Goal: Task Accomplishment & Management: Use online tool/utility

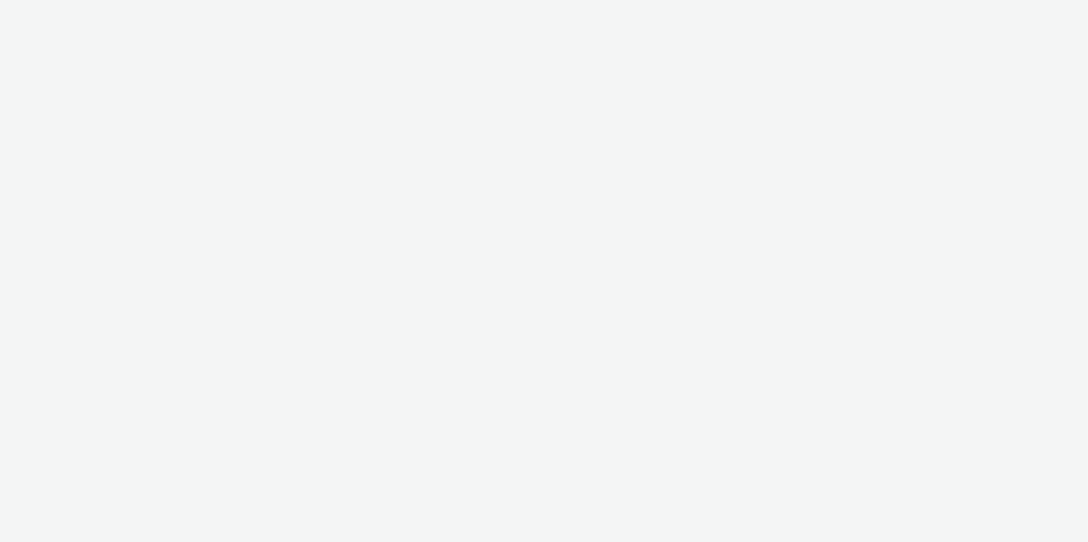
select select "c2295f28-7c96-446f-b279-53c23ee2b854"
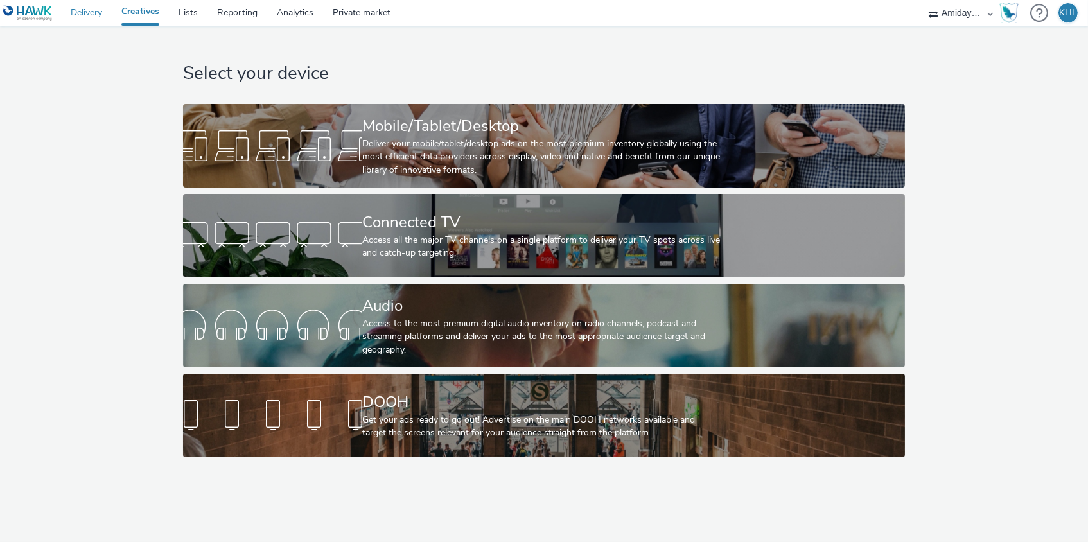
click at [92, 17] on link "Delivery" at bounding box center [86, 13] width 51 height 26
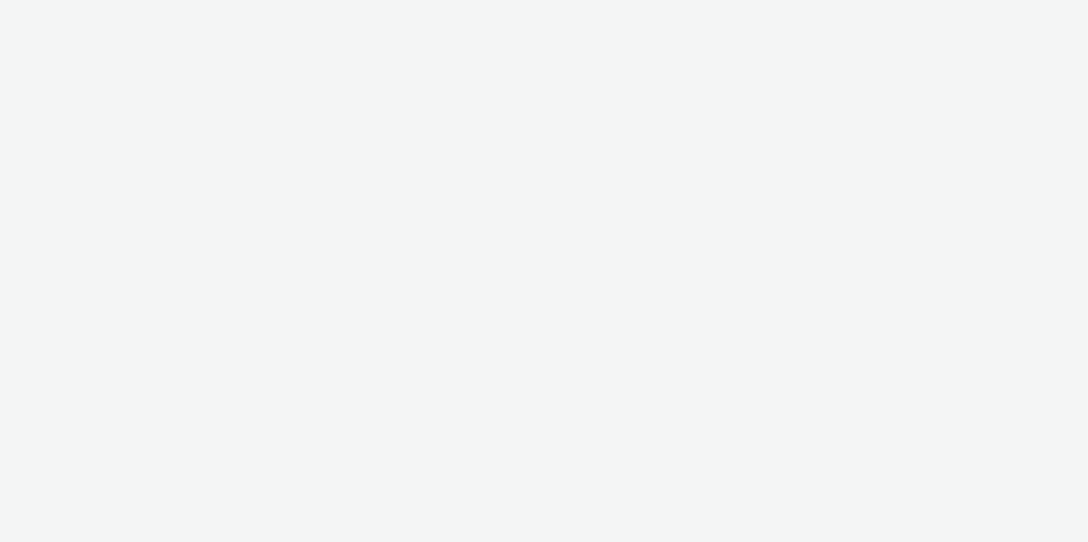
select select "c2295f28-7c96-446f-b279-53c23ee2b854"
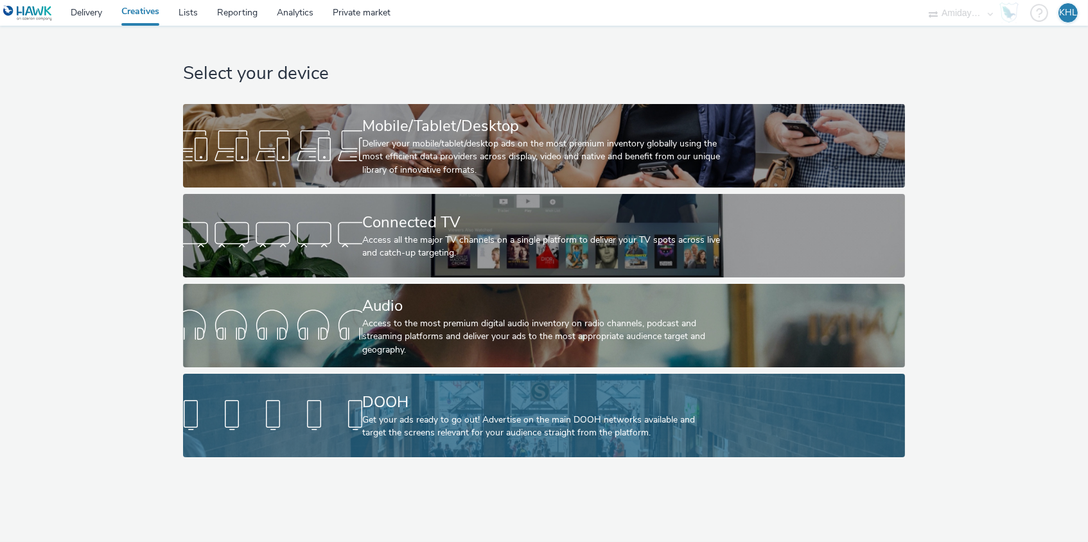
click at [439, 402] on div "DOOH" at bounding box center [541, 402] width 359 height 22
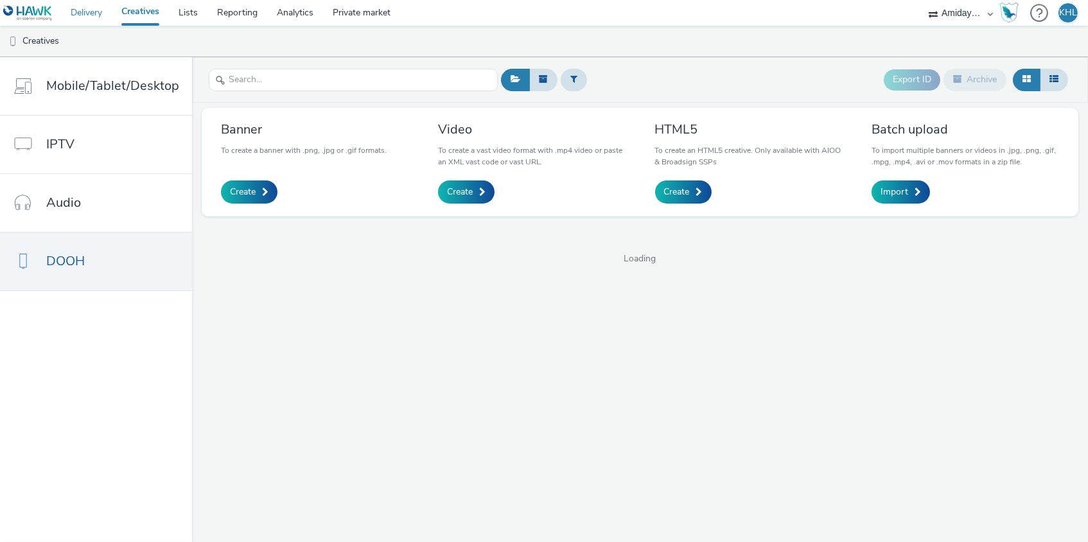
click at [82, 15] on link "Delivery" at bounding box center [86, 13] width 51 height 26
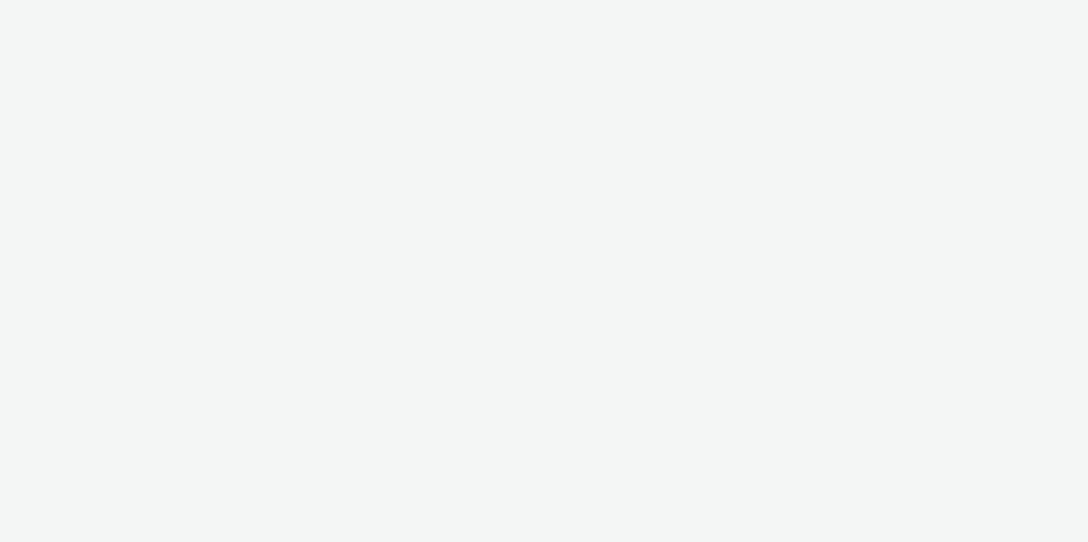
select select "c2295f28-7c96-446f-b279-53c23ee2b854"
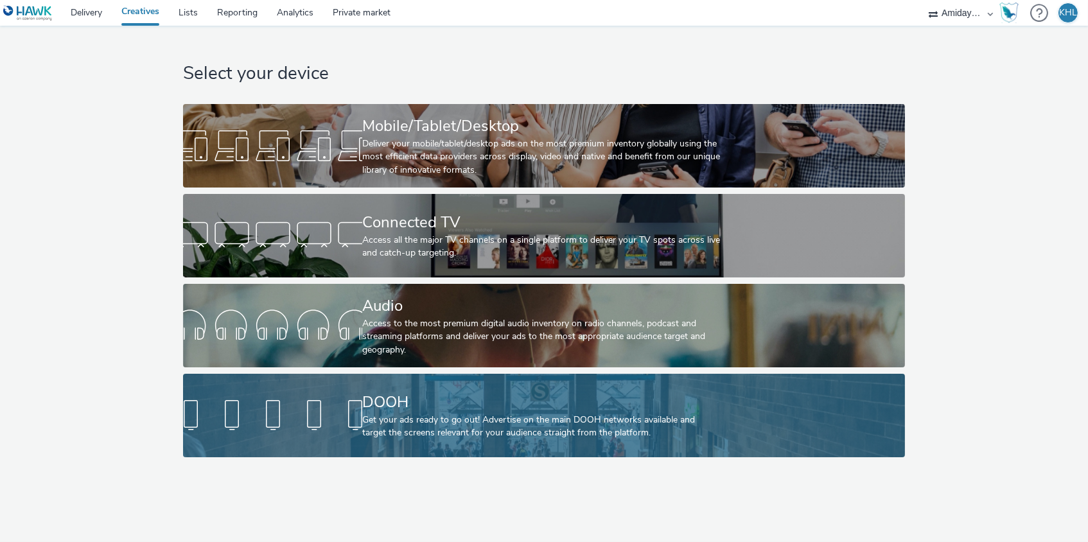
click at [683, 414] on div "Get your ads ready to go out! Advertise on the main DOOH networks available and…" at bounding box center [541, 427] width 359 height 26
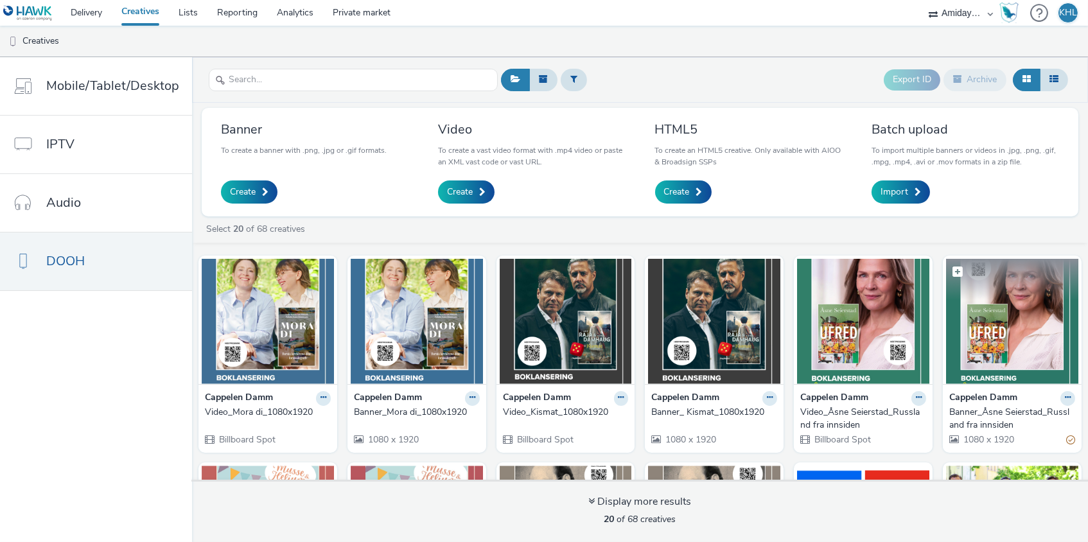
scroll to position [17, 0]
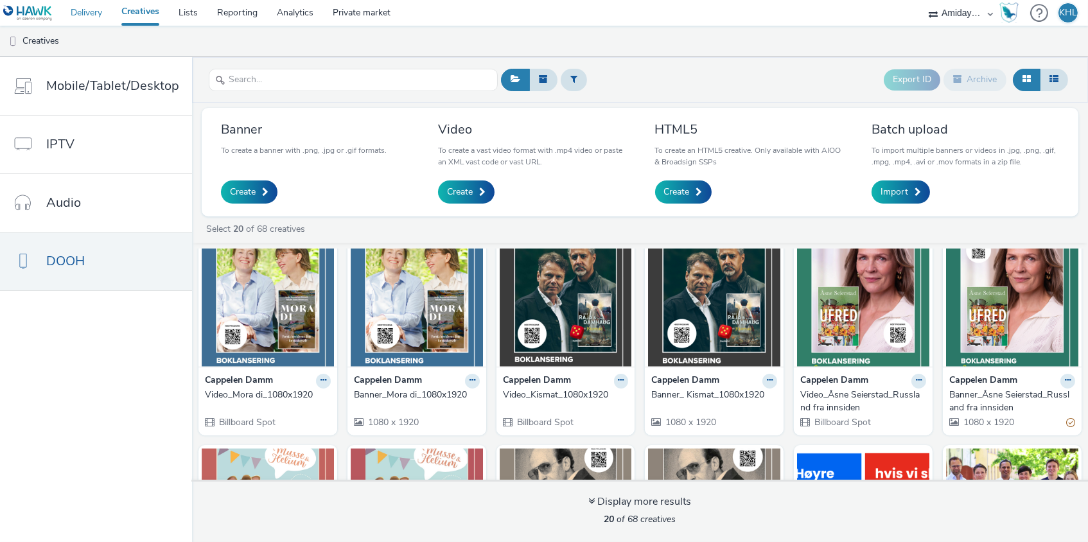
click at [80, 10] on link "Delivery" at bounding box center [86, 13] width 51 height 26
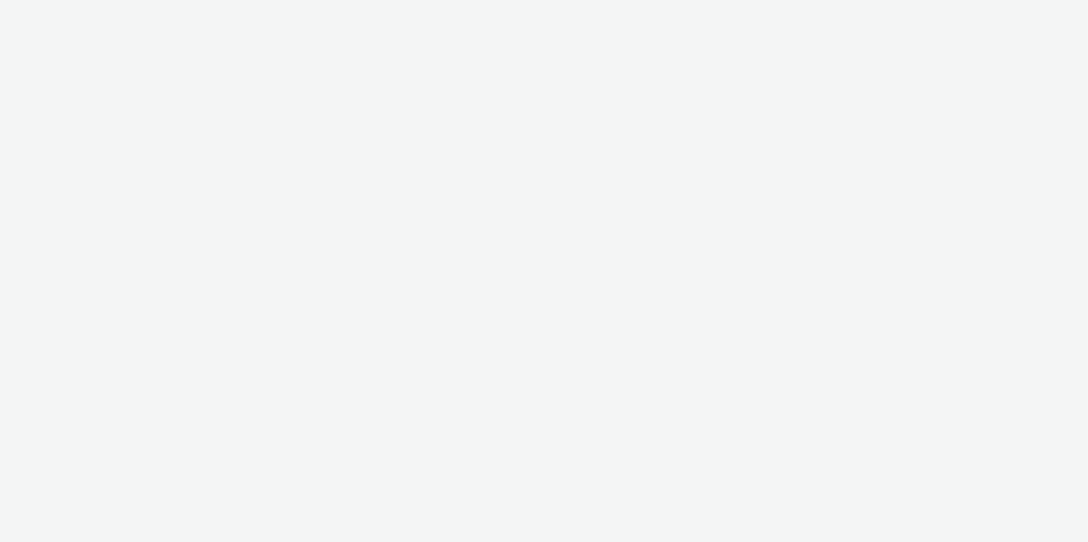
select select "c2295f28-7c96-446f-b279-53c23ee2b854"
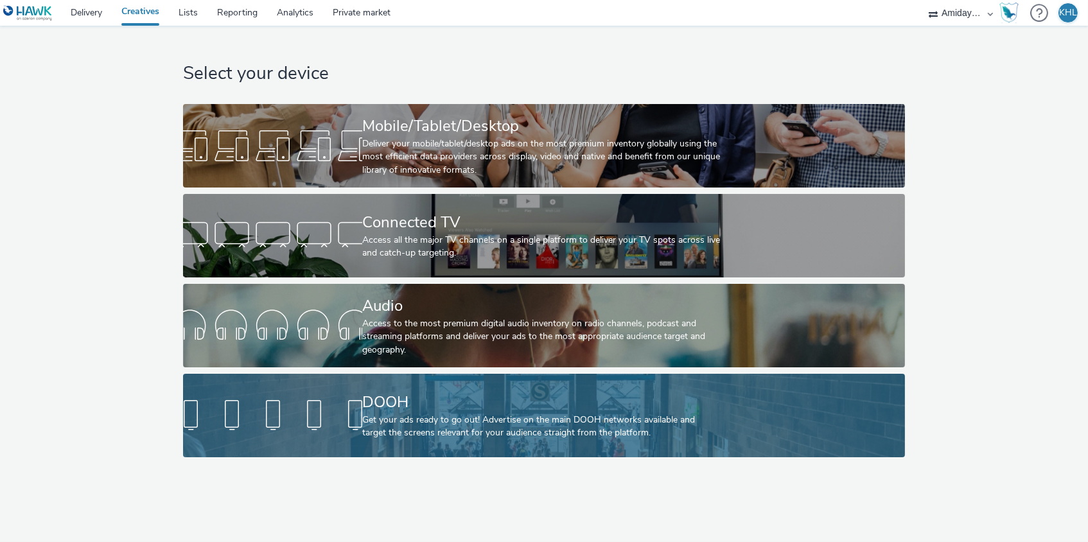
click at [418, 405] on div "DOOH" at bounding box center [541, 402] width 359 height 22
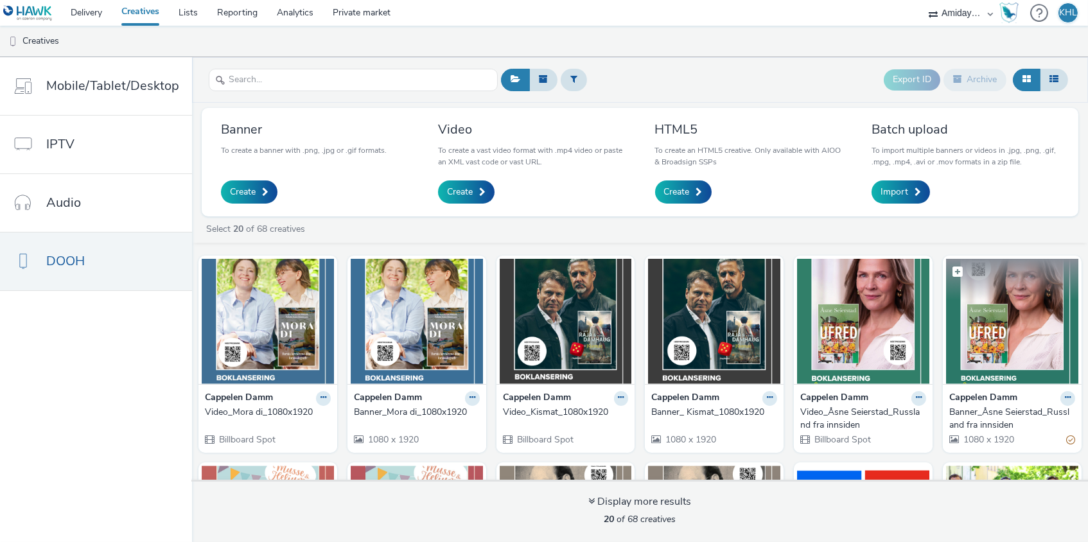
click at [1034, 351] on img at bounding box center [1012, 321] width 132 height 125
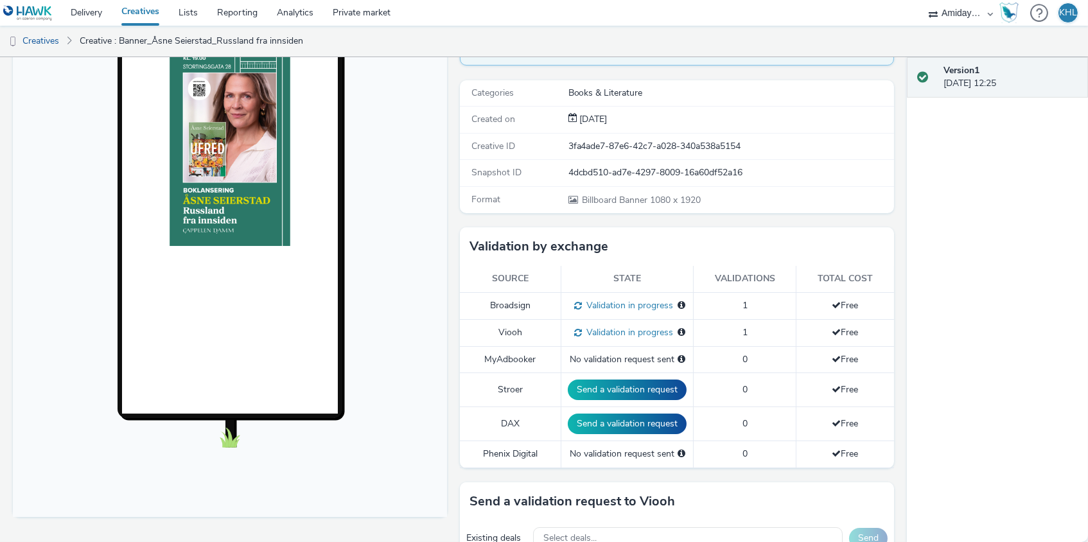
scroll to position [159, 0]
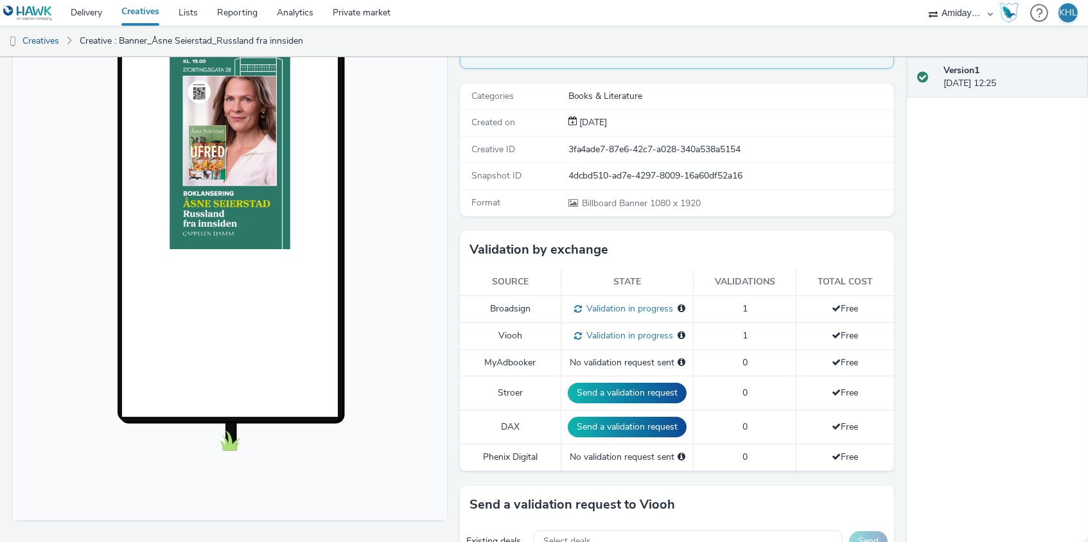
click at [155, 16] on link "Creatives" at bounding box center [140, 13] width 57 height 26
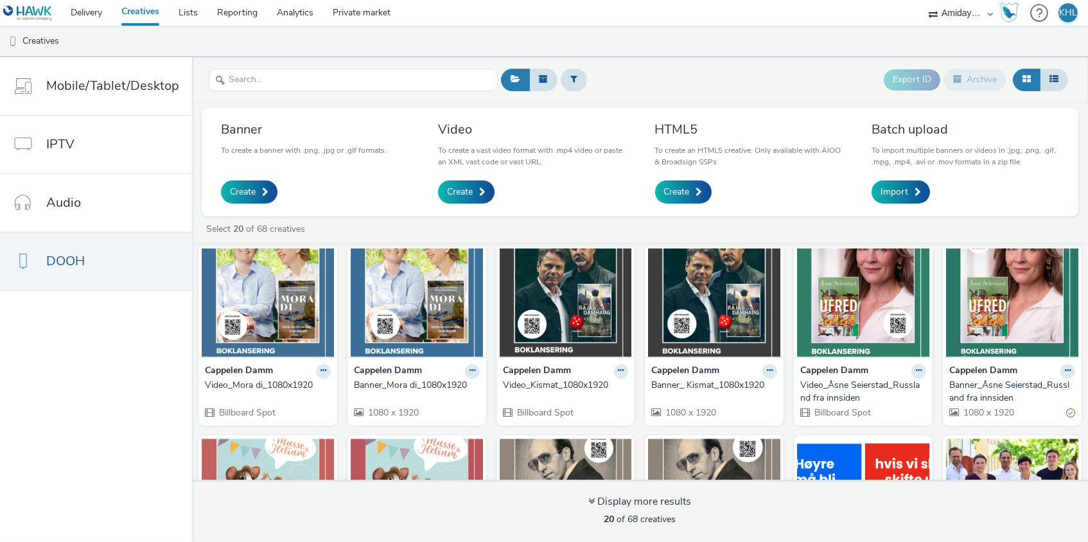
scroll to position [30, 0]
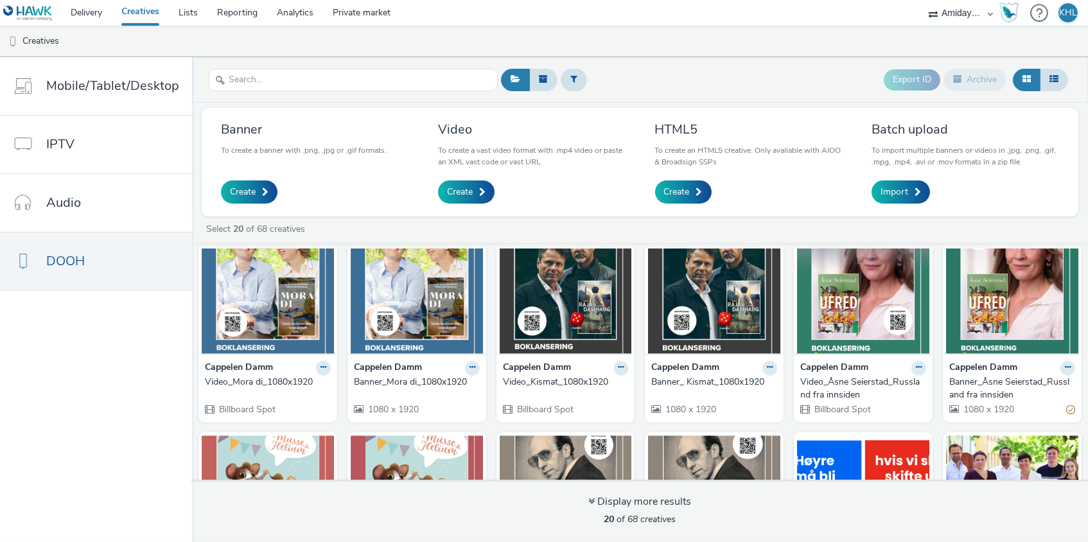
click at [868, 288] on img at bounding box center [863, 291] width 132 height 125
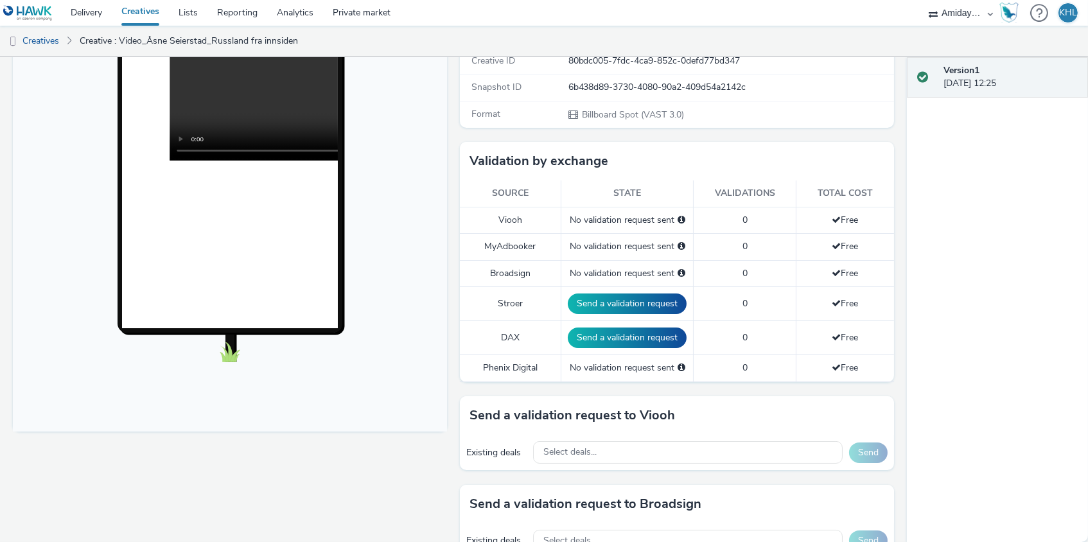
scroll to position [285, 0]
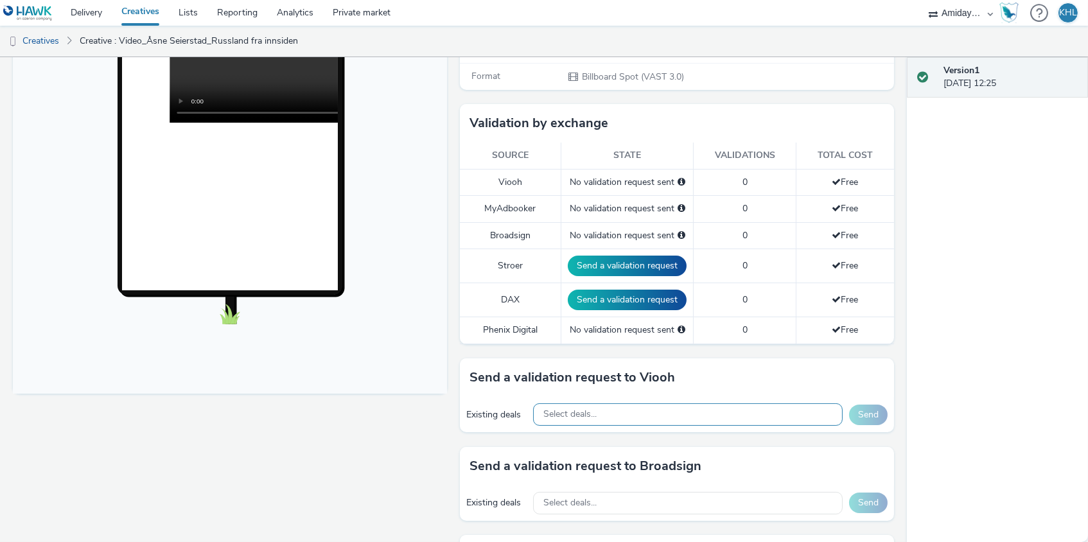
click at [619, 413] on div "Select deals..." at bounding box center [688, 415] width 310 height 22
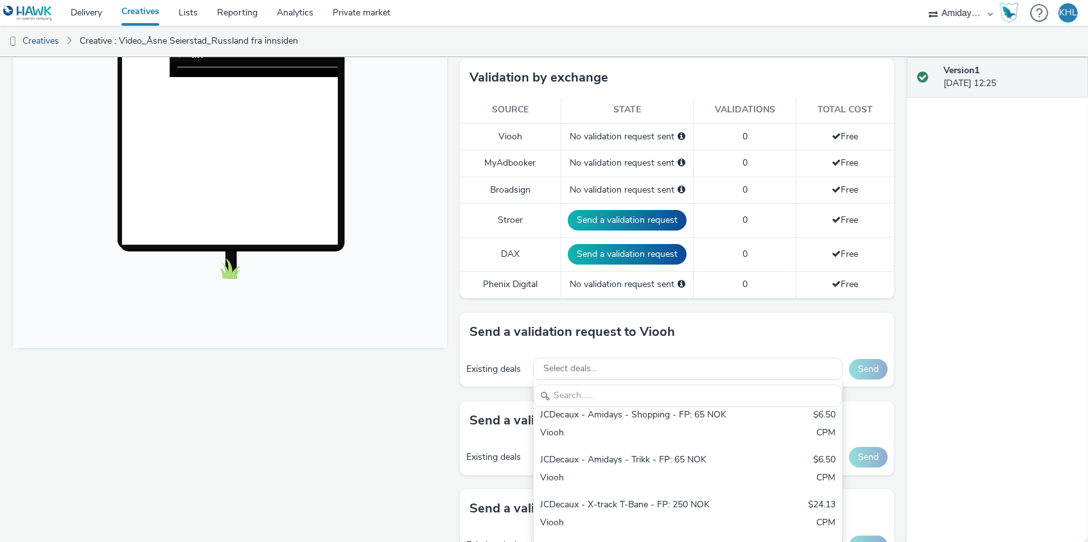
scroll to position [378, 0]
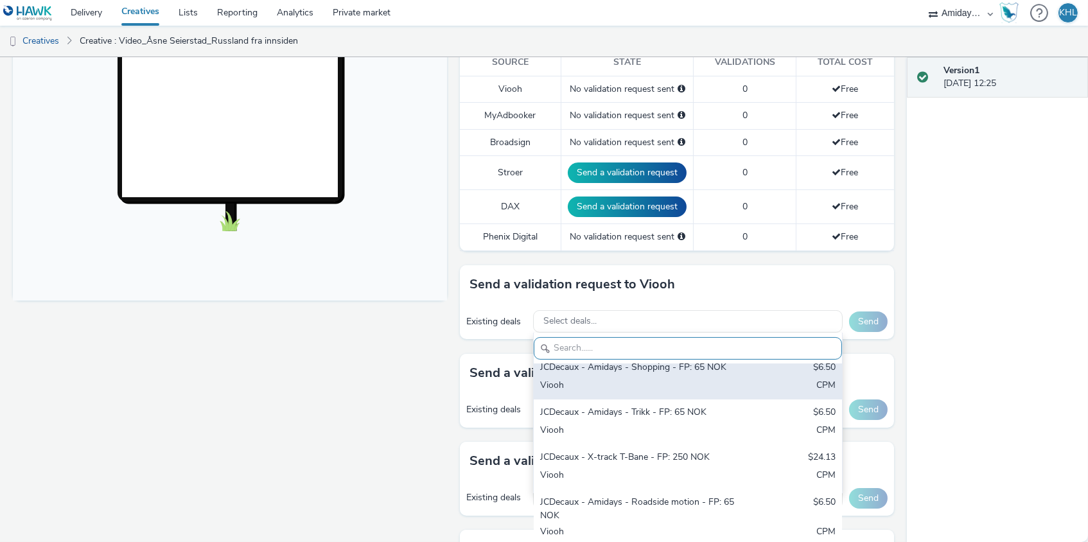
click at [648, 379] on div "Viooh" at bounding box center [637, 386] width 195 height 15
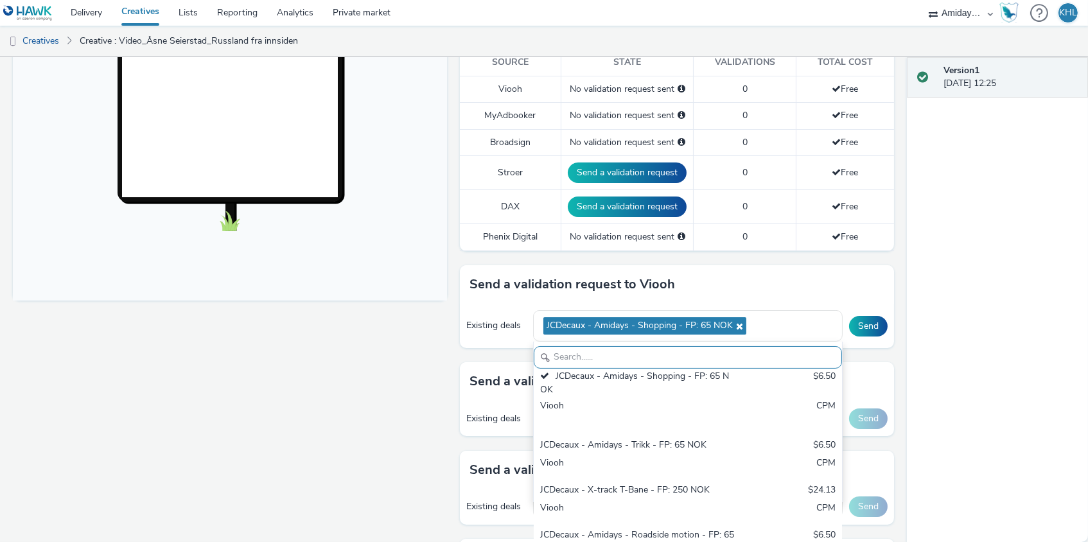
type input "m"
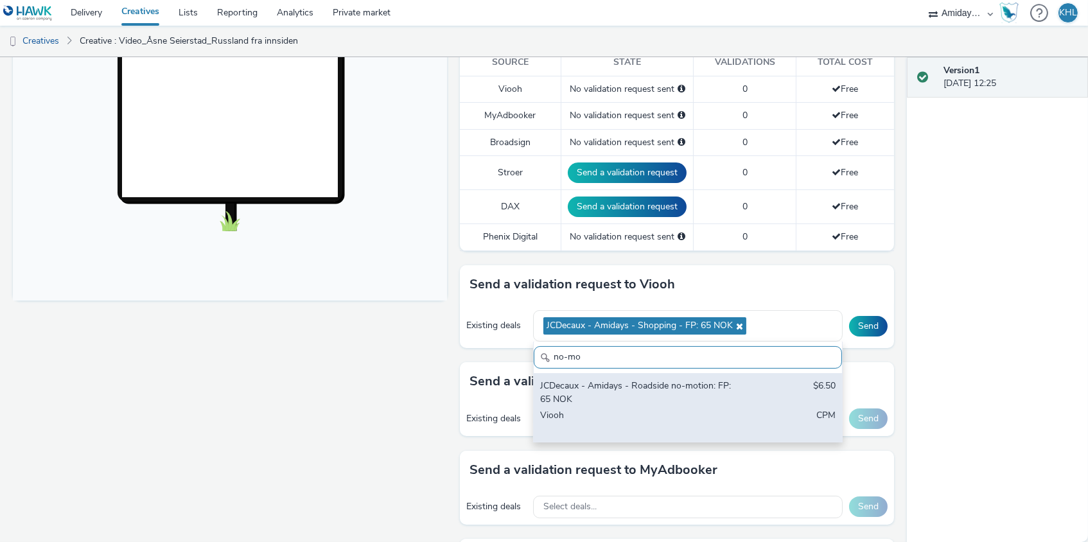
type input "no-mo"
click at [754, 396] on div "JCDecaux - Amidays - Roadside no-motion: FP: 65 NOK $6.50 Viooh CPM" at bounding box center [688, 407] width 308 height 69
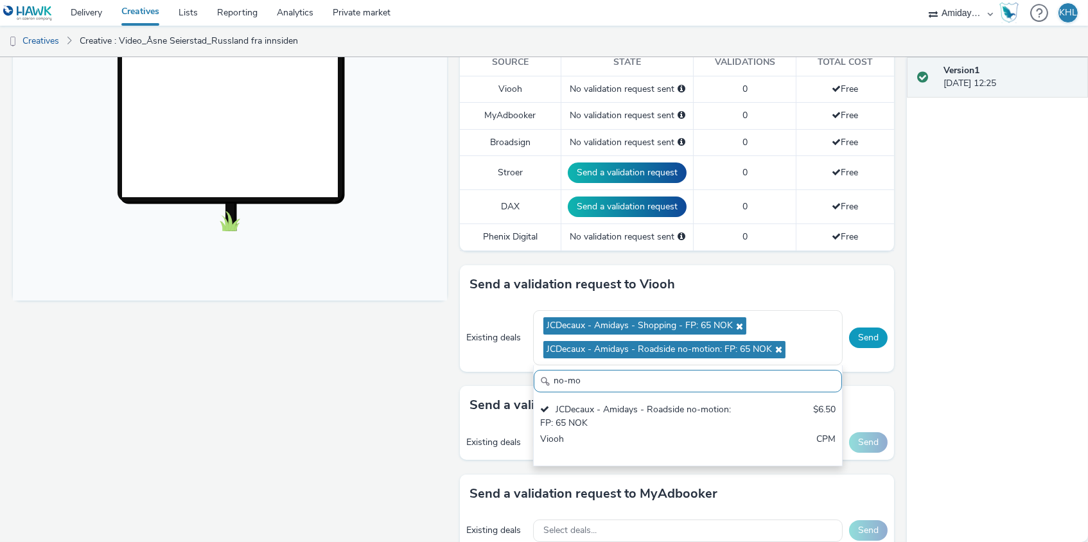
click at [875, 329] on button "Send" at bounding box center [868, 338] width 39 height 21
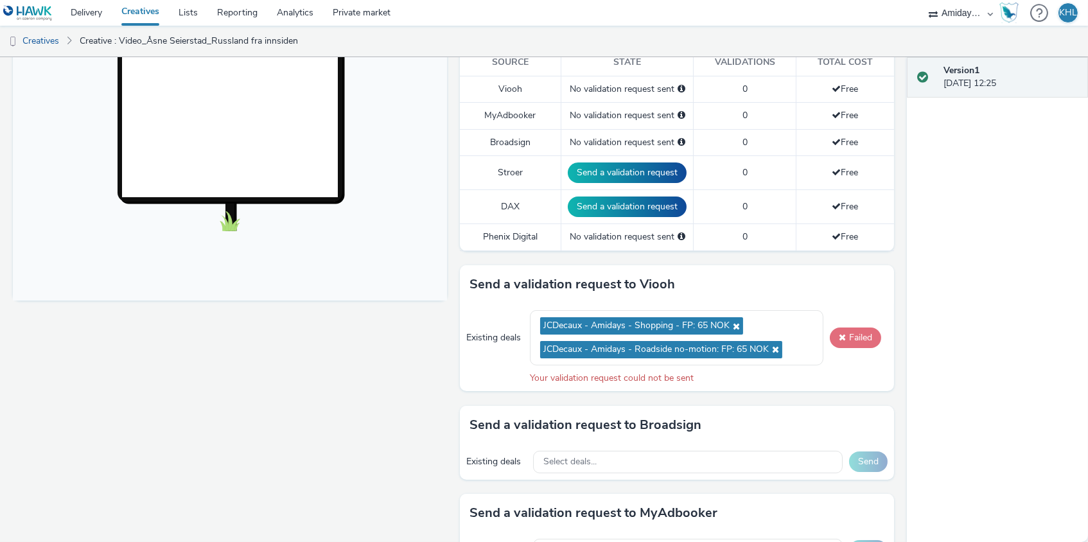
click at [865, 335] on button "Failed" at bounding box center [855, 338] width 51 height 21
click at [842, 333] on span at bounding box center [842, 337] width 7 height 9
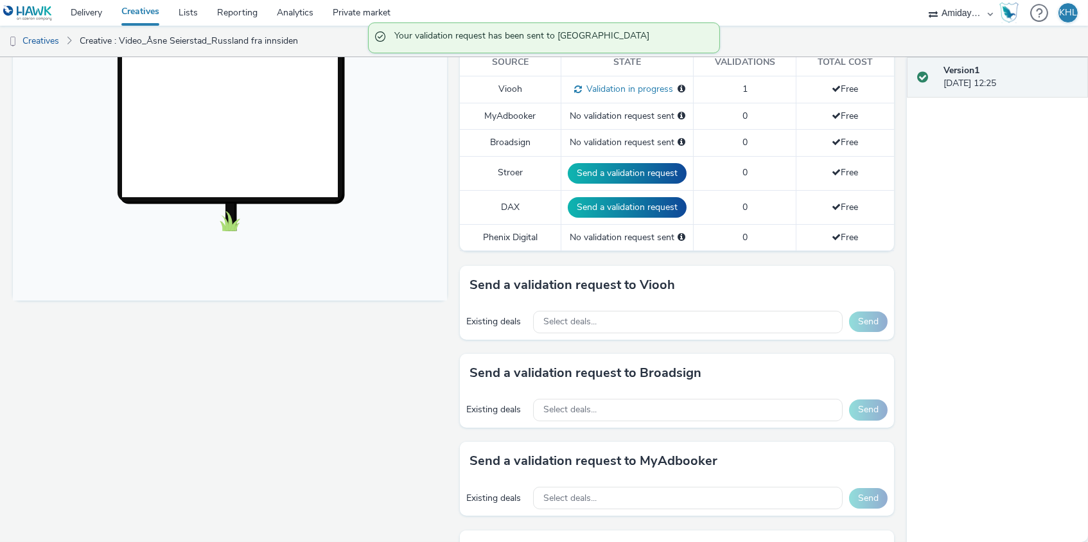
click at [657, 442] on div "Send a validation request to MyAdbooker" at bounding box center [677, 461] width 434 height 39
click at [658, 404] on div "Select deals..." at bounding box center [688, 410] width 310 height 22
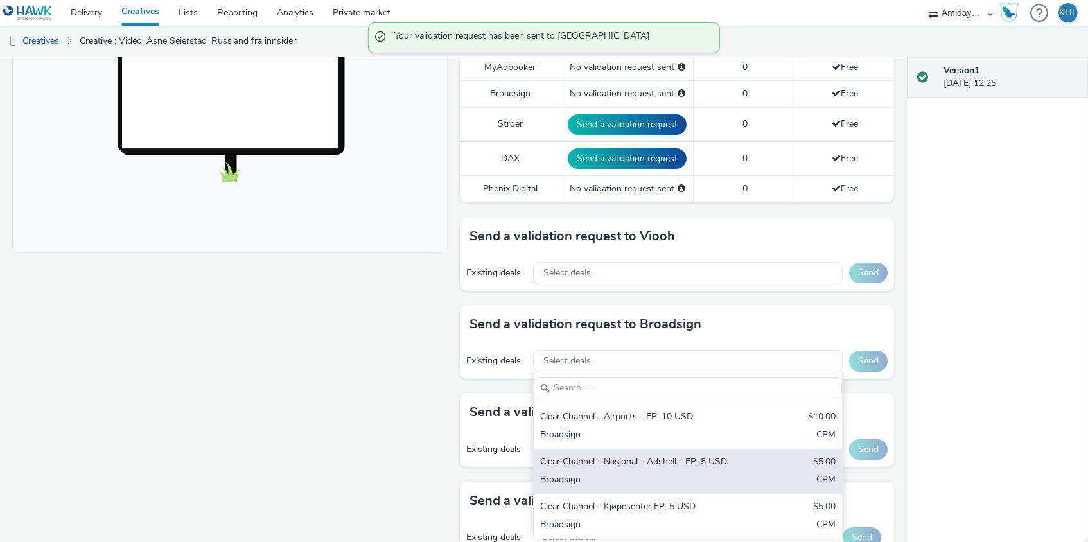
scroll to position [433, 0]
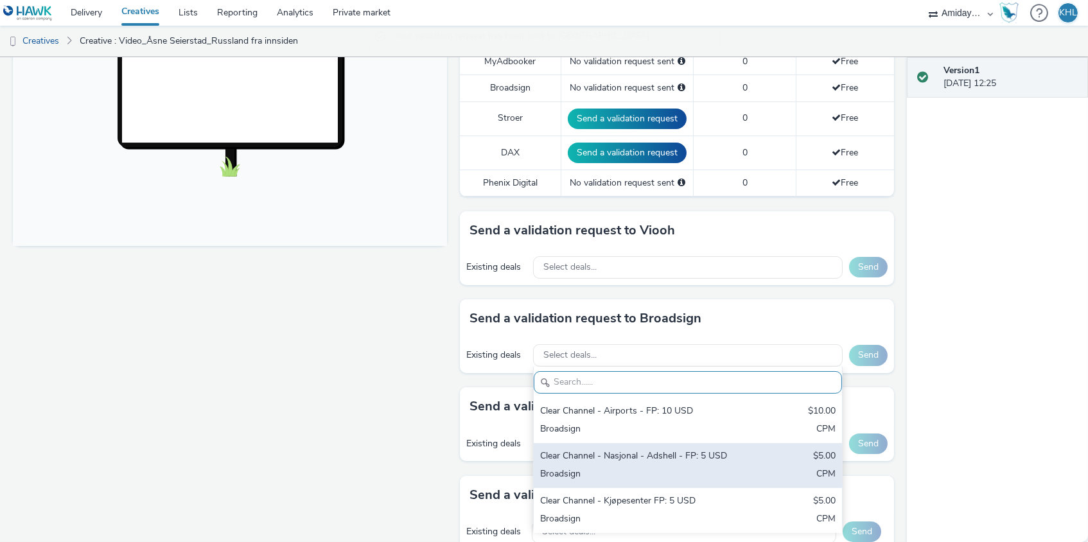
click at [650, 468] on div "Broadsign" at bounding box center [637, 475] width 195 height 15
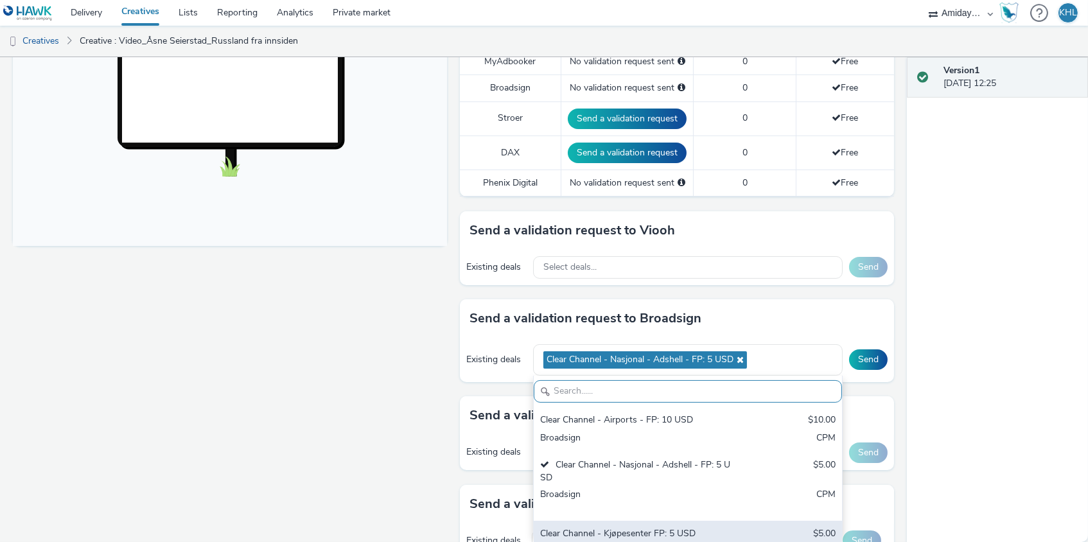
click at [648, 528] on div "Clear Channel - Kjøpesenter FP: 5 USD" at bounding box center [637, 535] width 195 height 15
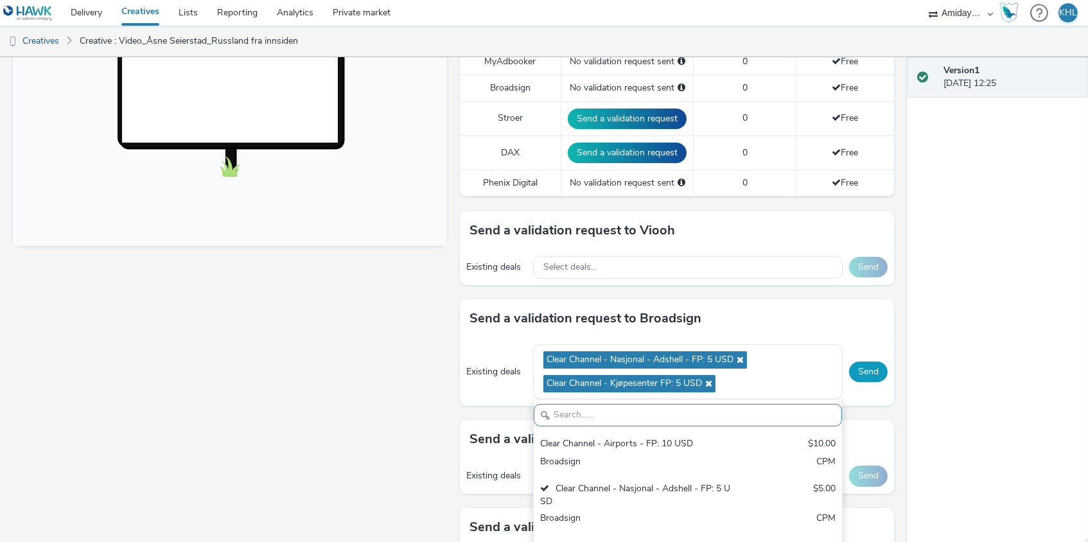
click at [885, 364] on button "Send" at bounding box center [868, 372] width 39 height 21
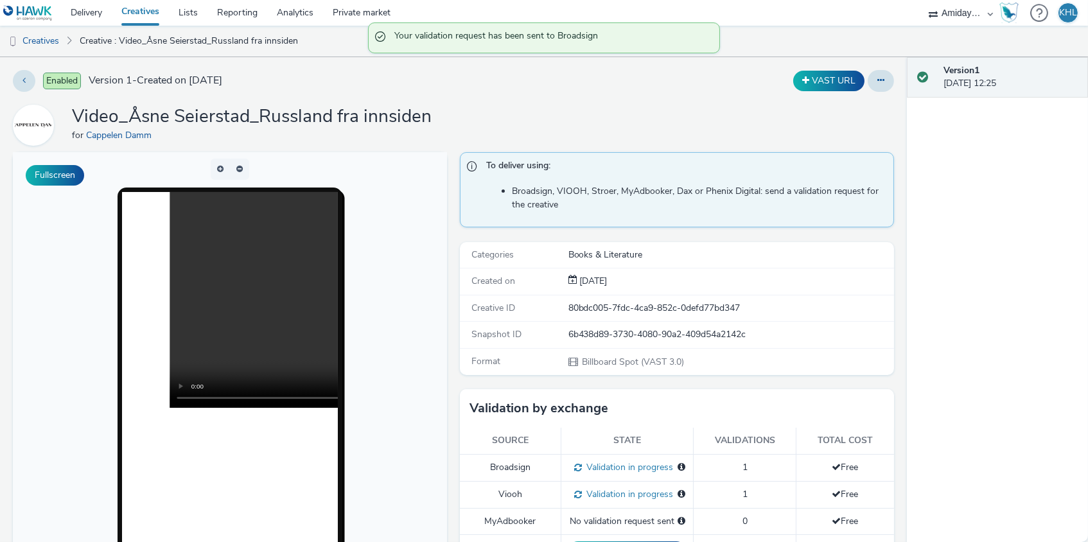
scroll to position [0, 0]
click at [136, 15] on link "Creatives" at bounding box center [140, 13] width 57 height 26
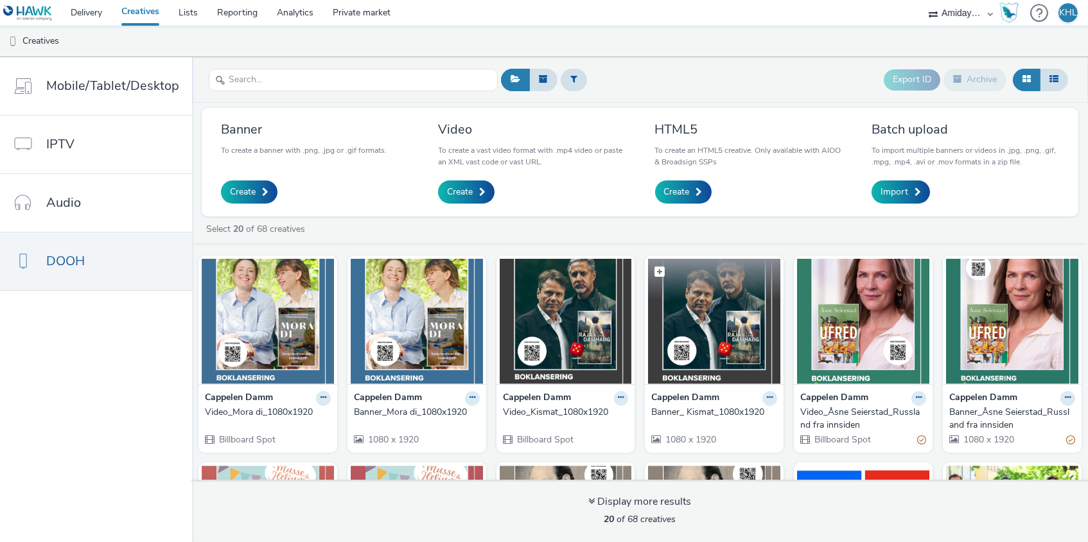
click at [684, 312] on img at bounding box center [714, 321] width 132 height 125
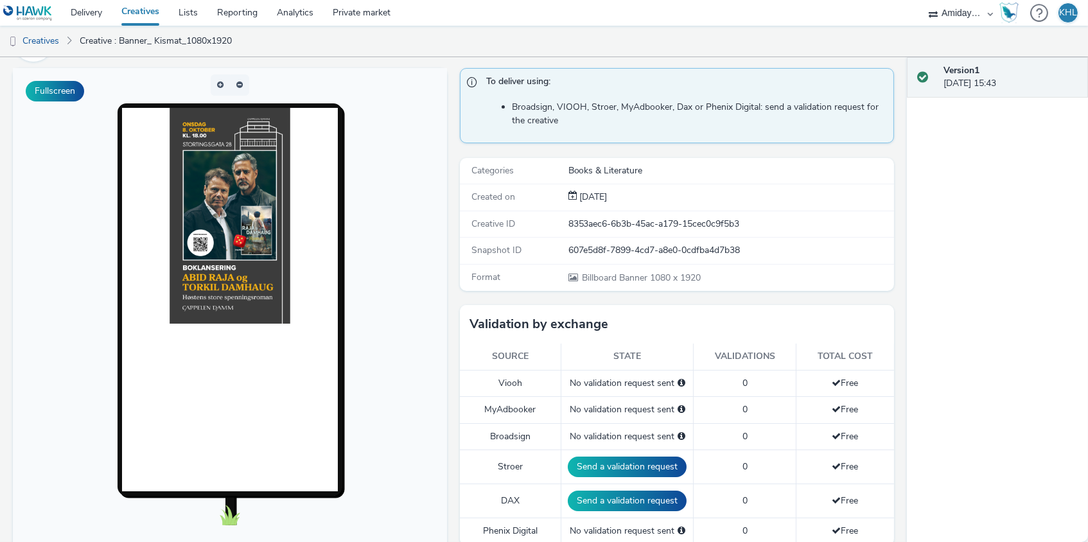
scroll to position [223, 0]
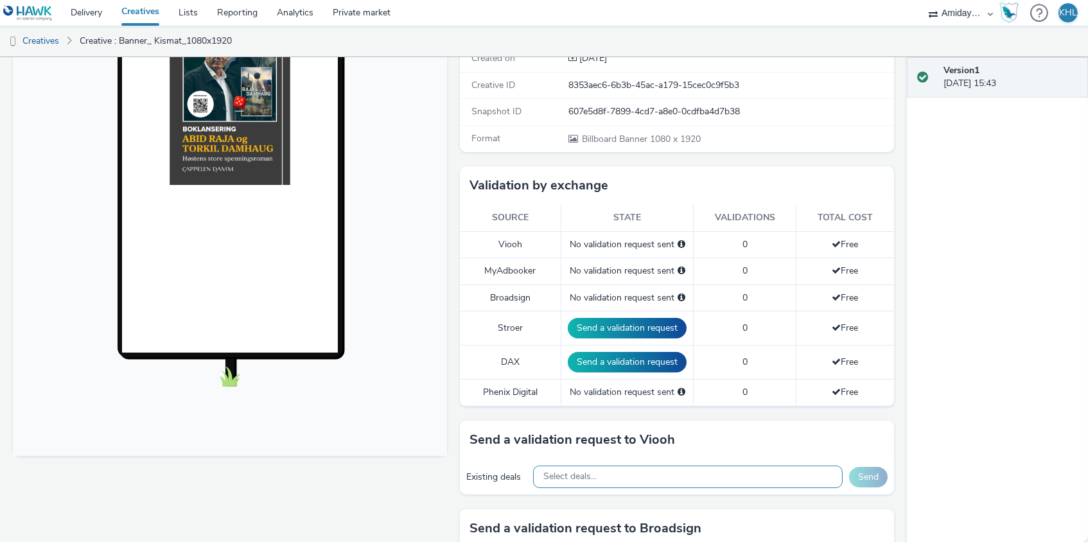
click at [623, 473] on div "Select deals..." at bounding box center [688, 477] width 310 height 22
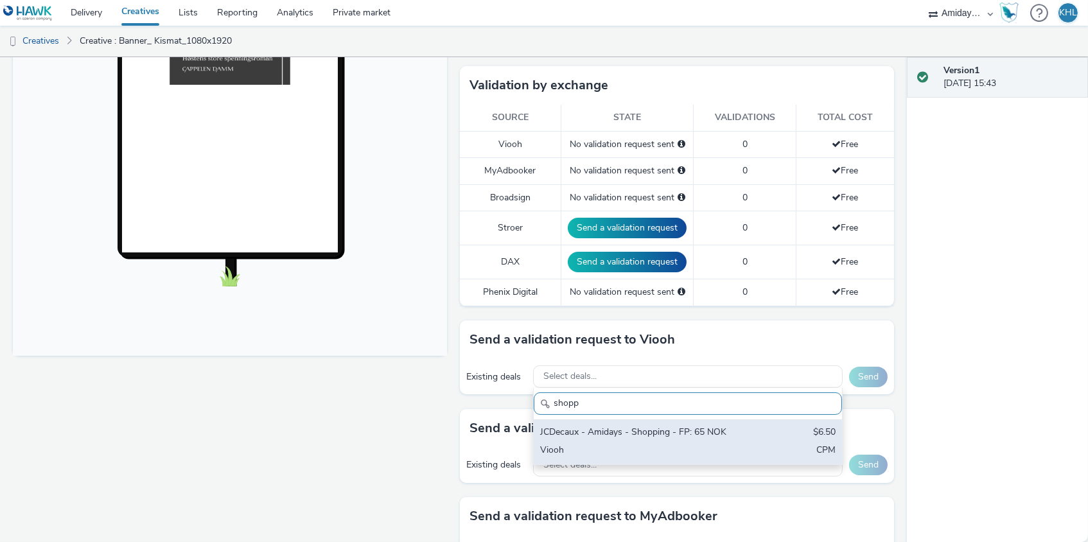
type input "shopp"
click at [743, 444] on div "JCDecaux - Amidays - Shopping - FP: 65 NOK $6.50 Viooh CPM" at bounding box center [688, 442] width 308 height 45
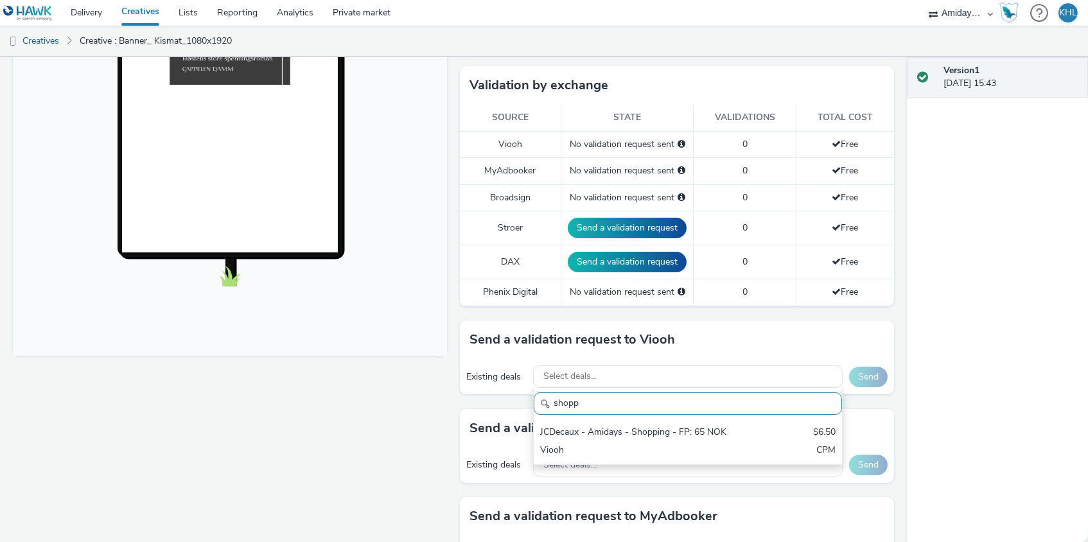
scroll to position [323, 0]
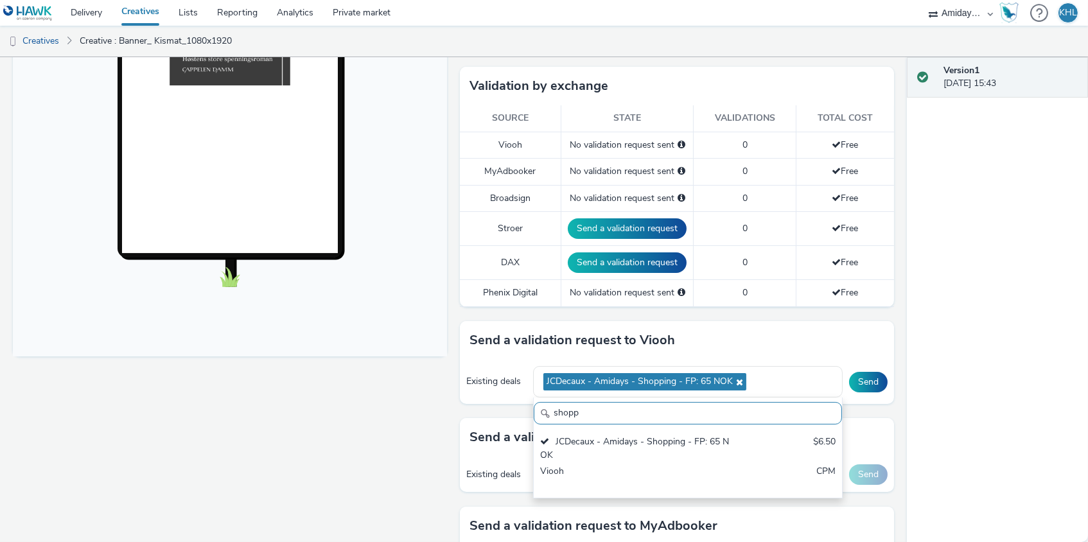
click at [521, 396] on div "Existing deals JCDecaux - Amidays - Shopping - FP: 65 NOK shopp JCDecaux - Amid…" at bounding box center [677, 382] width 434 height 44
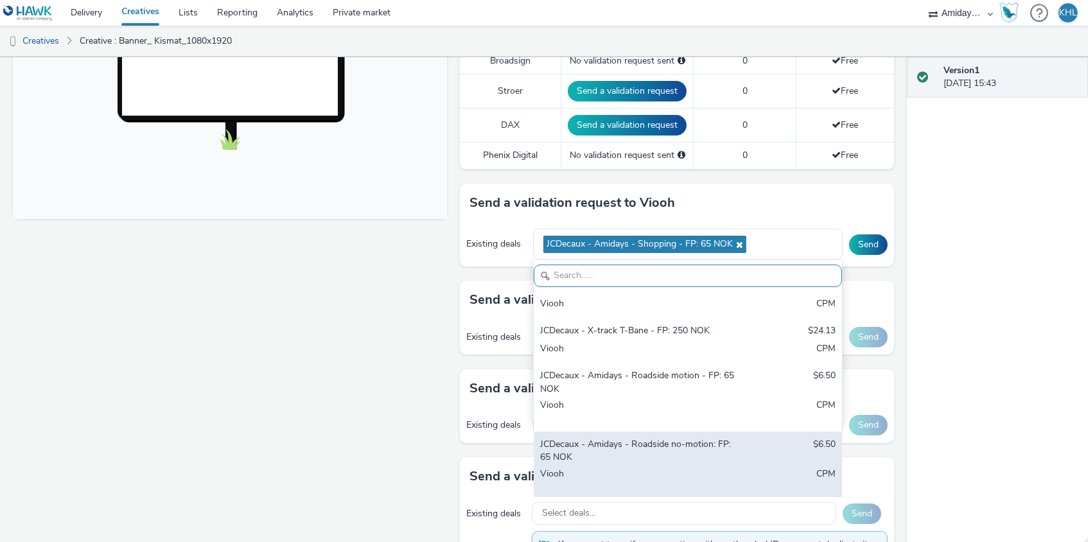
scroll to position [177, 0]
click at [700, 441] on div "JCDecaux - Amidays - Roadside no-motion: FP: 65 NOK" at bounding box center [637, 452] width 195 height 26
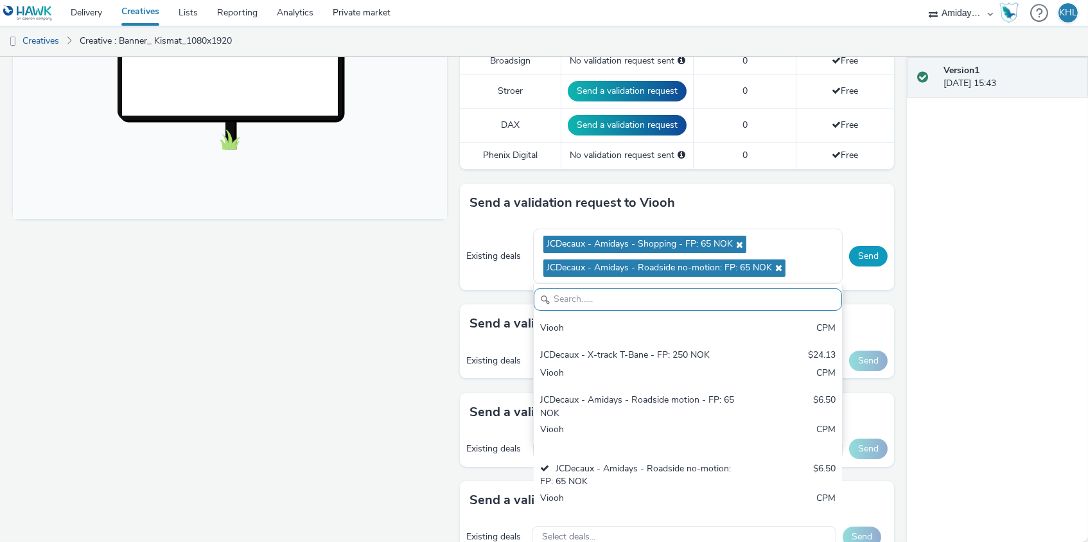
click at [867, 251] on button "Send" at bounding box center [868, 256] width 39 height 21
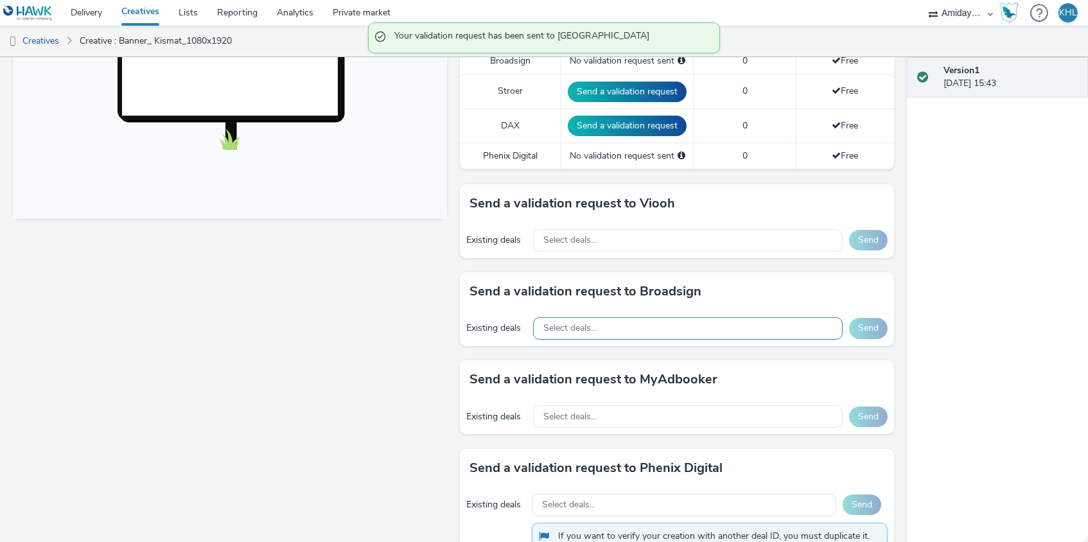
click at [735, 320] on div "Select deals..." at bounding box center [688, 328] width 310 height 22
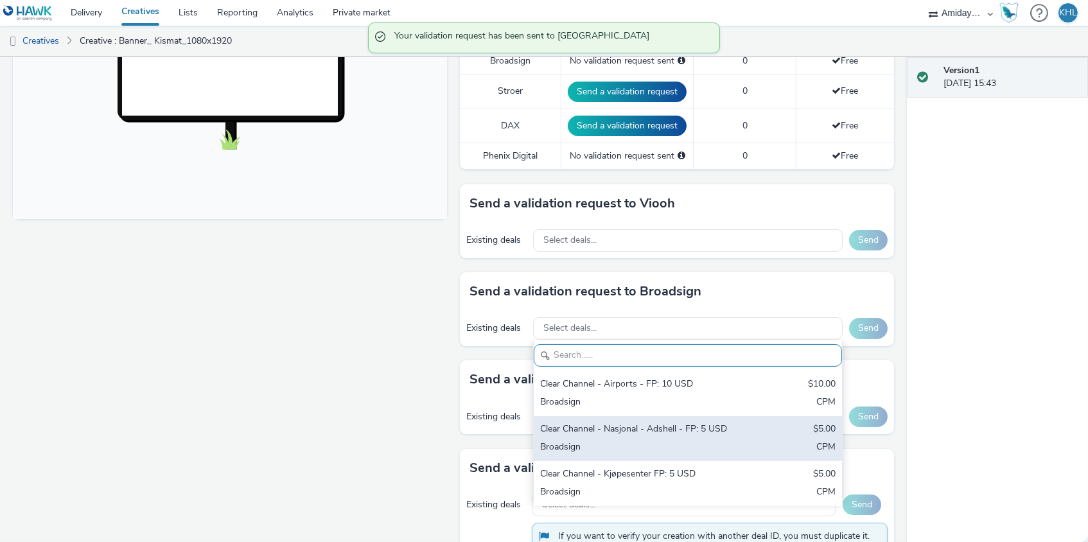
click at [690, 431] on div "Clear Channel - Nasjonal - Adshell - FP: 5 USD $5.00 Broadsign CPM" at bounding box center [688, 438] width 308 height 45
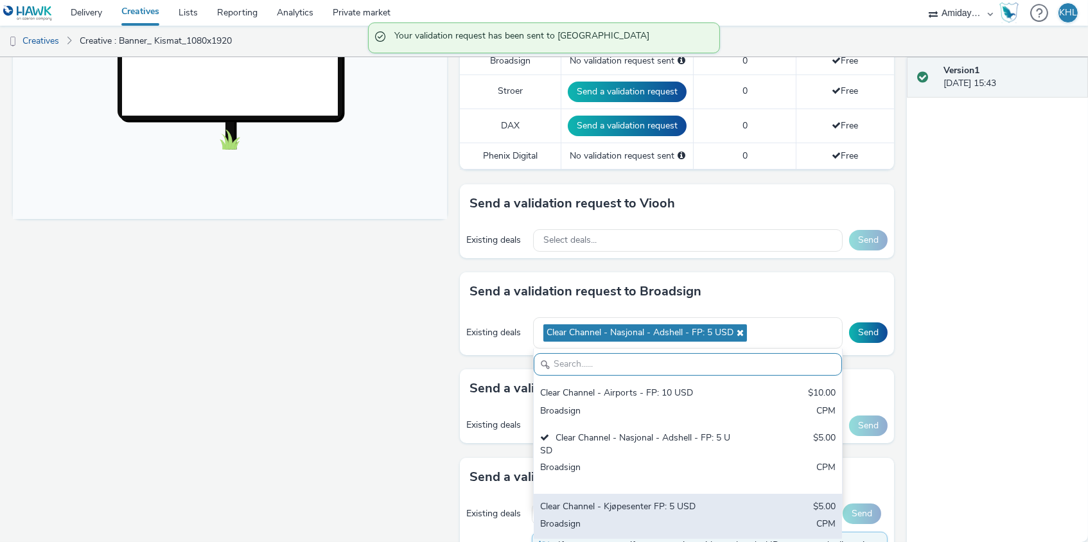
click at [679, 501] on div "Clear Channel - Kjøpesenter FP: 5 USD" at bounding box center [637, 508] width 195 height 15
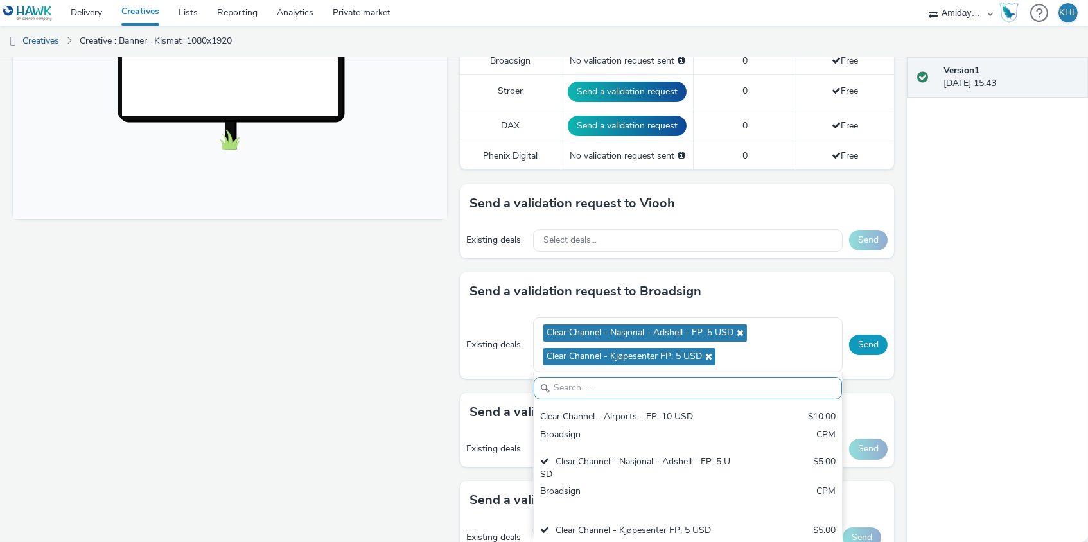
click at [872, 335] on button "Send" at bounding box center [868, 345] width 39 height 21
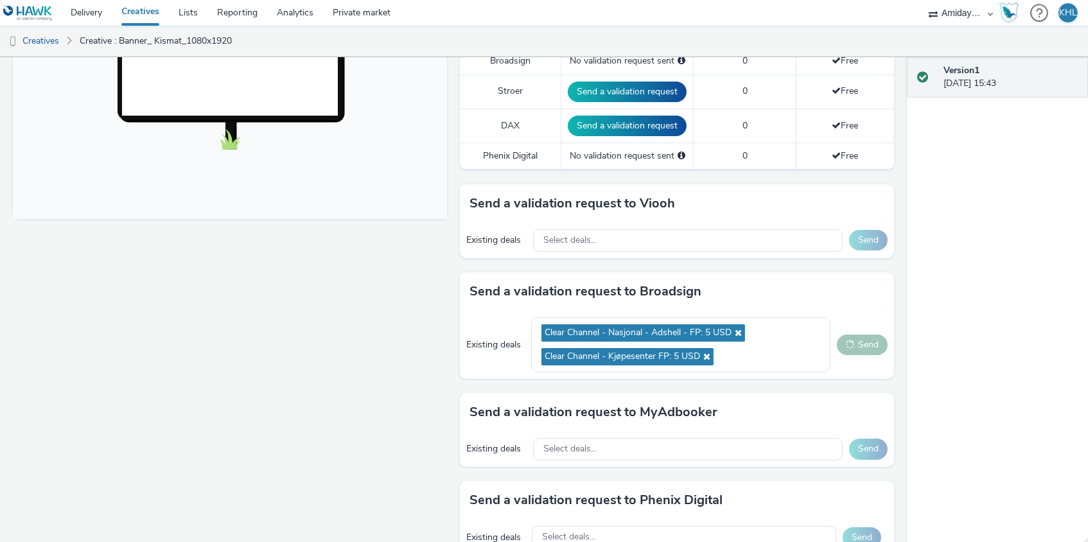
click at [139, 15] on link "Creatives" at bounding box center [140, 13] width 57 height 26
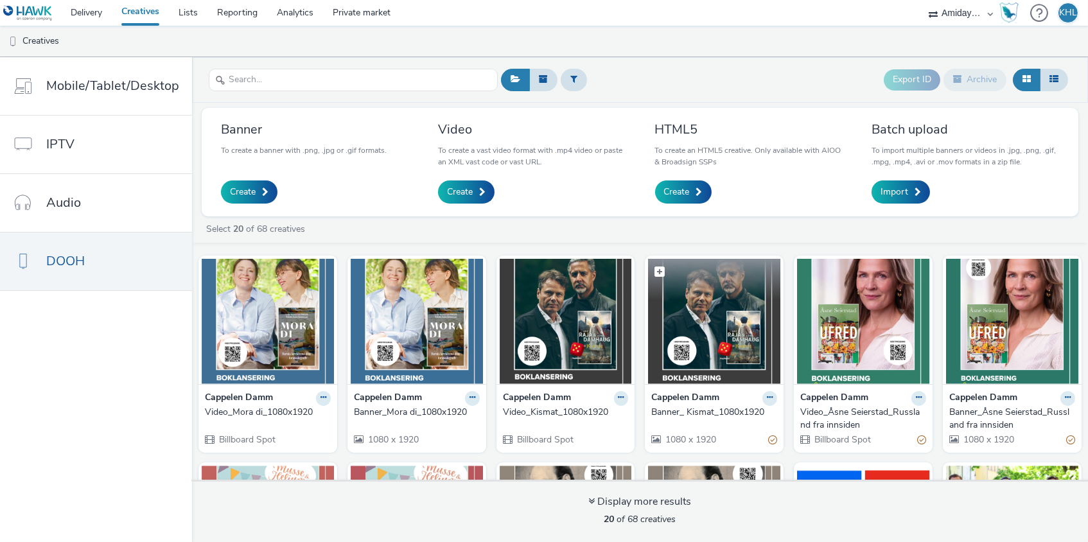
click at [747, 348] on img at bounding box center [714, 321] width 132 height 125
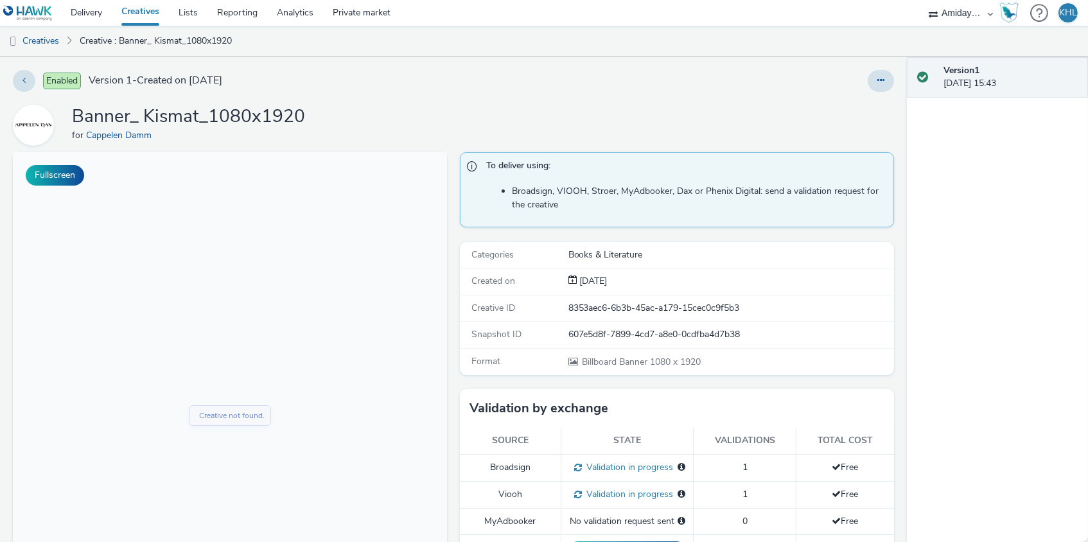
scroll to position [181, 0]
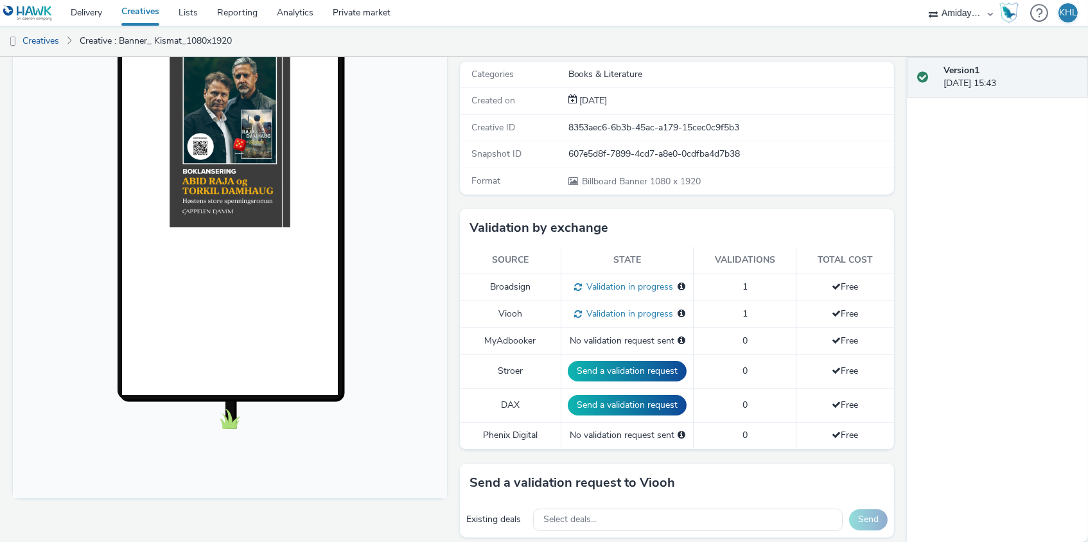
click at [146, 6] on link "Creatives" at bounding box center [140, 13] width 57 height 26
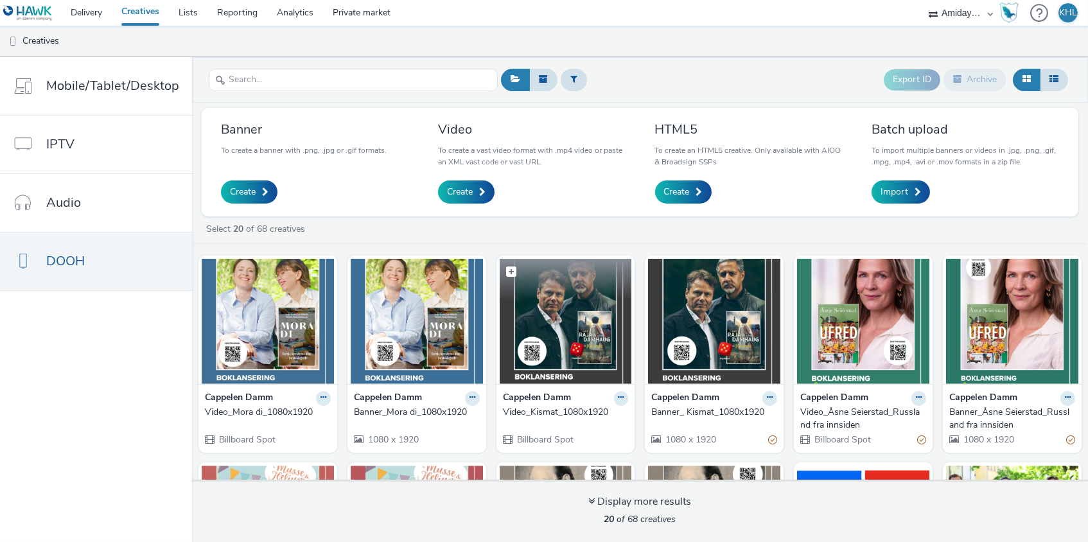
click at [564, 311] on img at bounding box center [566, 321] width 132 height 125
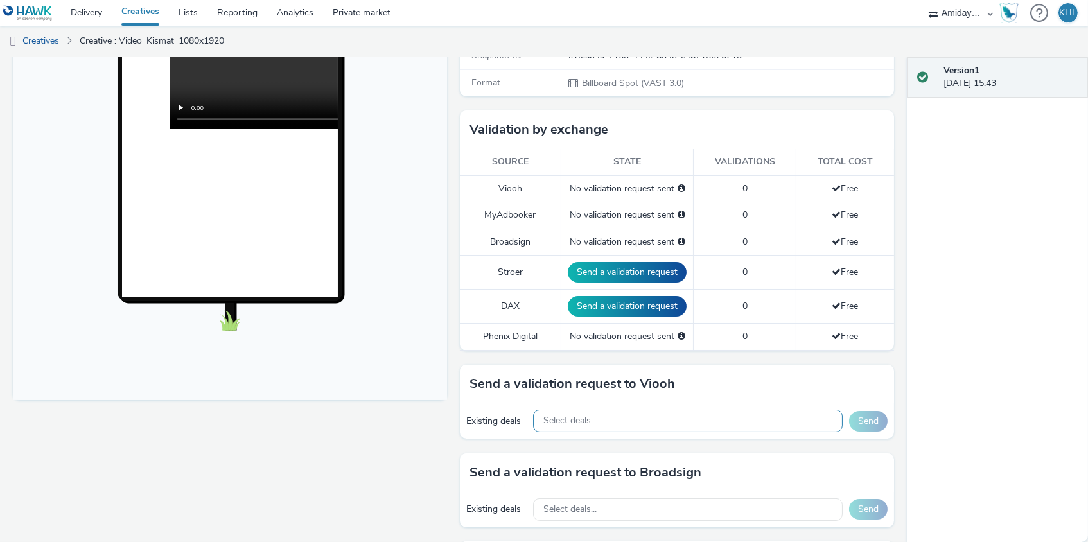
click at [619, 413] on div "Select deals..." at bounding box center [688, 421] width 310 height 22
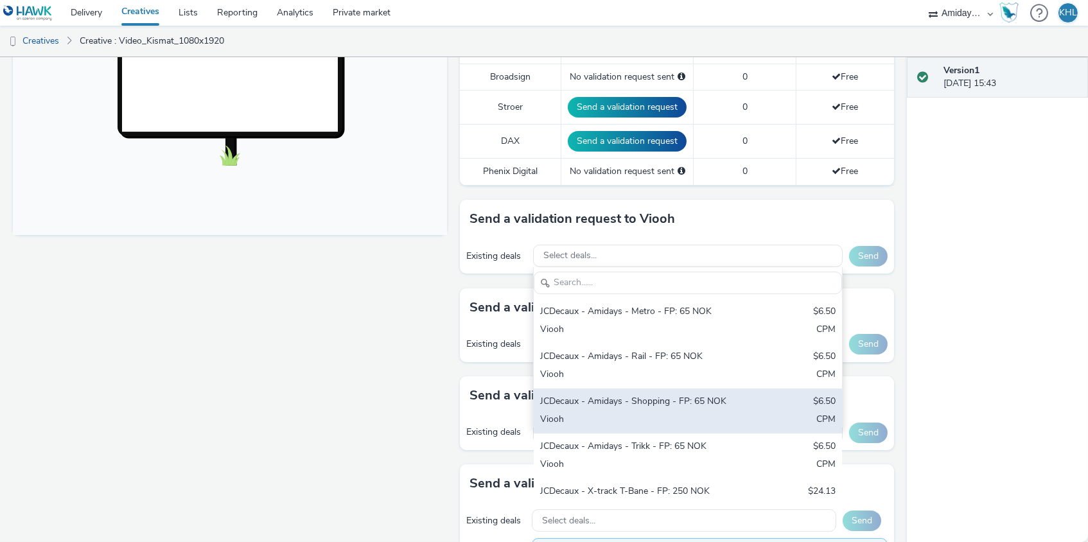
scroll to position [24, 0]
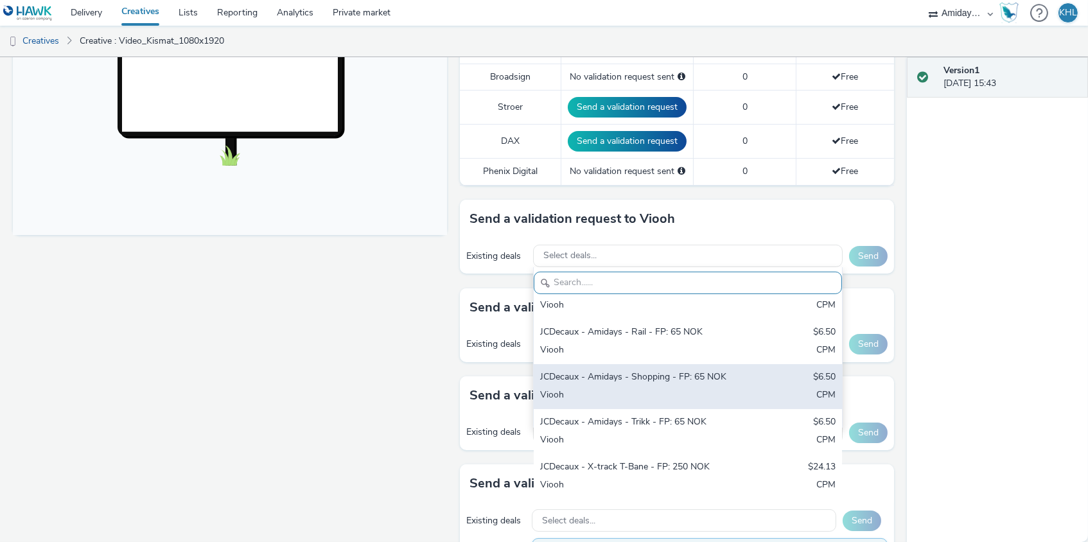
click at [636, 409] on div "JCDecaux - Amidays - Trikk - FP: 65 NOK $6.50 Viooh CPM" at bounding box center [688, 431] width 308 height 45
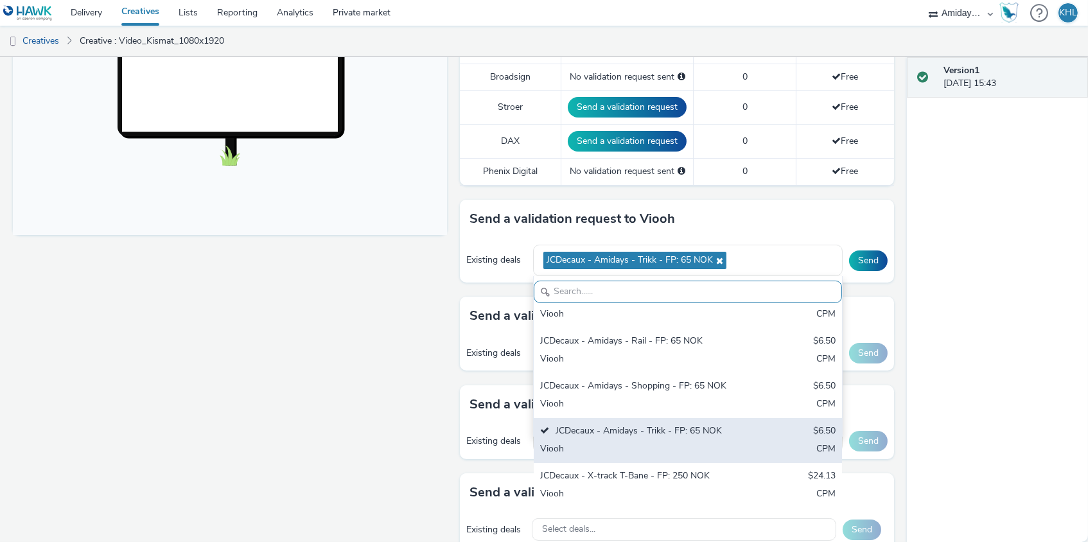
click at [661, 425] on div "JCDecaux - Amidays - Trikk - FP: 65 NOK" at bounding box center [637, 432] width 195 height 15
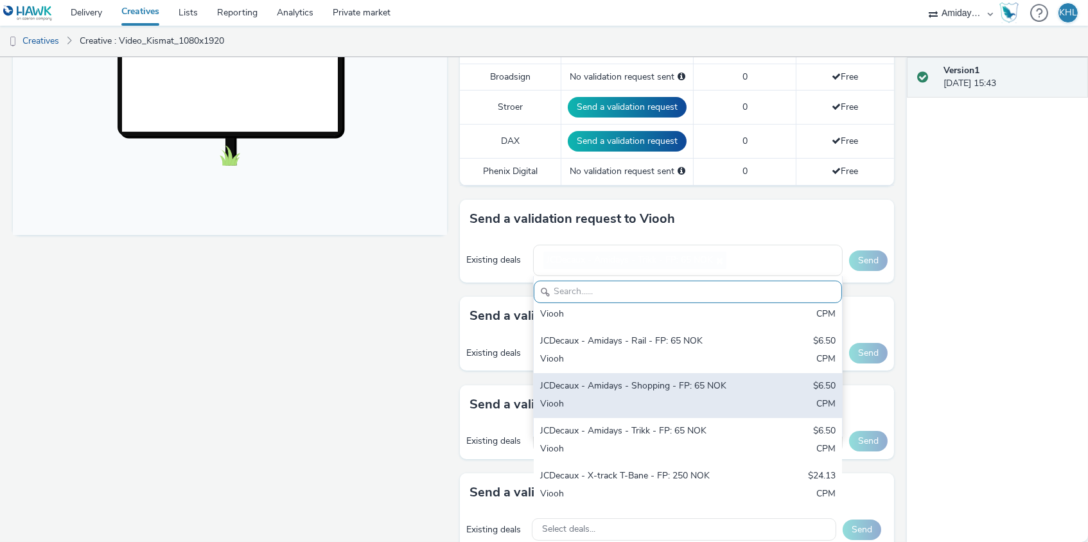
click at [673, 397] on div "JCDecaux - Amidays - Shopping - FP: 65 NOK $6.50 Viooh CPM" at bounding box center [688, 395] width 308 height 45
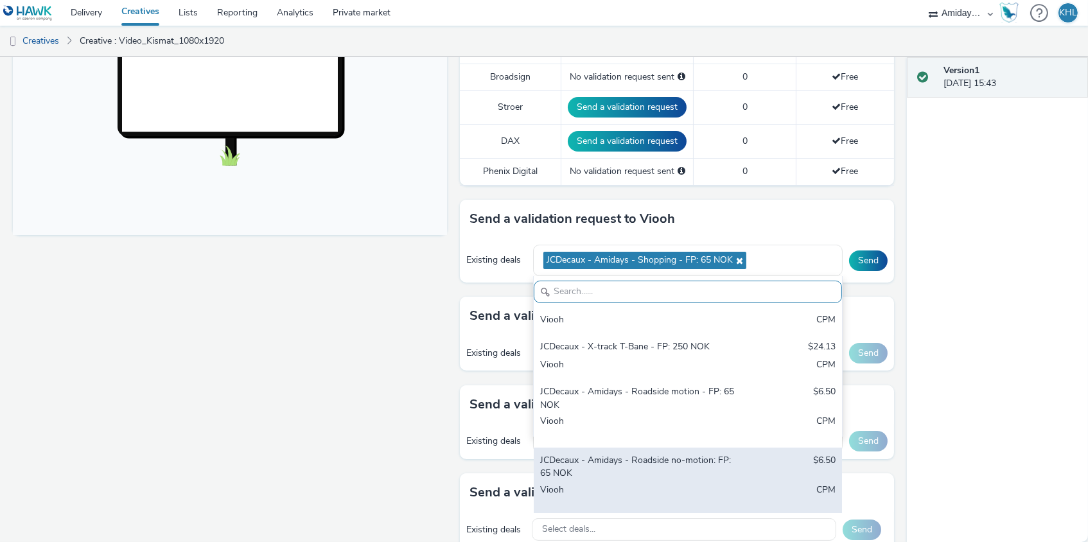
scroll to position [177, 0]
click at [674, 473] on div "JCDecaux - Amidays - Roadside no-motion: FP: 65 NOK $6.50 Viooh CPM" at bounding box center [688, 482] width 308 height 69
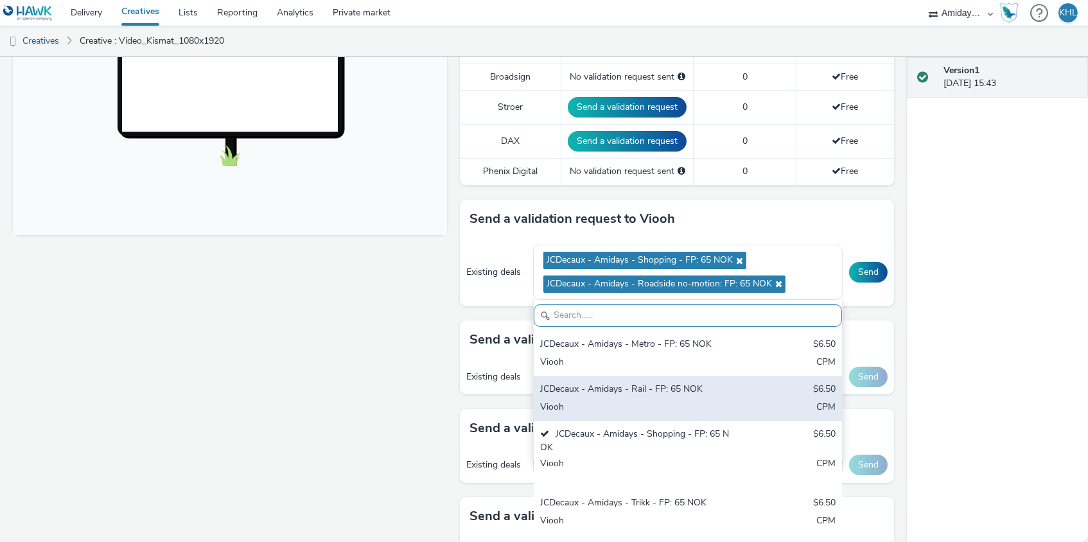
scroll to position [0, 0]
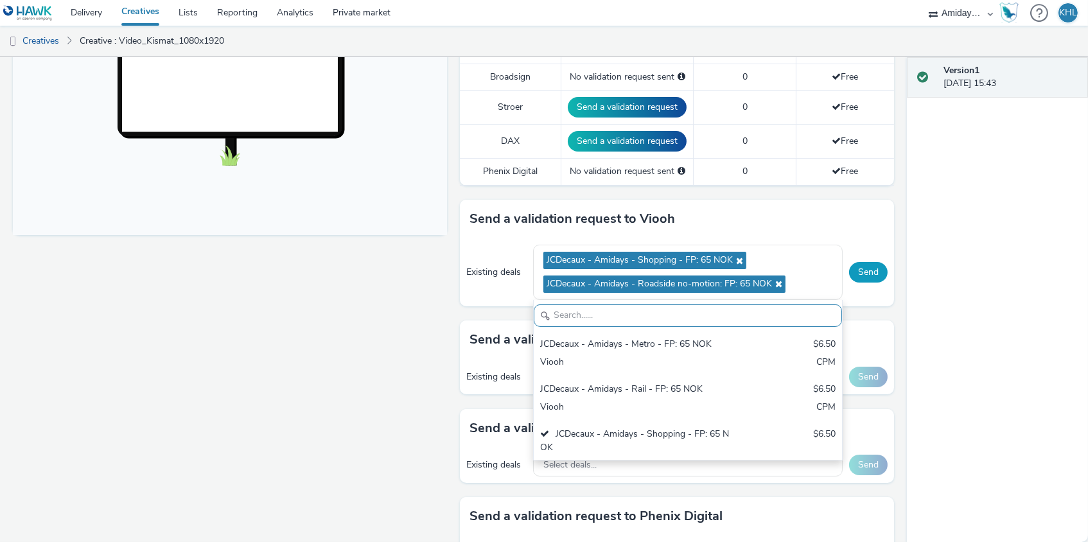
click at [867, 269] on button "Send" at bounding box center [868, 272] width 39 height 21
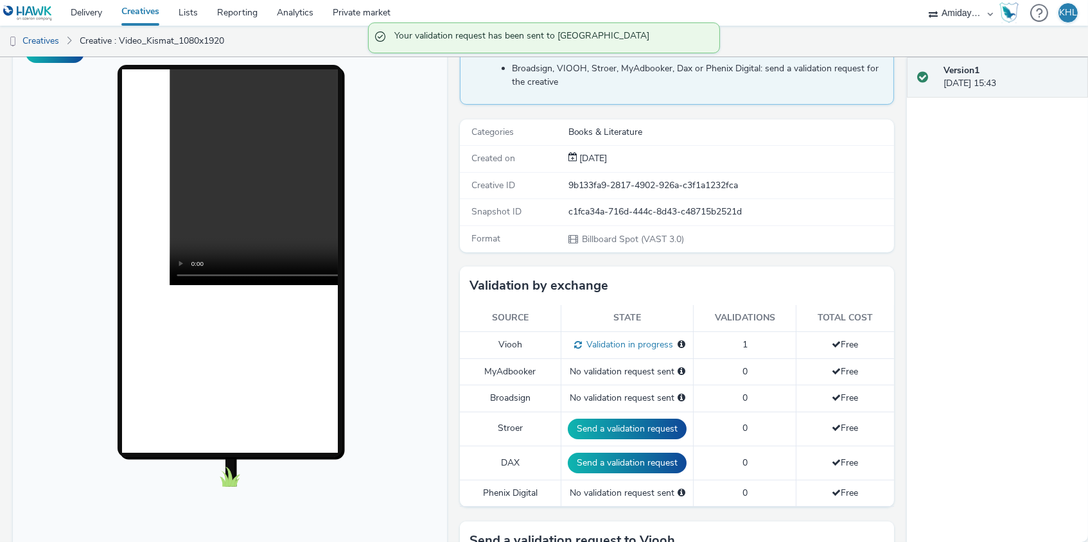
scroll to position [354, 0]
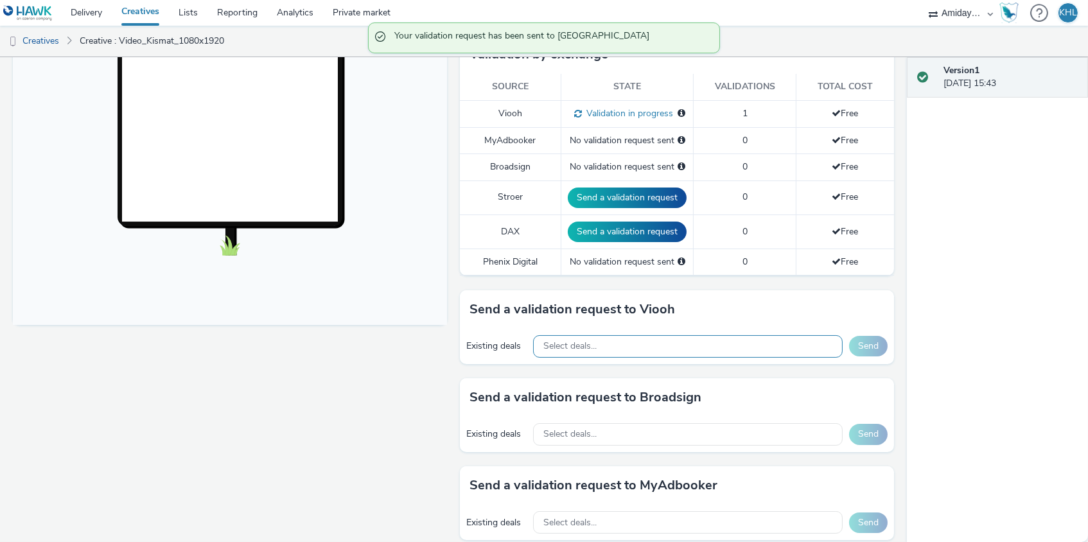
click at [722, 348] on div "Select deals..." at bounding box center [688, 346] width 310 height 22
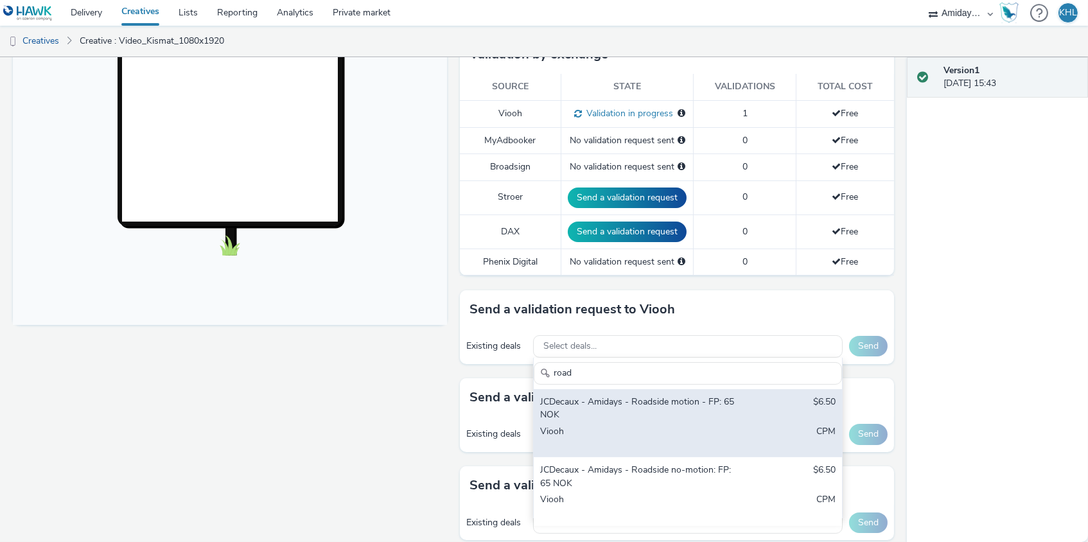
type input "road"
click at [742, 419] on div "JCDecaux - Amidays - Roadside motion - FP: 65 NOK $6.50 Viooh CPM" at bounding box center [688, 423] width 308 height 69
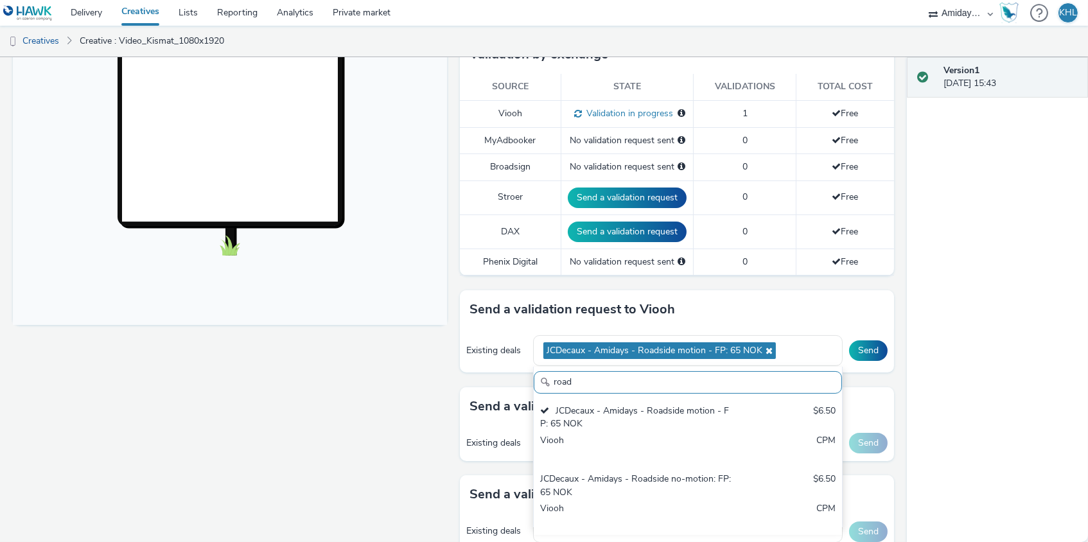
click at [844, 343] on div "Existing deals JCDecaux - Amidays - Roadside motion - FP: 65 NOK road JCDecaux …" at bounding box center [677, 351] width 434 height 44
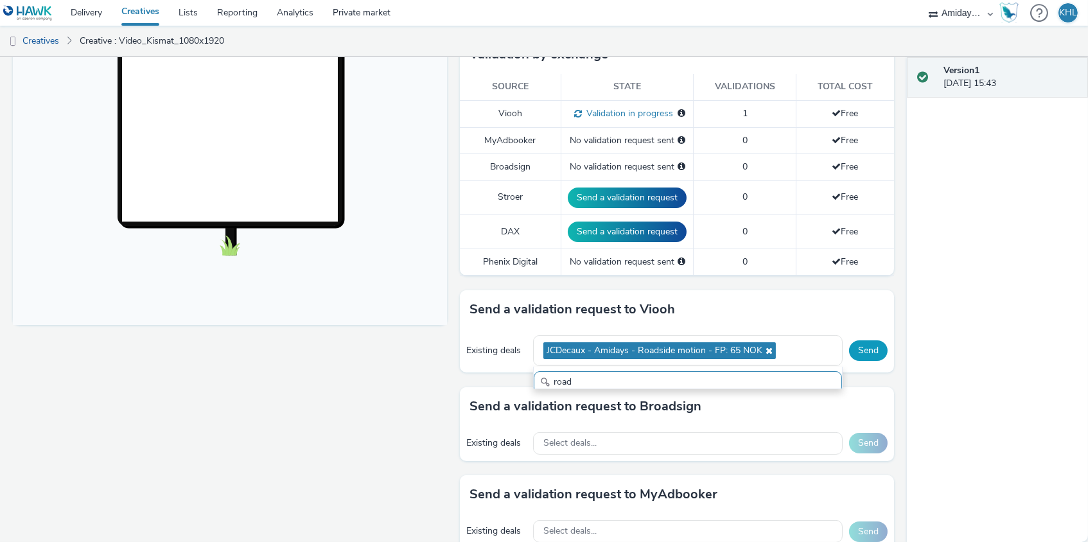
click at [858, 341] on button "Send" at bounding box center [868, 351] width 39 height 21
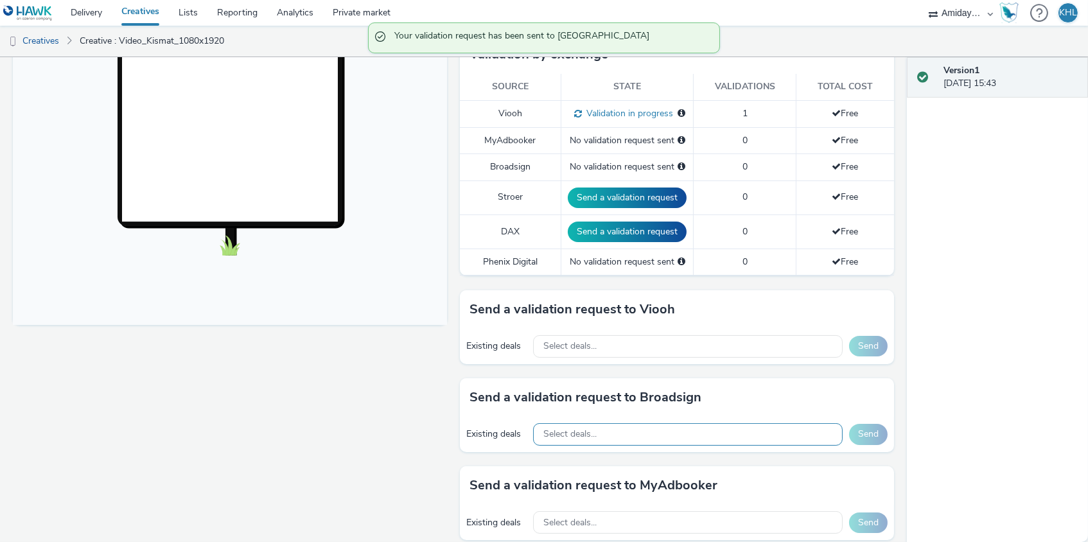
click at [750, 430] on div "Select deals..." at bounding box center [688, 434] width 310 height 22
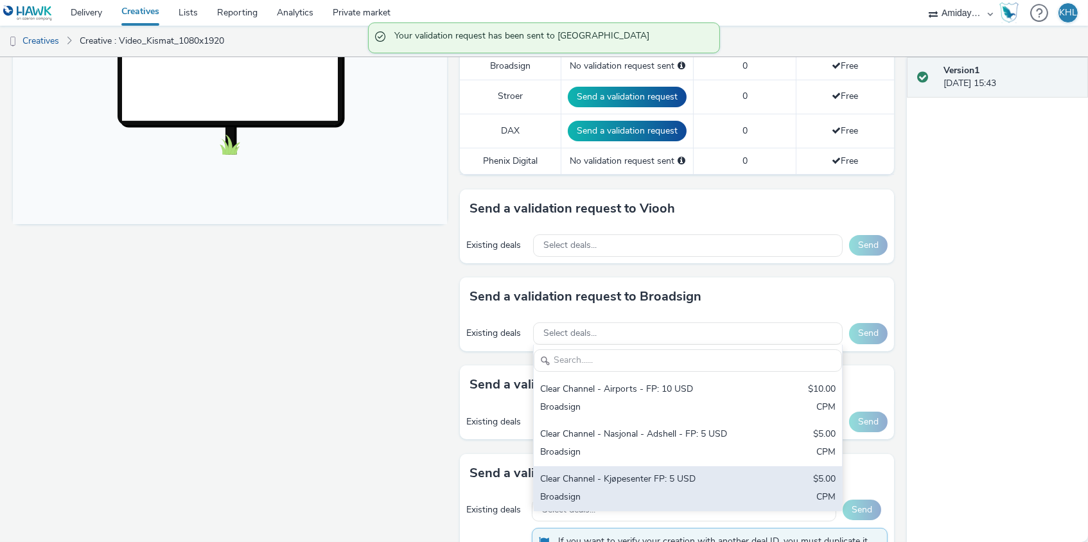
scroll to position [463, 0]
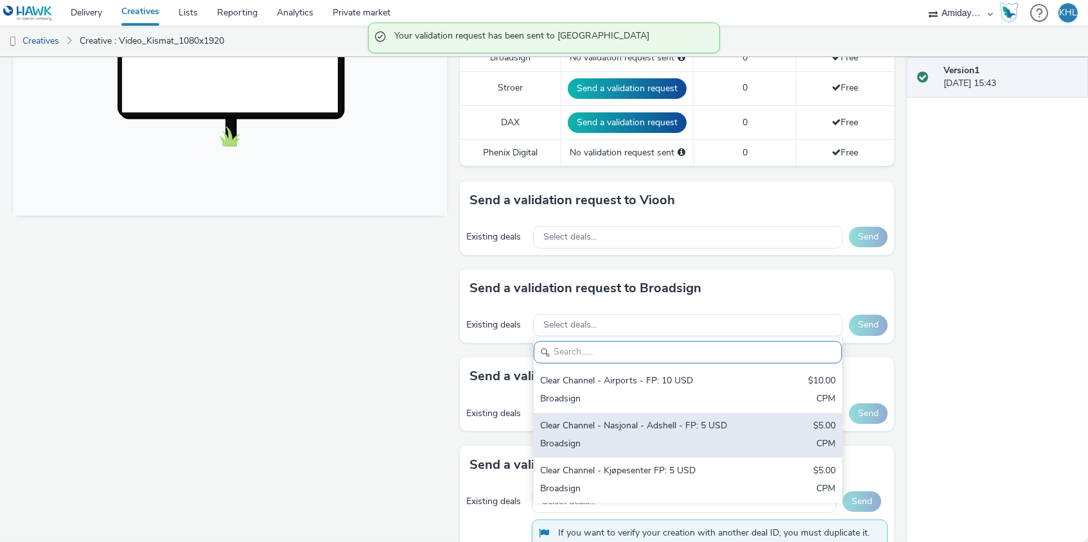
click at [601, 448] on div "Clear Channel - Nasjonal - Adshell - FP: 5 USD $5.00 Broadsign CPM" at bounding box center [688, 435] width 308 height 45
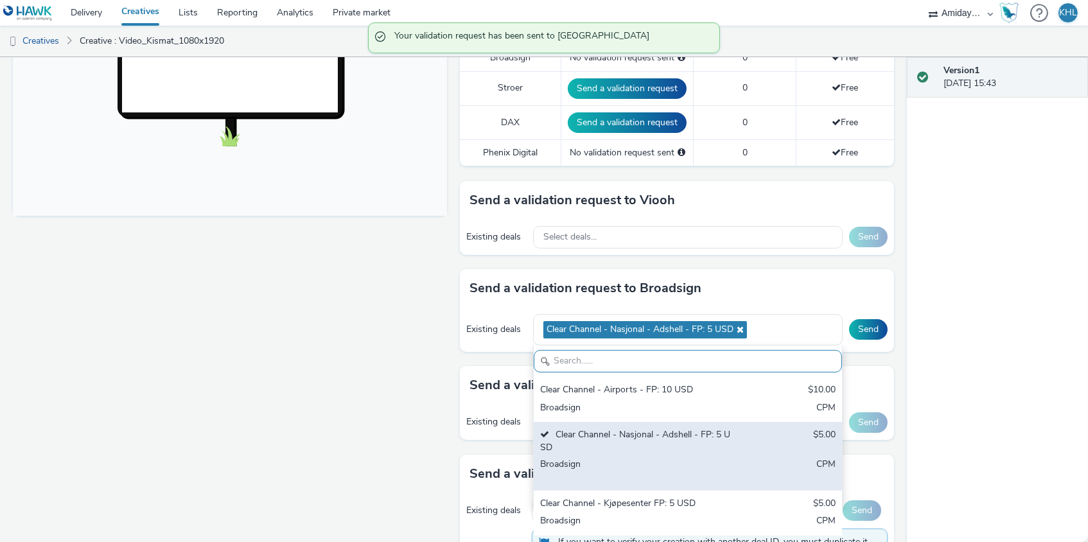
click at [606, 497] on div "Clear Channel - Kjøpesenter FP: 5 USD" at bounding box center [637, 504] width 195 height 15
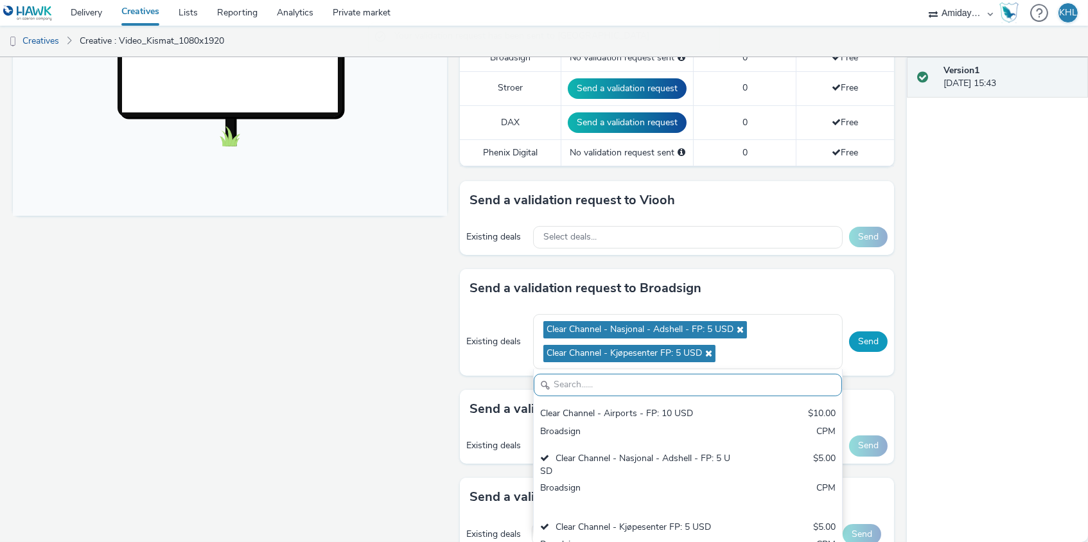
click at [867, 335] on button "Send" at bounding box center [868, 342] width 39 height 21
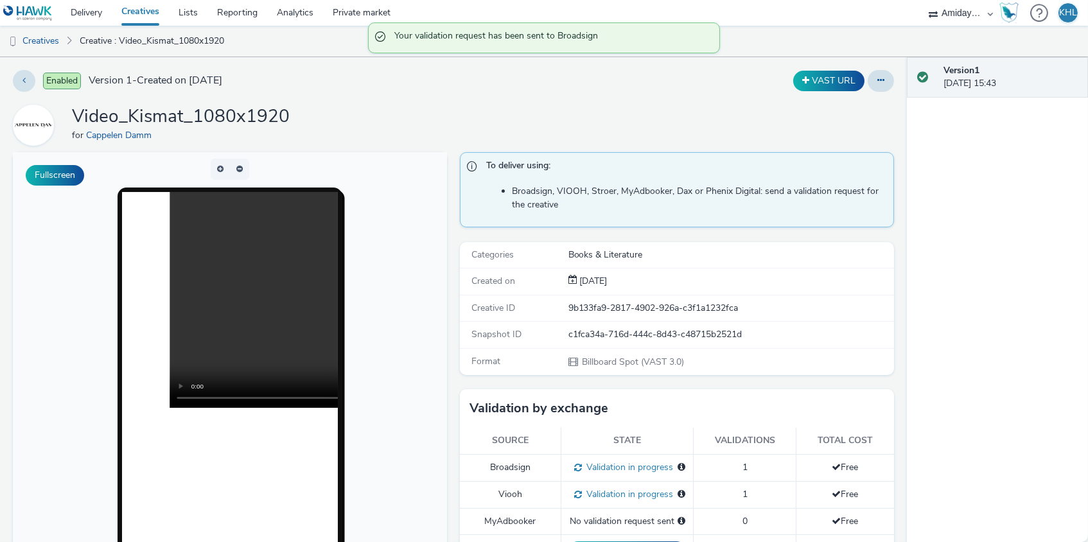
scroll to position [0, 0]
click at [161, 15] on link "Creatives" at bounding box center [140, 13] width 57 height 26
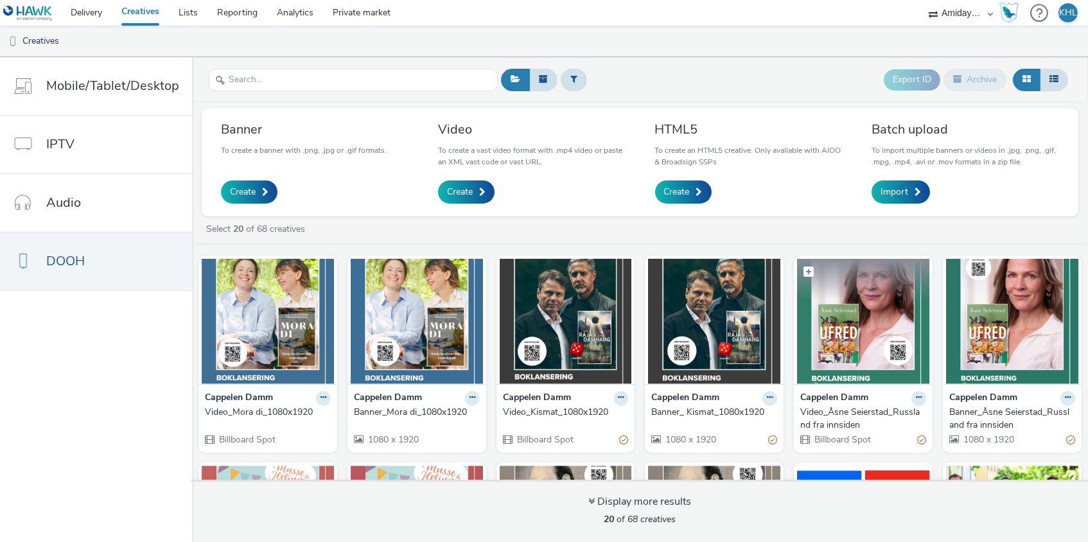
click at [844, 339] on img at bounding box center [863, 321] width 132 height 125
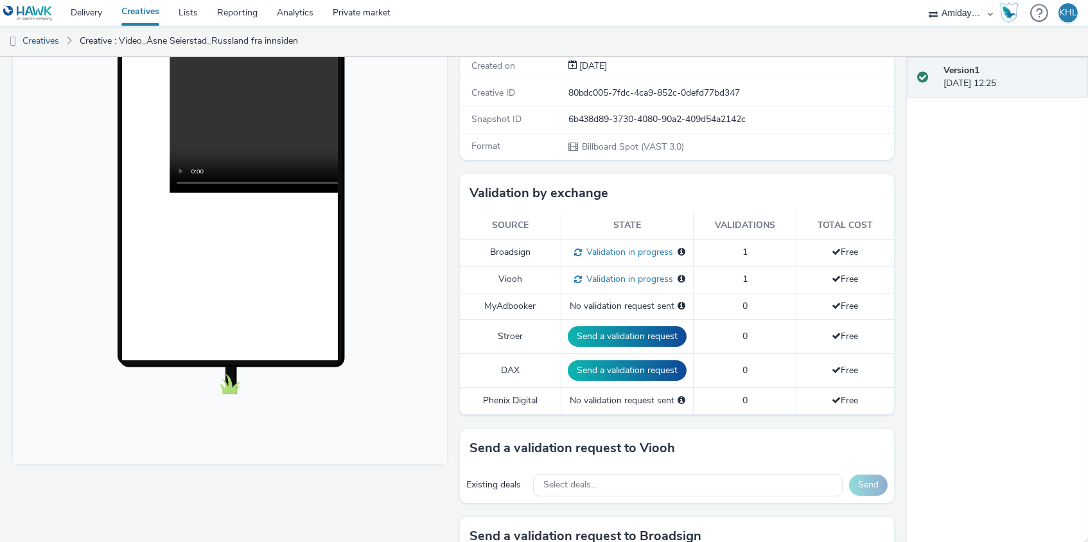
scroll to position [233, 0]
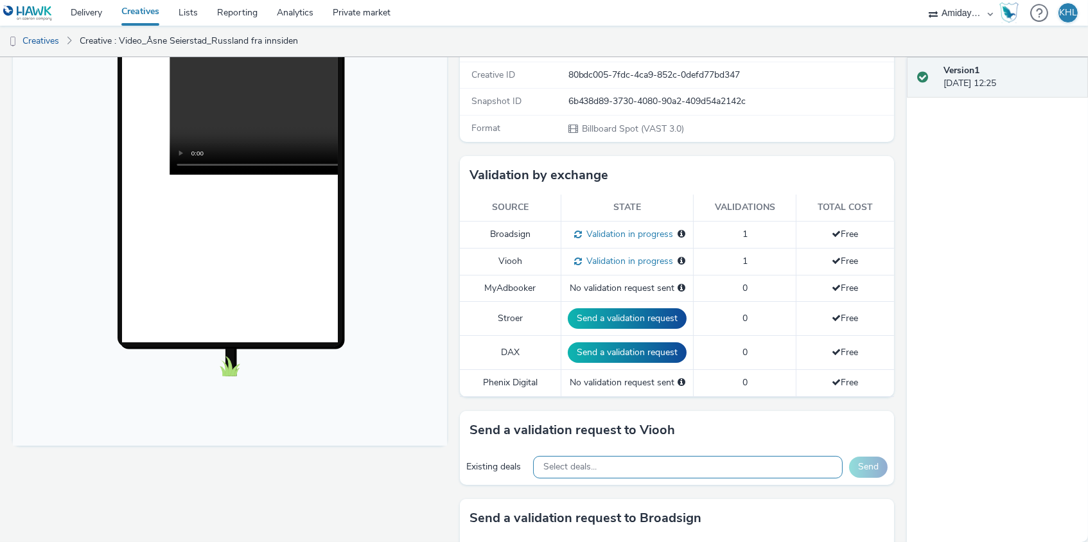
click at [614, 465] on div "Select deals..." at bounding box center [688, 467] width 310 height 22
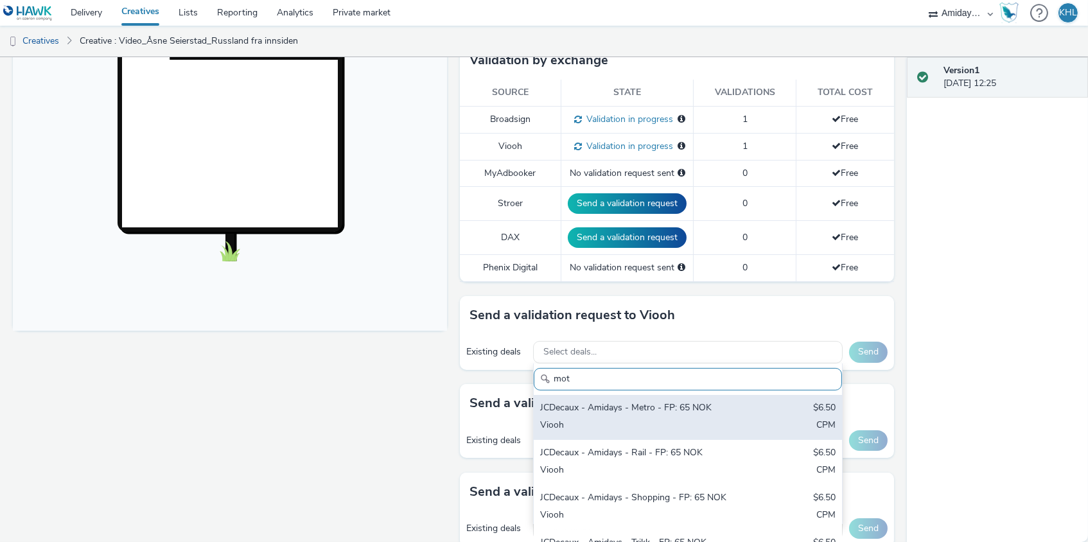
scroll to position [349, 0]
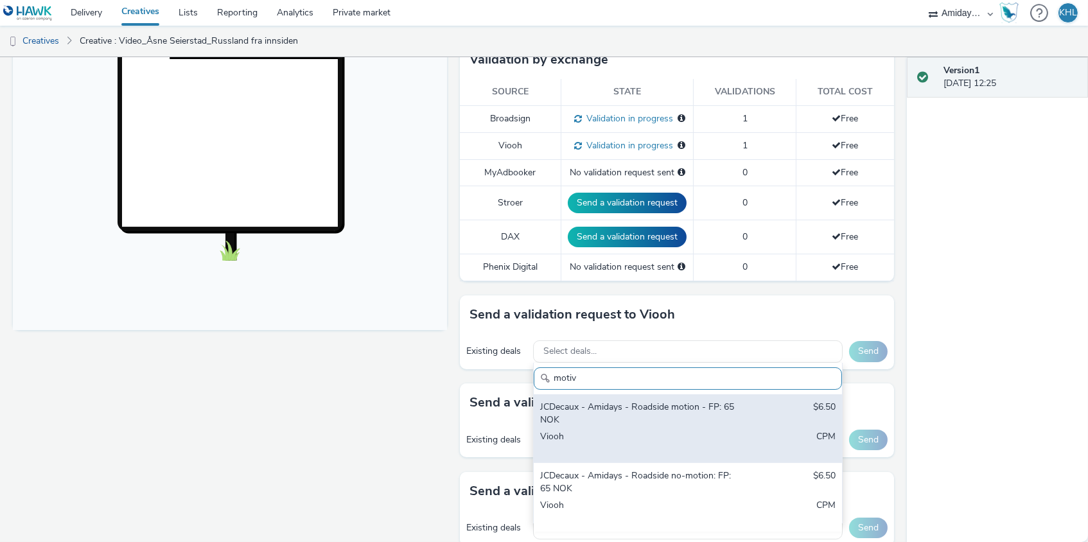
type input "motiv"
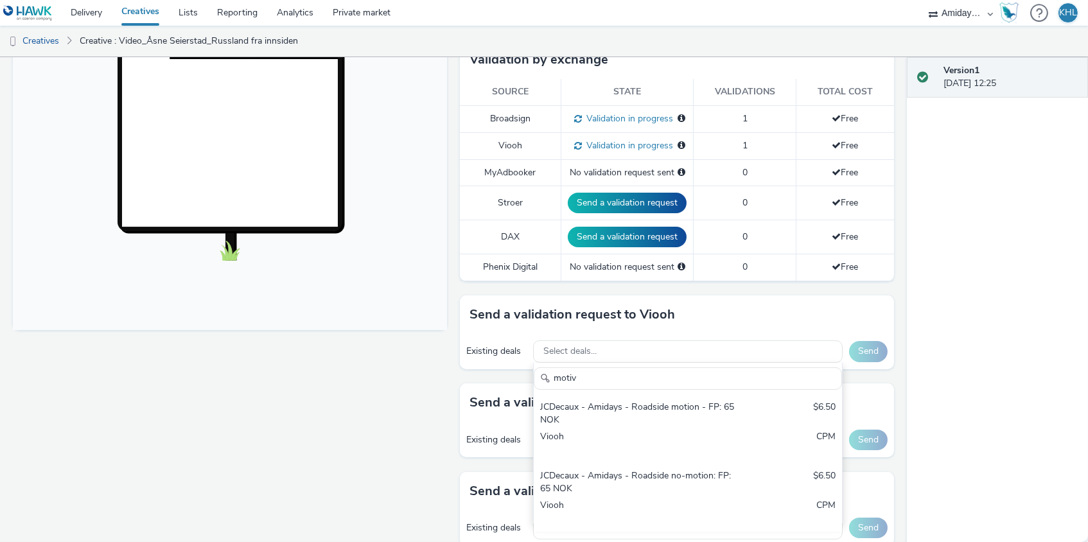
drag, startPoint x: 632, startPoint y: 446, endPoint x: 683, endPoint y: 420, distance: 56.9
click at [683, 422] on div "Existing deals Select deals... Send" at bounding box center [677, 439] width 434 height 35
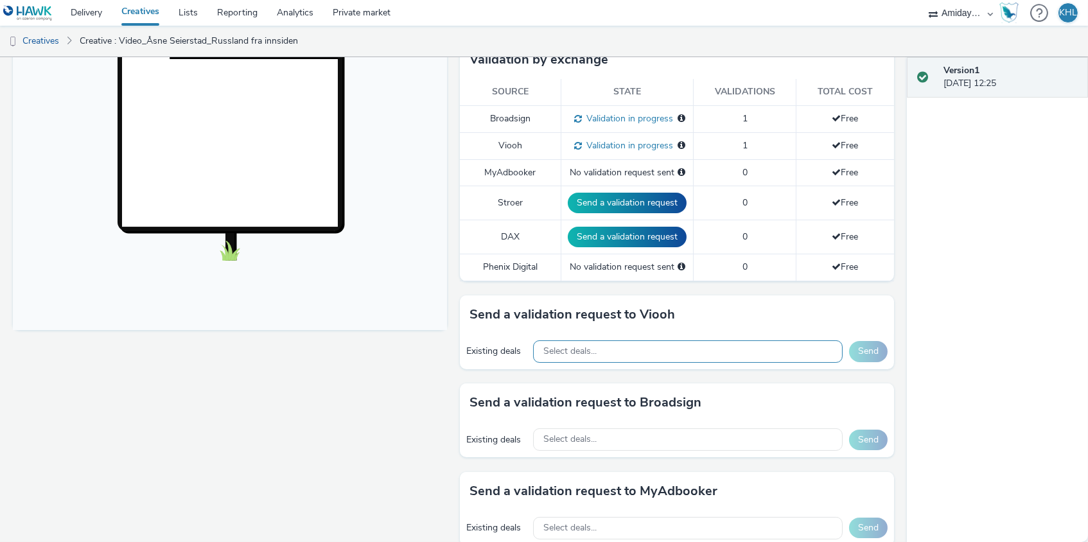
click at [684, 348] on div "Select deals..." at bounding box center [688, 352] width 310 height 22
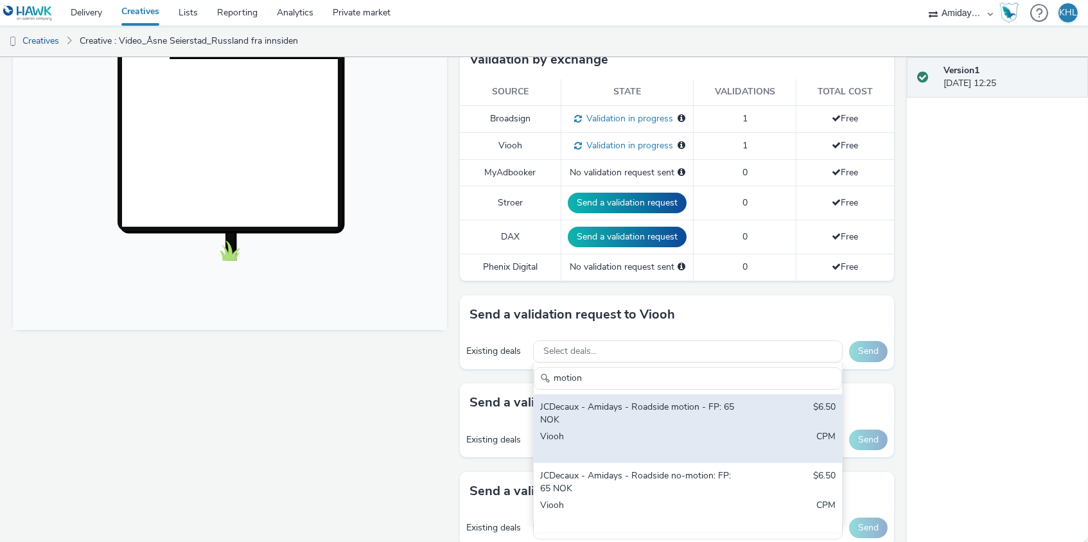
type input "motion"
click at [688, 405] on div "JCDecaux - Amidays - Roadside motion - FP: 65 NOK" at bounding box center [637, 414] width 195 height 26
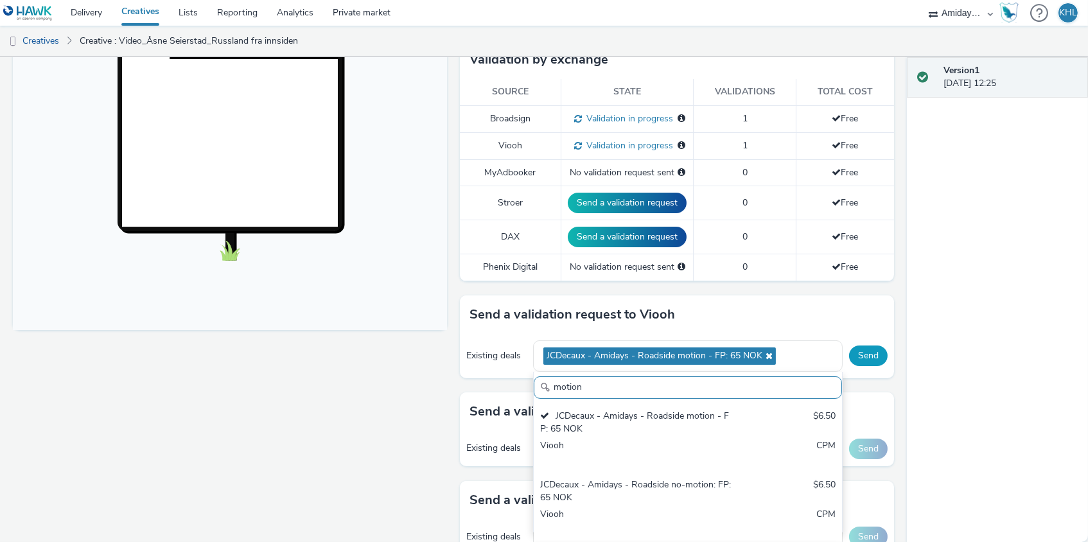
click at [867, 349] on button "Send" at bounding box center [868, 356] width 39 height 21
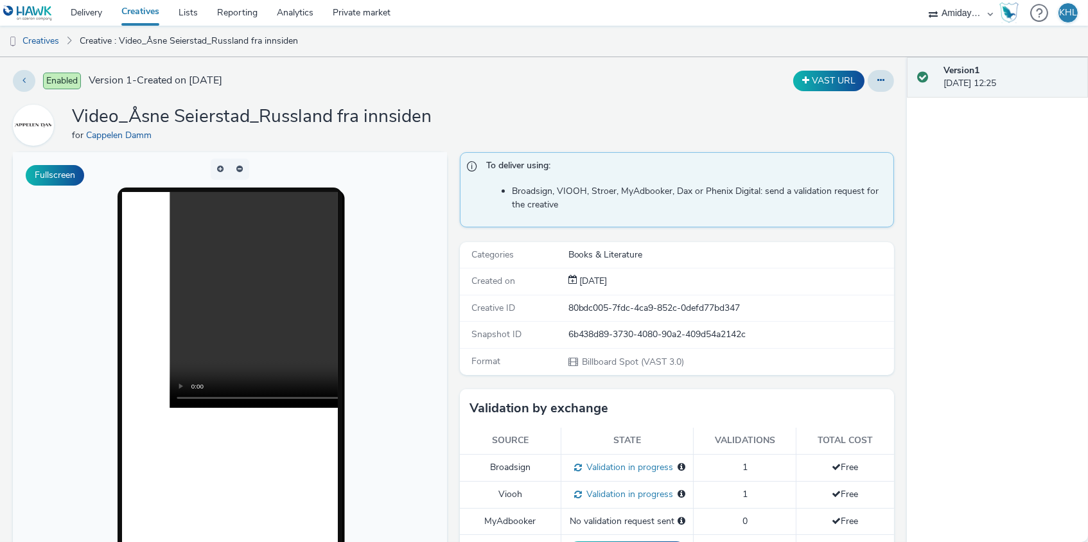
scroll to position [-1, 0]
click at [136, 6] on link "Creatives" at bounding box center [140, 13] width 57 height 26
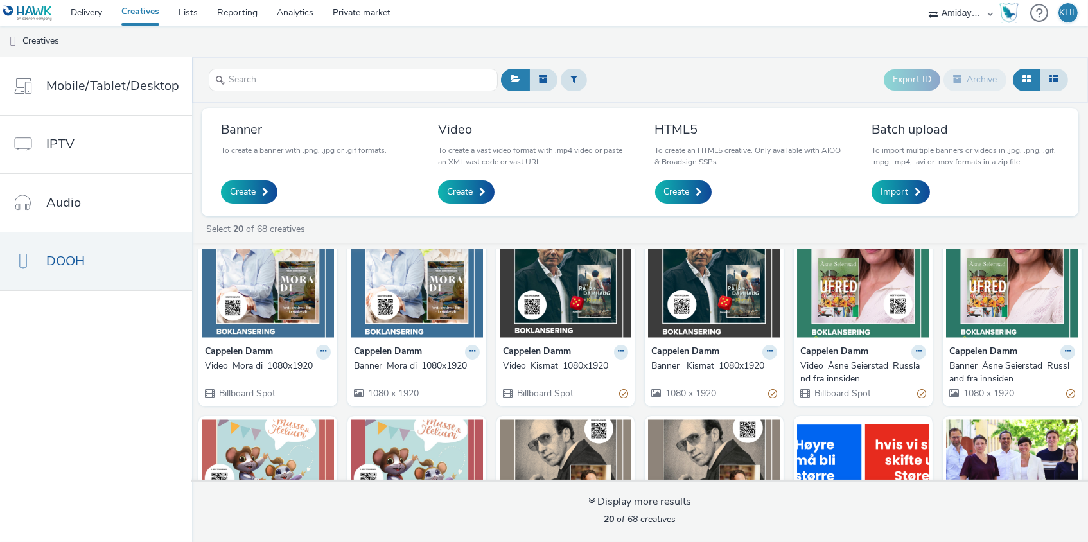
scroll to position [50, 0]
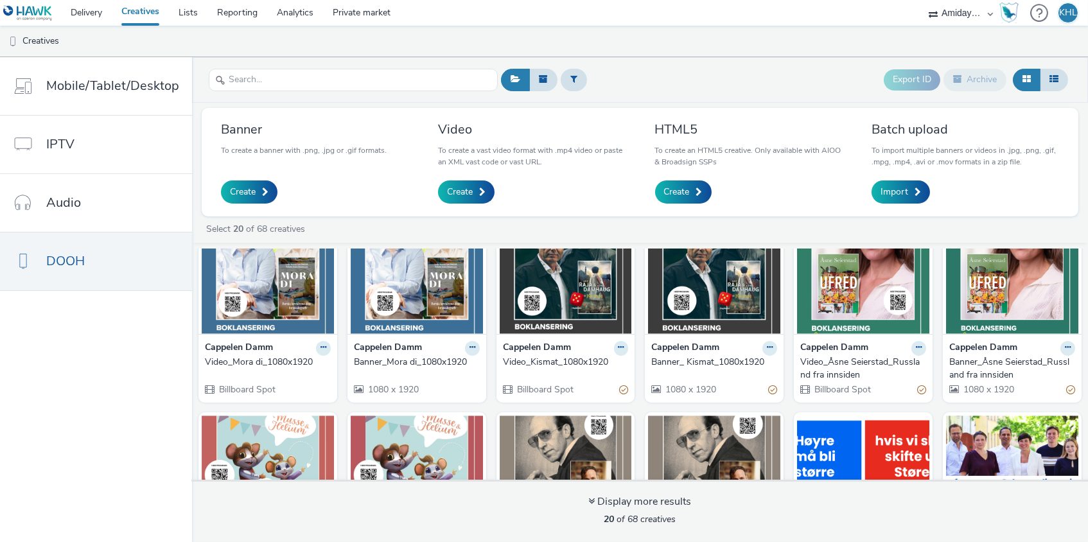
click at [397, 288] on img at bounding box center [417, 271] width 132 height 125
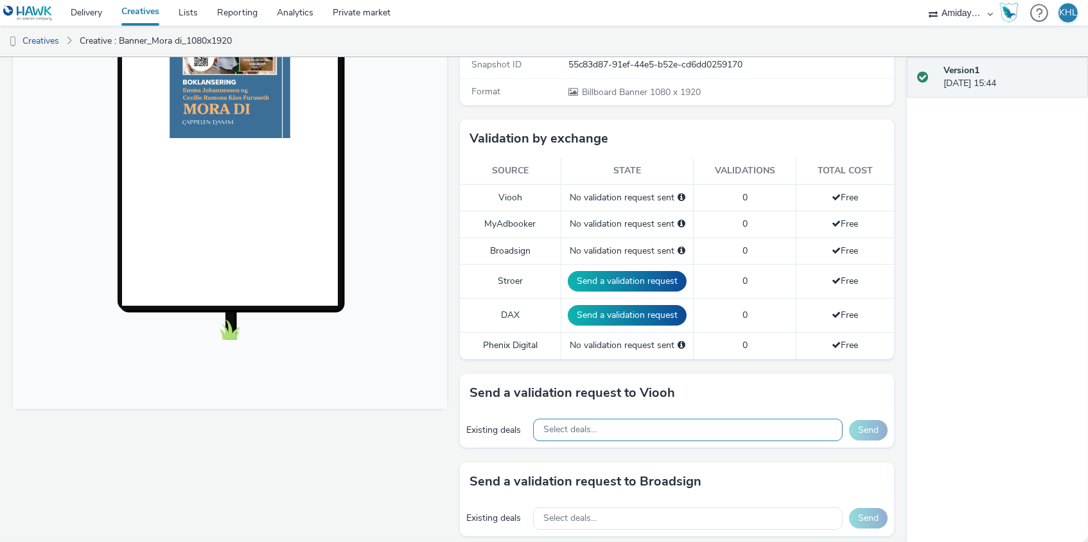
scroll to position [279, 0]
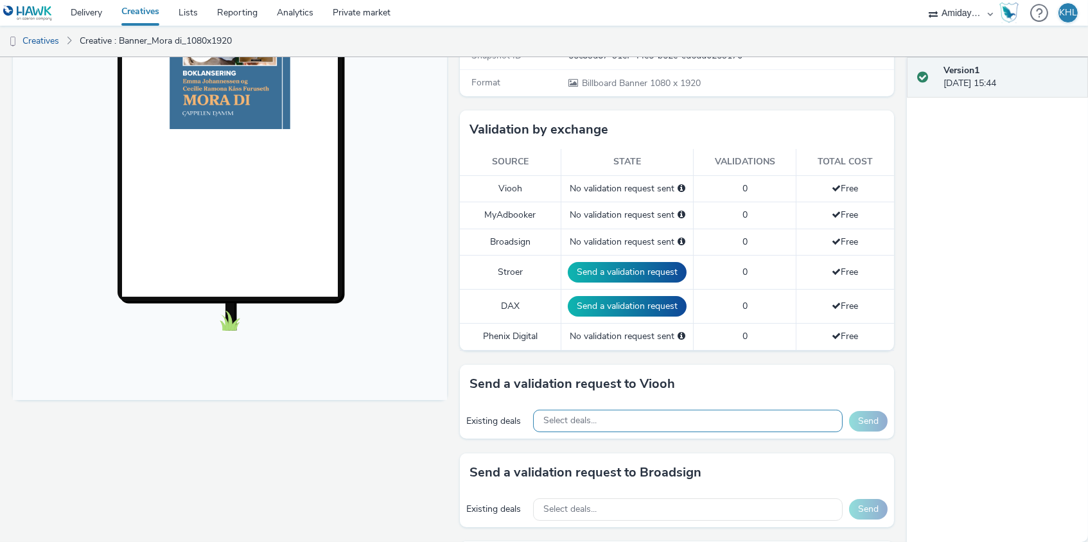
click at [654, 414] on div "Select deals..." at bounding box center [688, 421] width 310 height 22
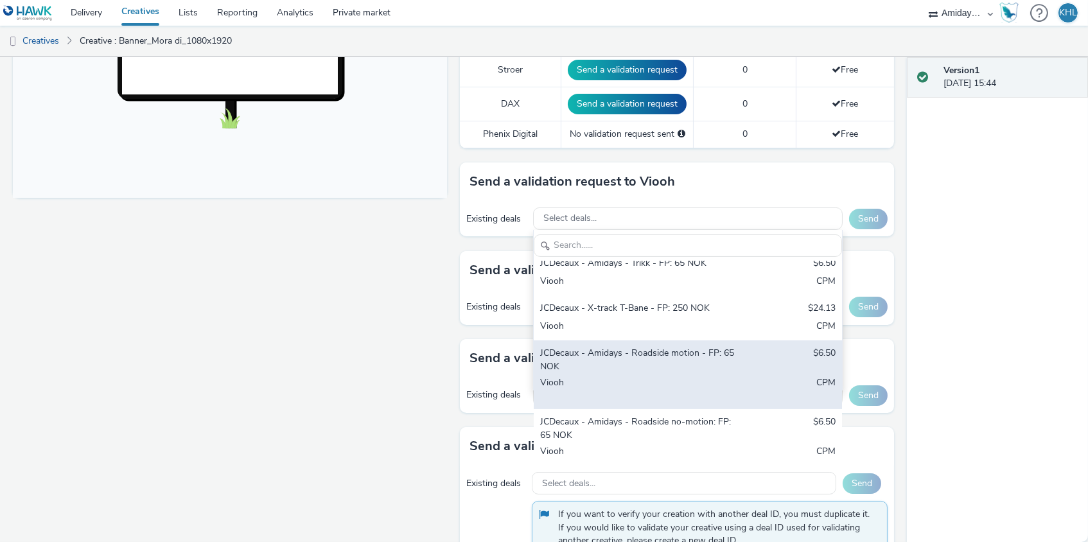
scroll to position [150, 0]
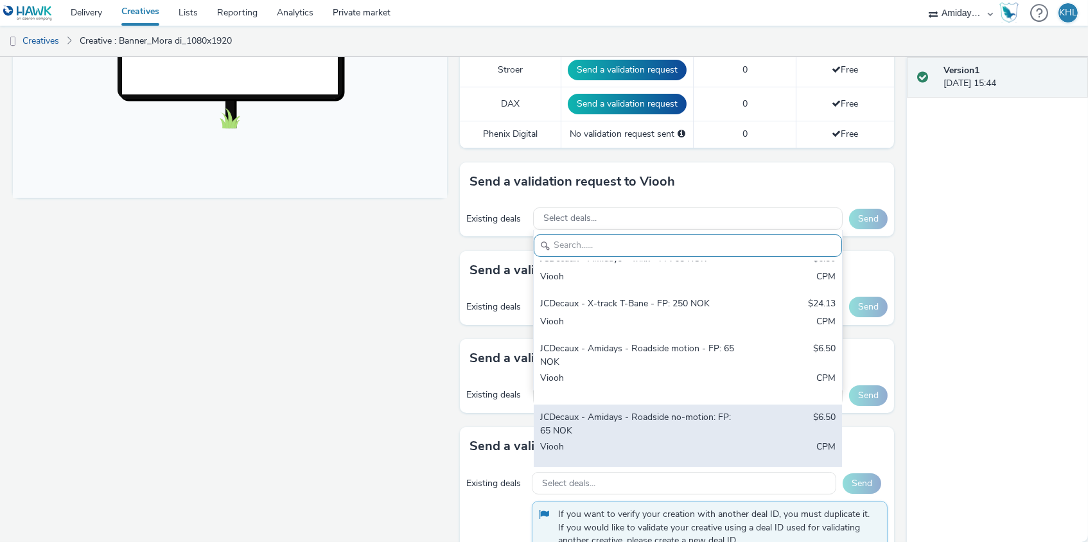
click at [698, 413] on div "JCDecaux - Amidays - Roadside no-motion: FP: 65 NOK" at bounding box center [637, 424] width 195 height 26
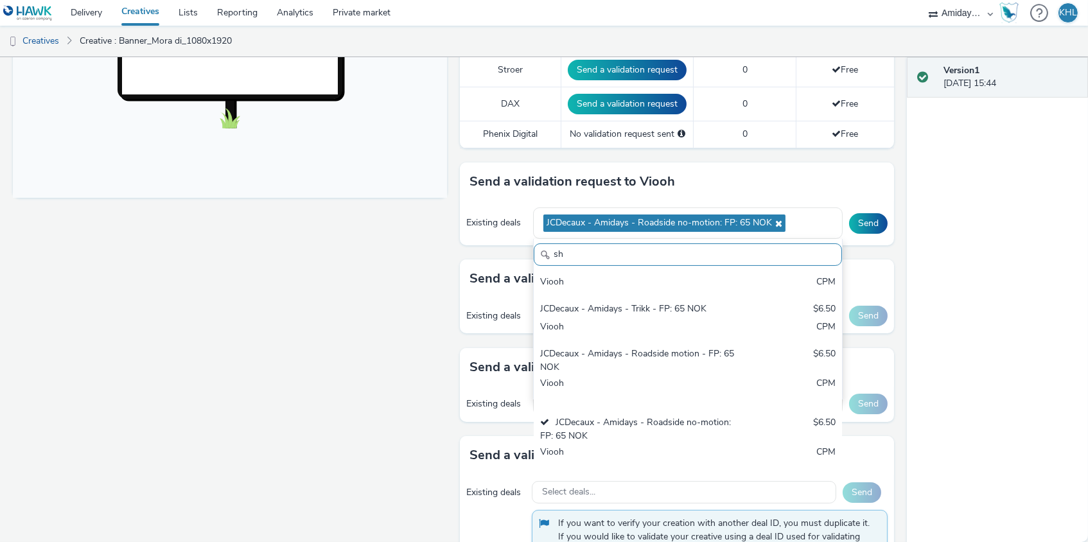
scroll to position [0, 0]
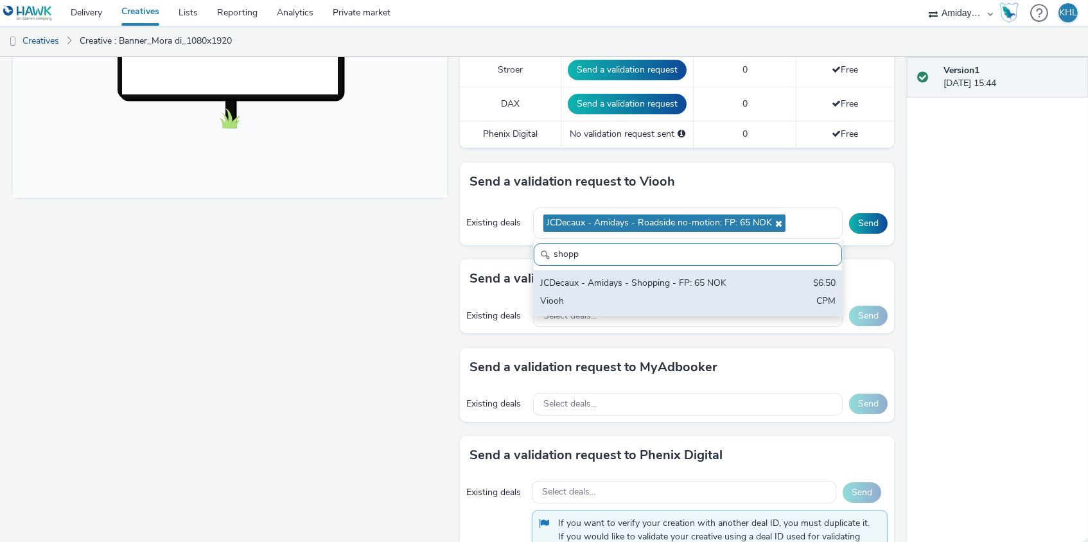
type input "shopp"
click at [731, 277] on div "JCDecaux - Amidays - Shopping - FP: 65 NOK" at bounding box center [637, 284] width 195 height 15
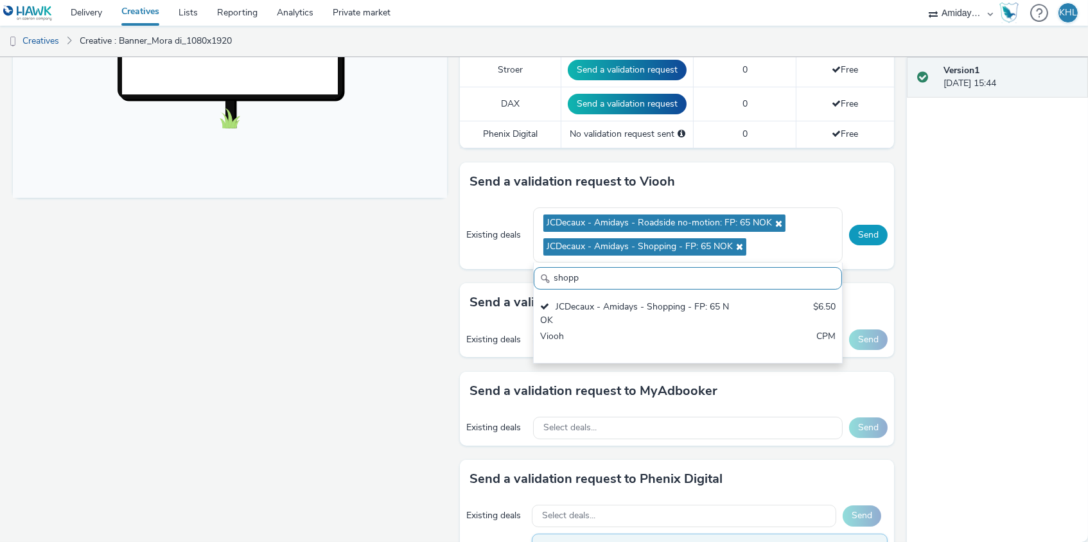
click at [876, 226] on button "Send" at bounding box center [868, 235] width 39 height 21
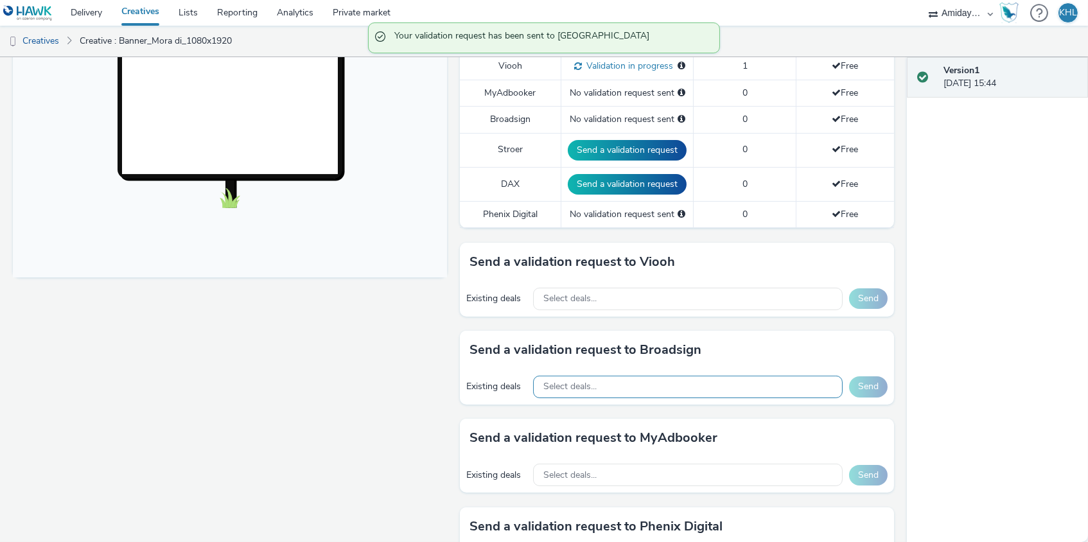
click at [646, 382] on div "Select deals..." at bounding box center [688, 387] width 310 height 22
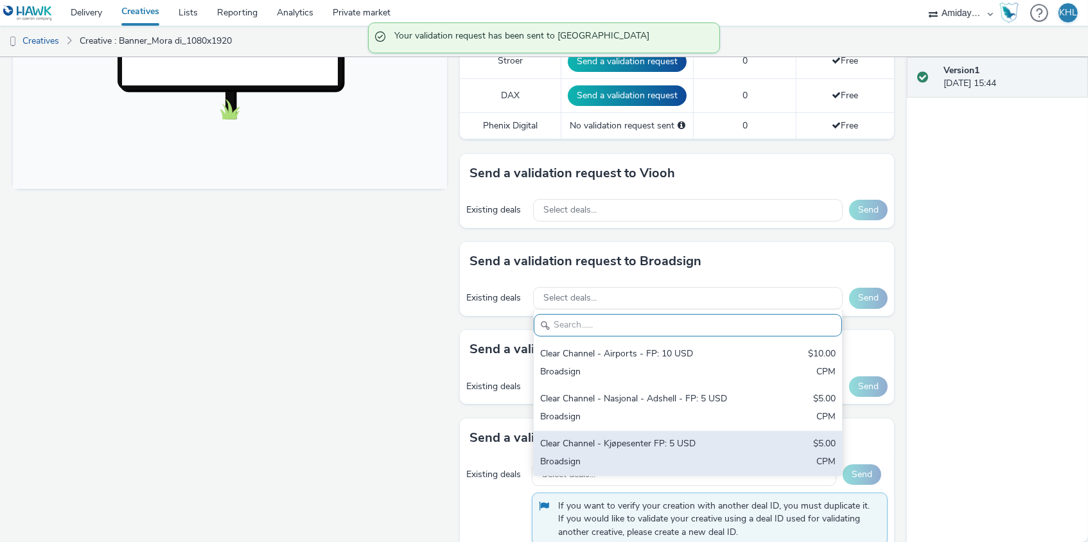
scroll to position [497, 0]
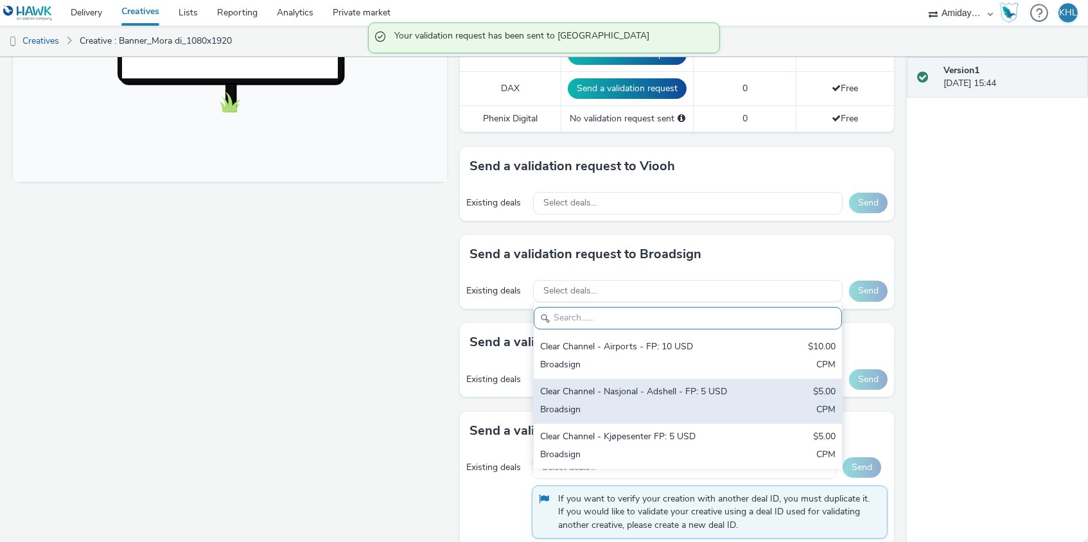
click at [695, 404] on div "Broadsign" at bounding box center [637, 411] width 195 height 15
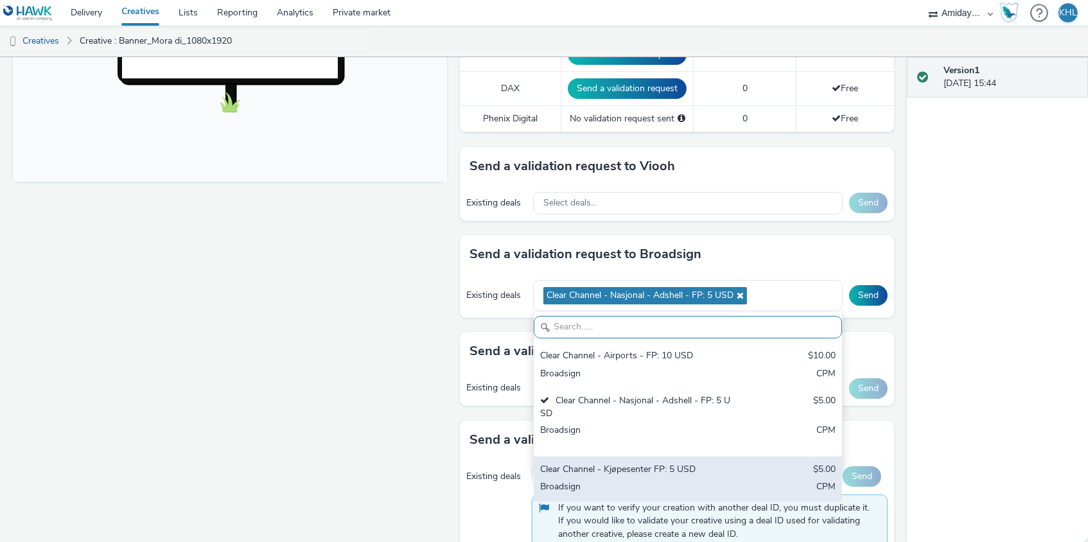
click at [673, 457] on div "Clear Channel - Kjøpesenter FP: 5 USD $5.00 Broadsign CPM" at bounding box center [688, 479] width 308 height 45
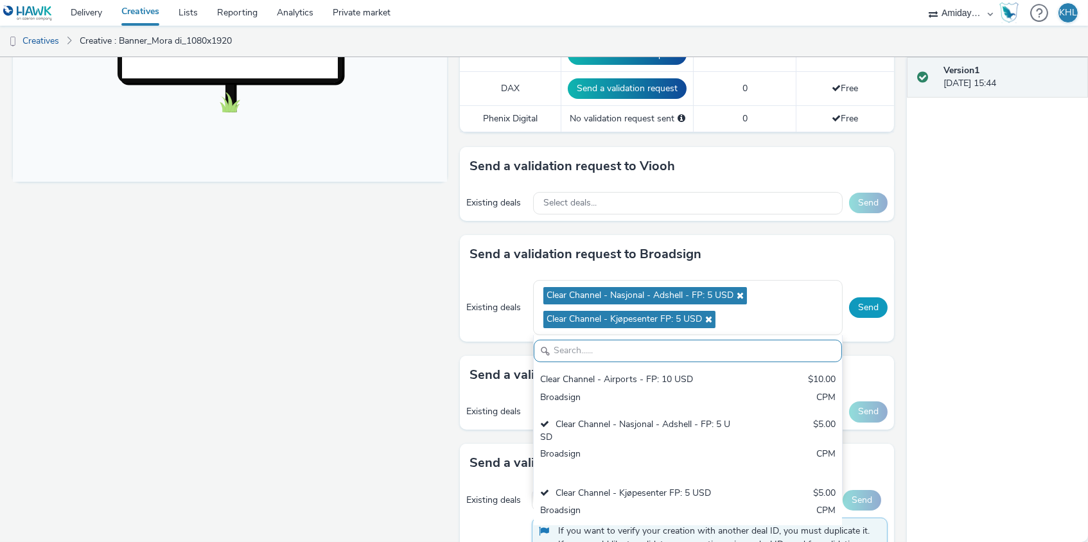
click at [867, 308] on button "Send" at bounding box center [868, 307] width 39 height 21
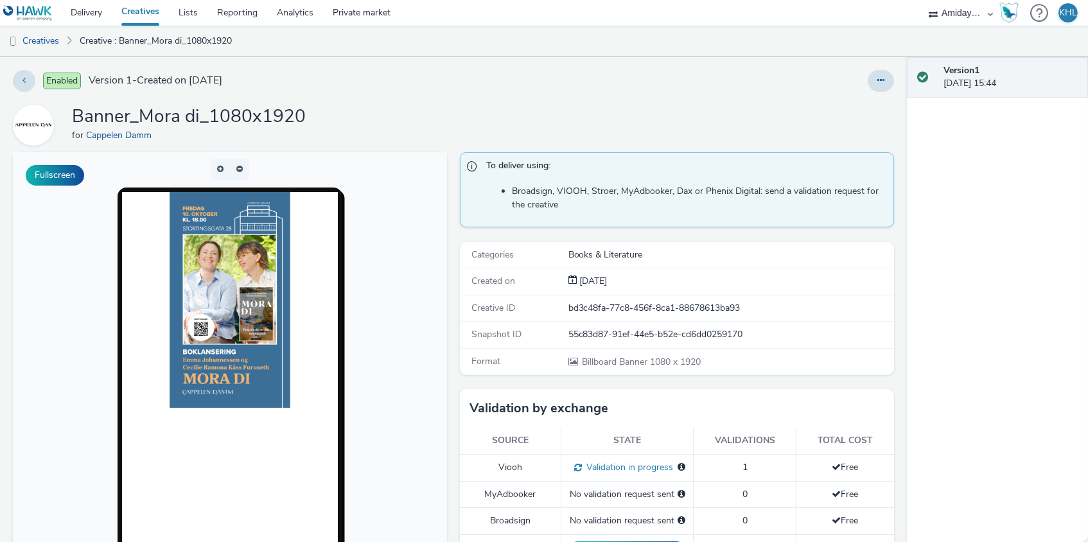
scroll to position [0, 0]
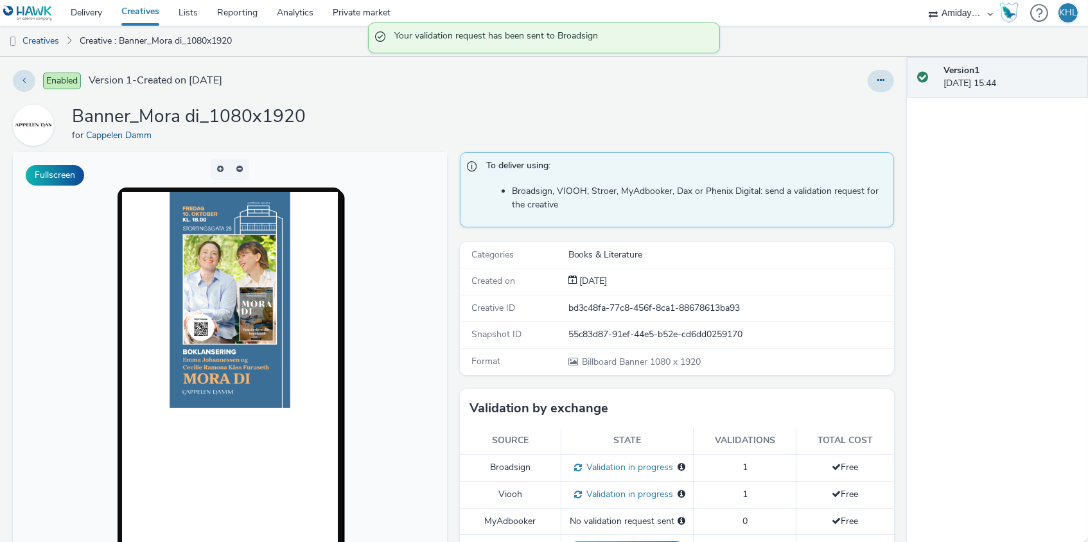
click at [142, 6] on link "Creatives" at bounding box center [140, 13] width 57 height 26
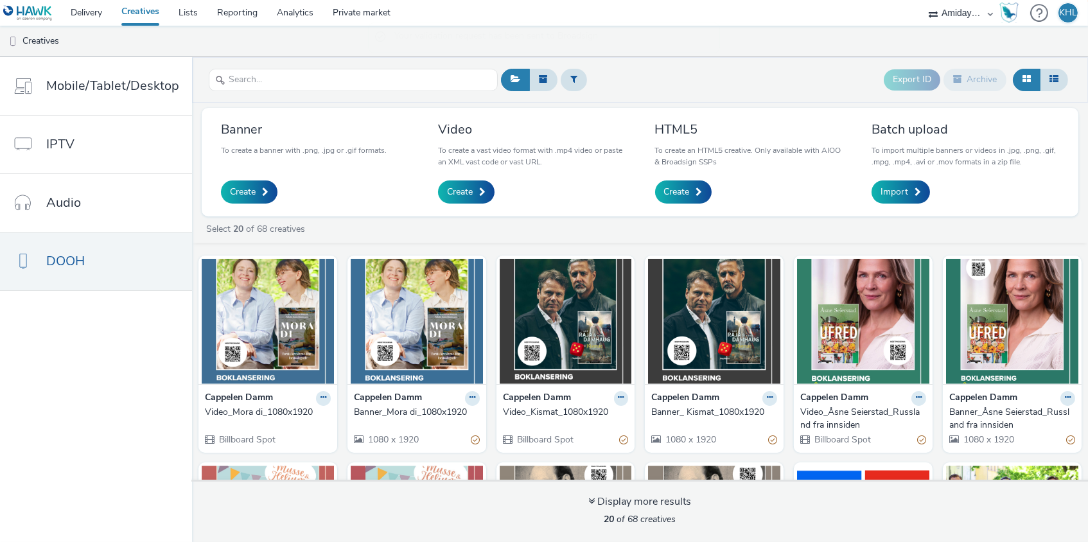
scroll to position [15, 0]
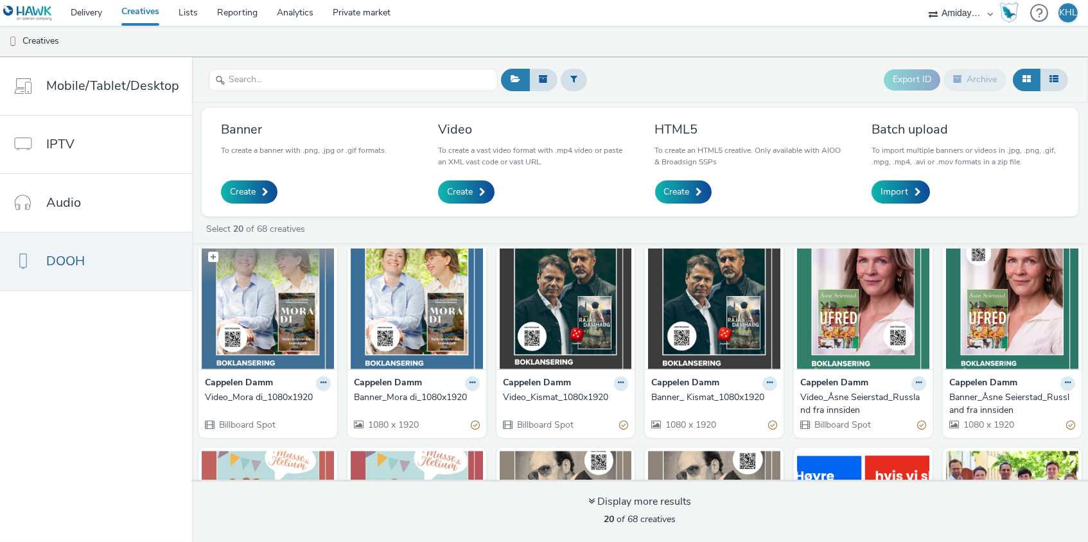
click at [292, 315] on img at bounding box center [268, 306] width 132 height 125
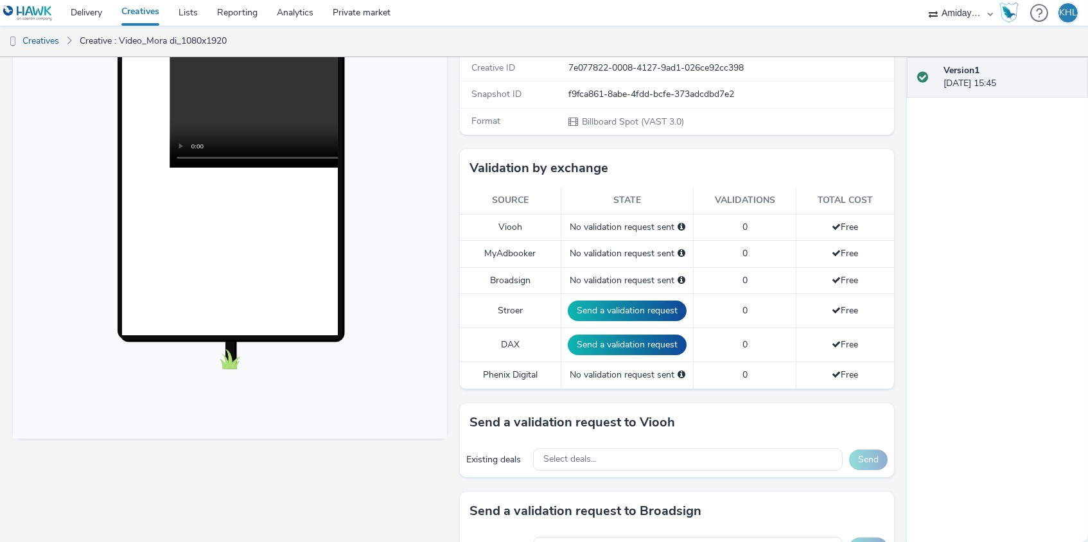
scroll to position [319, 0]
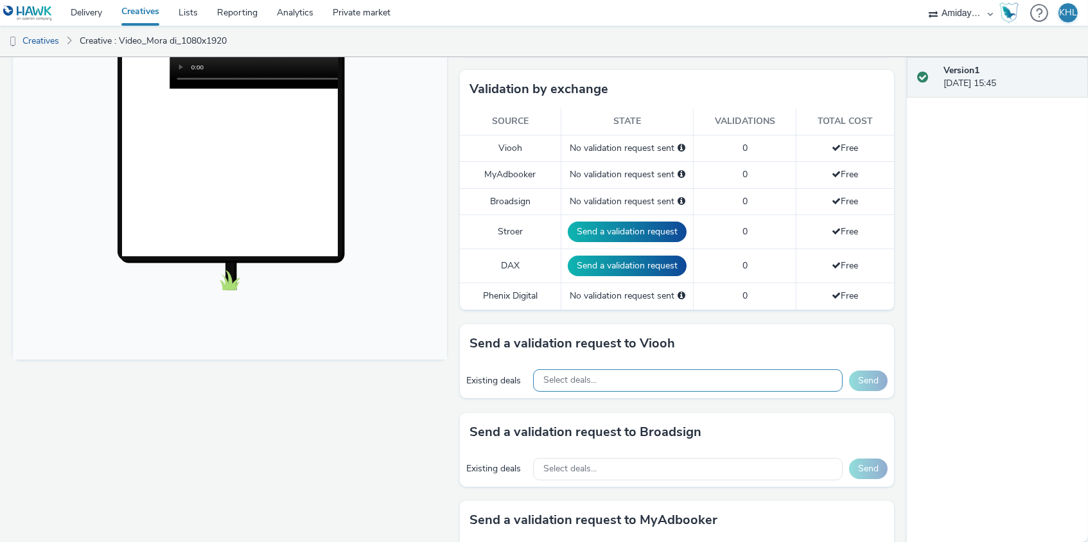
click at [600, 373] on div "Select deals..." at bounding box center [688, 380] width 310 height 22
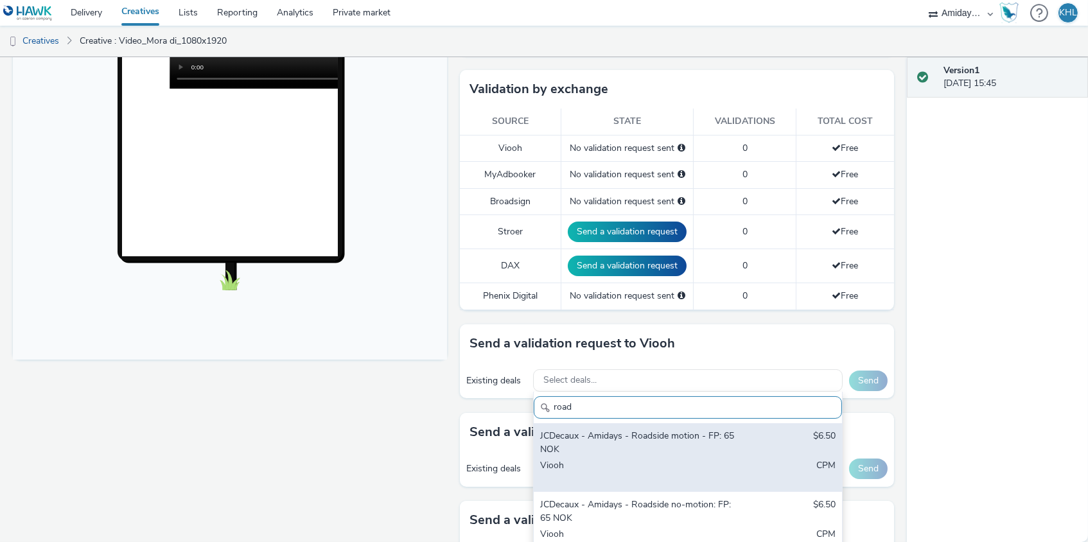
click at [626, 438] on div "JCDecaux - Amidays - Roadside motion - FP: 65 NOK" at bounding box center [637, 443] width 195 height 26
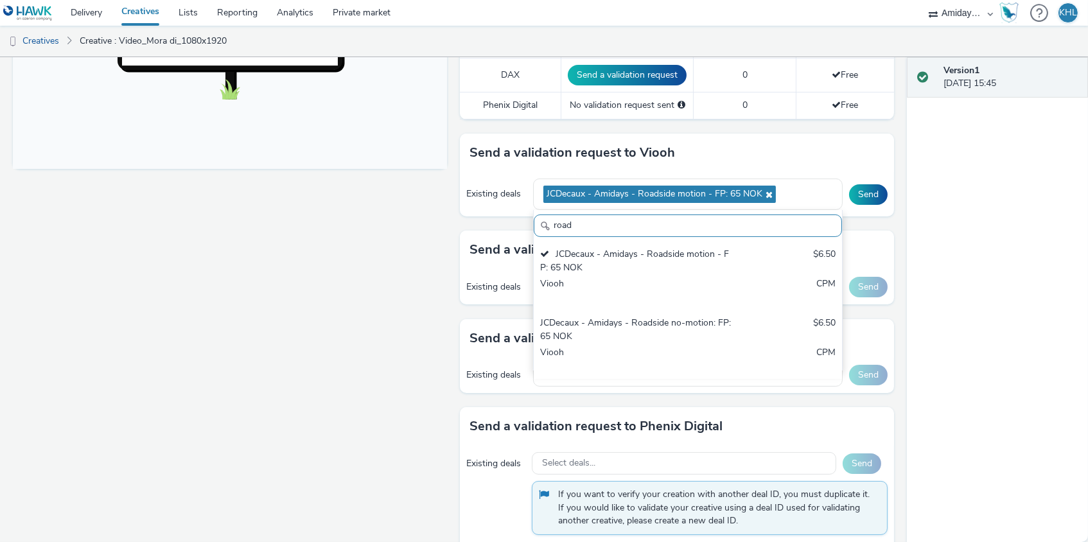
scroll to position [512, 0]
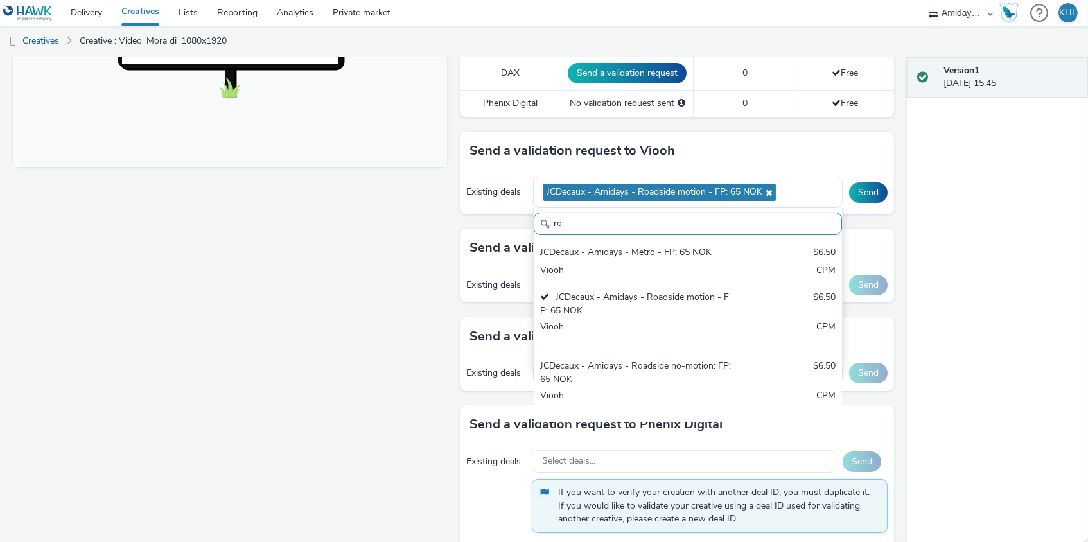
type input "r"
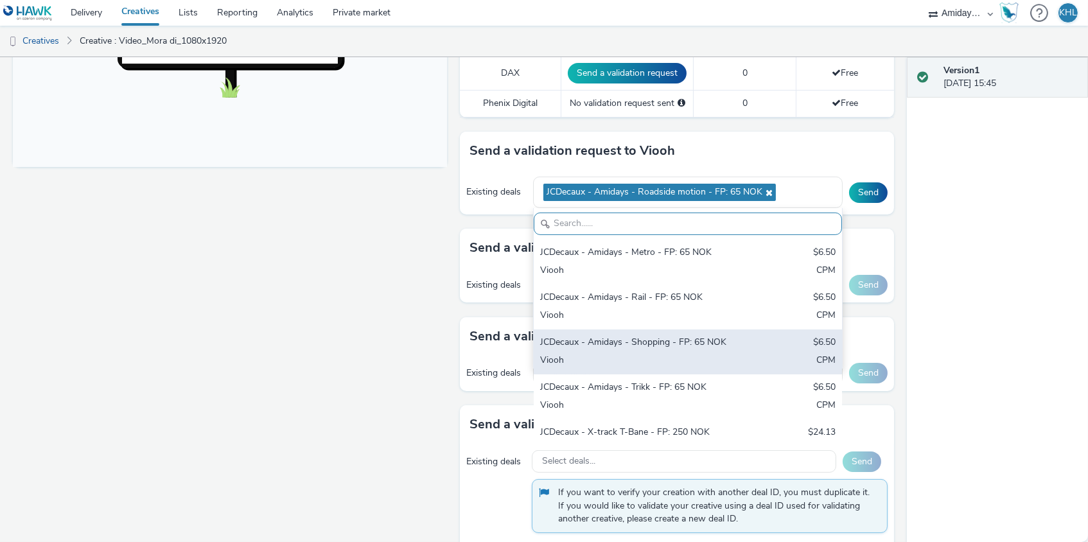
click at [727, 336] on div "JCDecaux - Amidays - Shopping - FP: 65 NOK" at bounding box center [637, 343] width 195 height 15
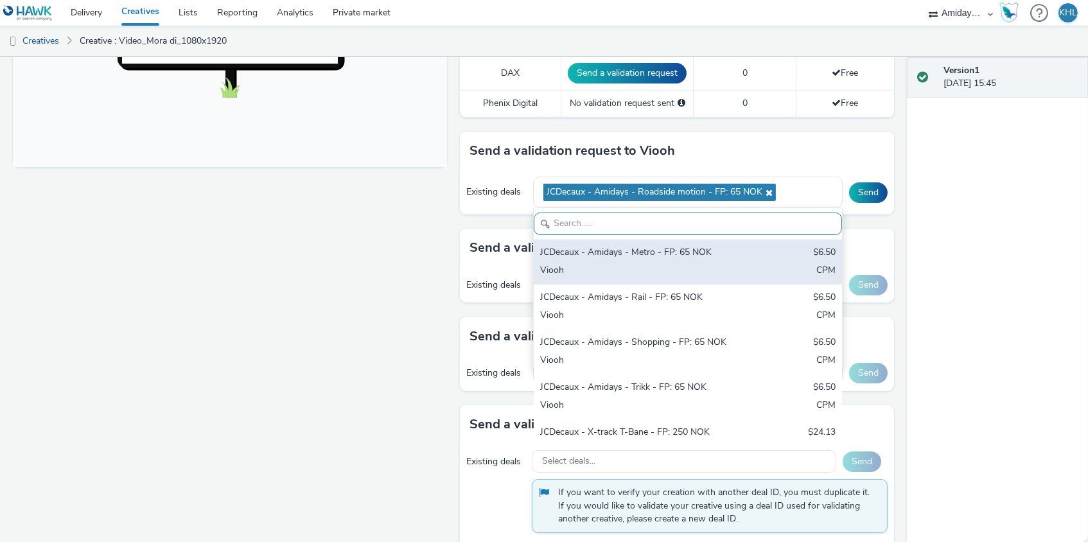
scroll to position [511, 0]
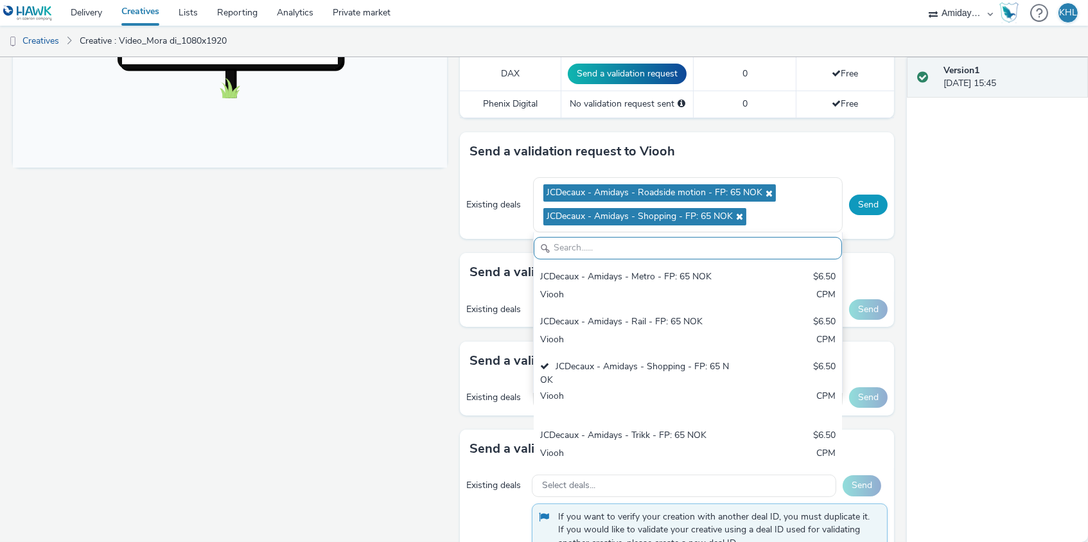
click at [873, 195] on button "Send" at bounding box center [868, 205] width 39 height 21
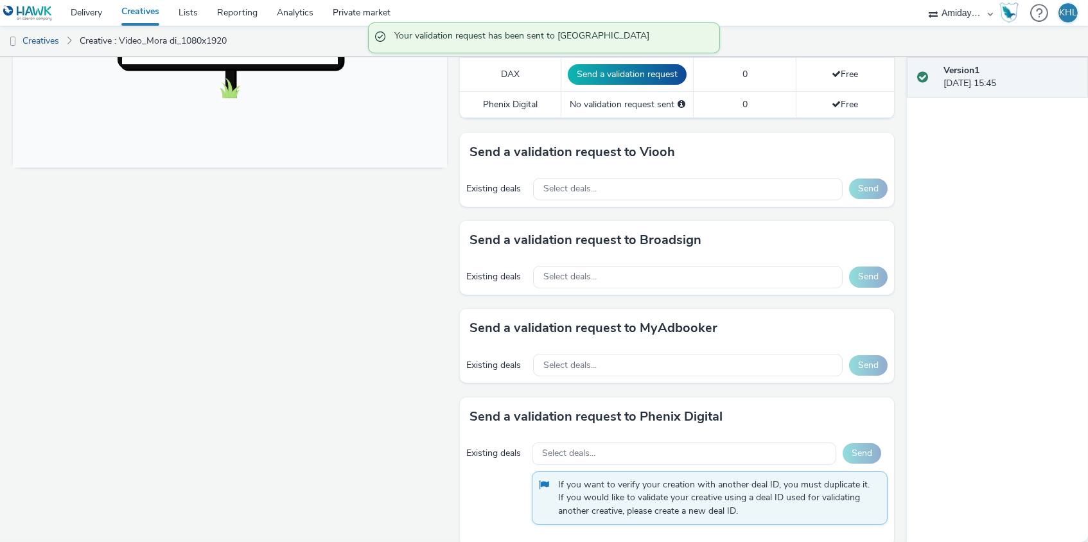
click at [656, 283] on div "Existing deals Select deals... Send" at bounding box center [677, 277] width 434 height 35
click at [661, 267] on div "Select deals..." at bounding box center [688, 277] width 310 height 22
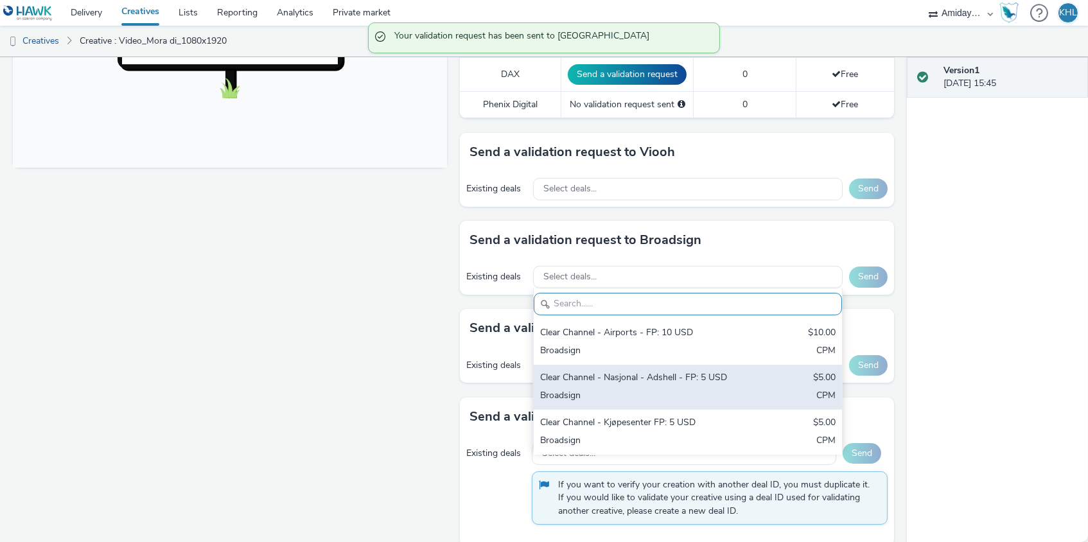
click at [673, 378] on div "Clear Channel - Nasjonal - Adshell - FP: 5 USD" at bounding box center [637, 378] width 195 height 15
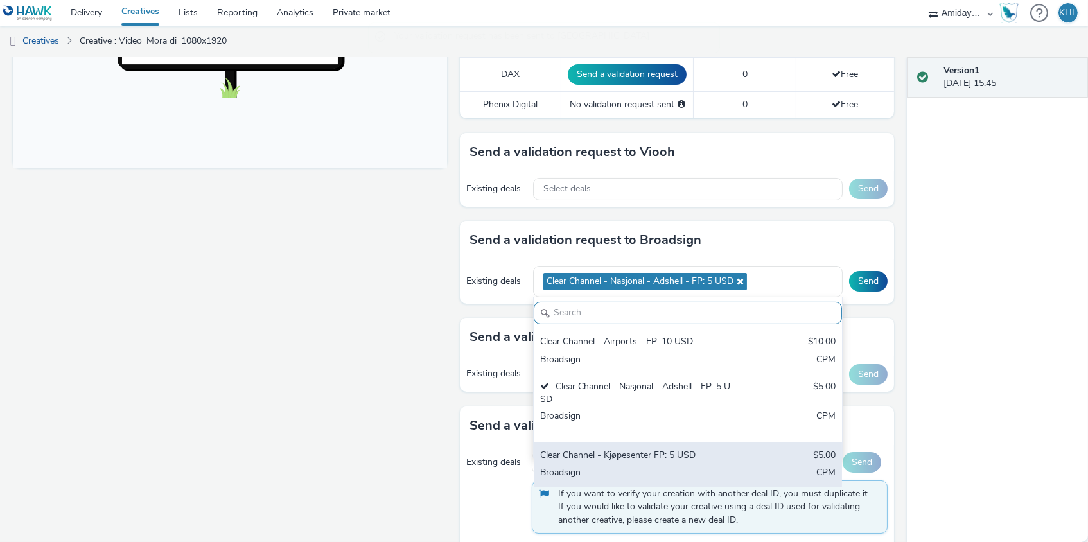
click at [634, 449] on div "Clear Channel - Kjøpesenter FP: 5 USD" at bounding box center [637, 456] width 195 height 15
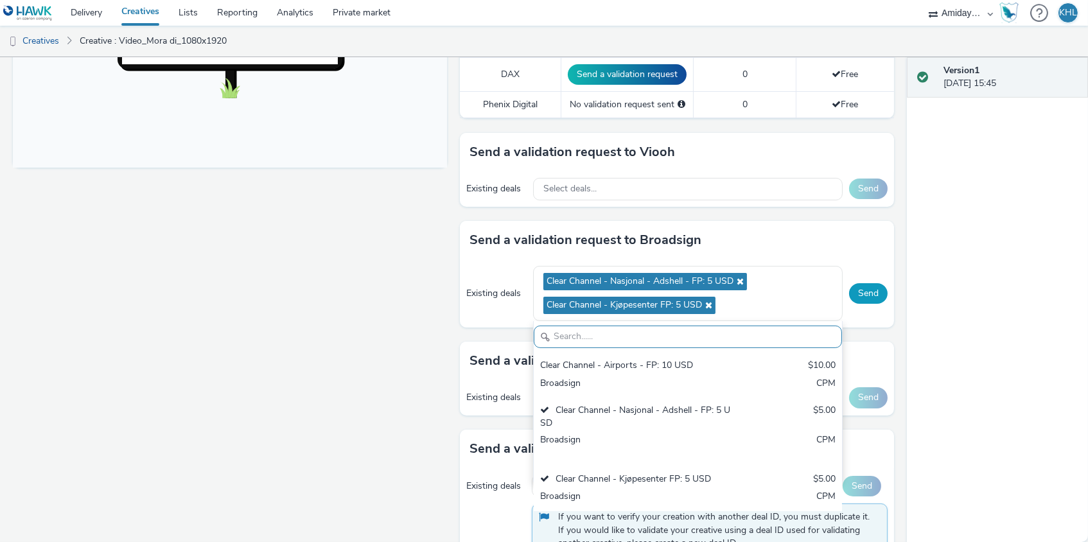
click at [880, 283] on button "Send" at bounding box center [868, 293] width 39 height 21
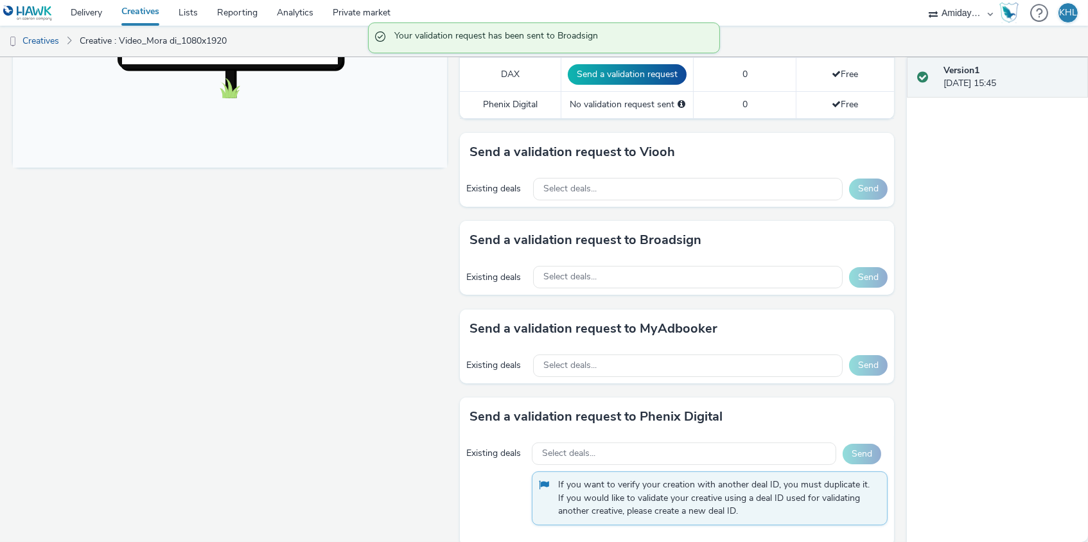
click at [153, 19] on link "Creatives" at bounding box center [140, 13] width 57 height 26
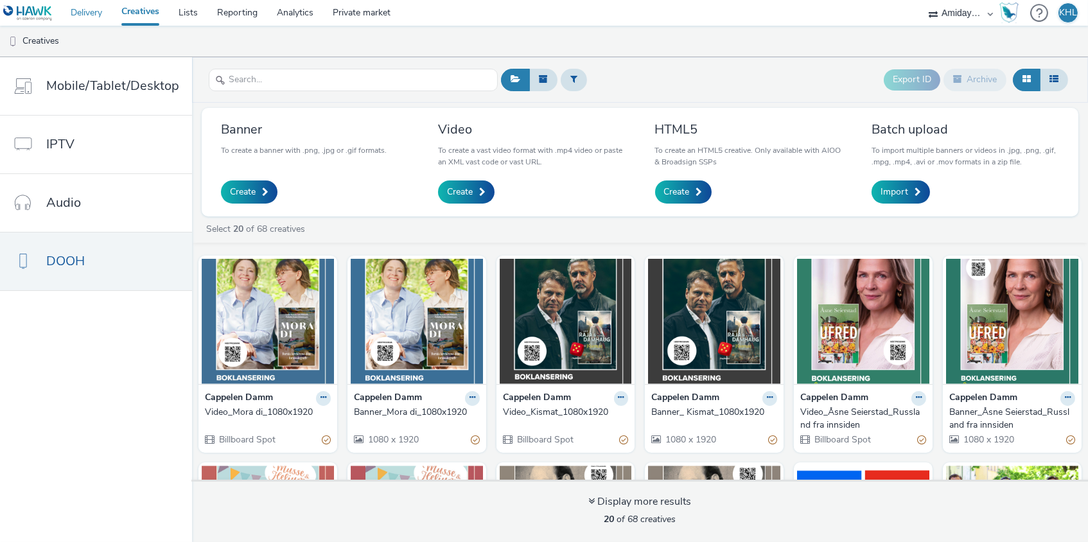
click at [78, 6] on link "Delivery" at bounding box center [86, 13] width 51 height 26
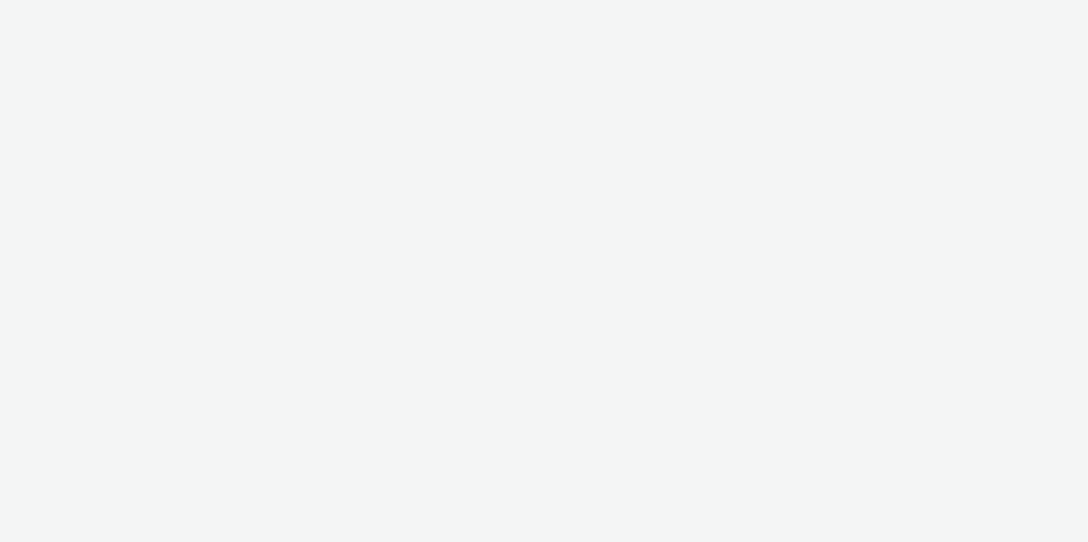
select select "c2295f28-7c96-446f-b279-53c23ee2b854"
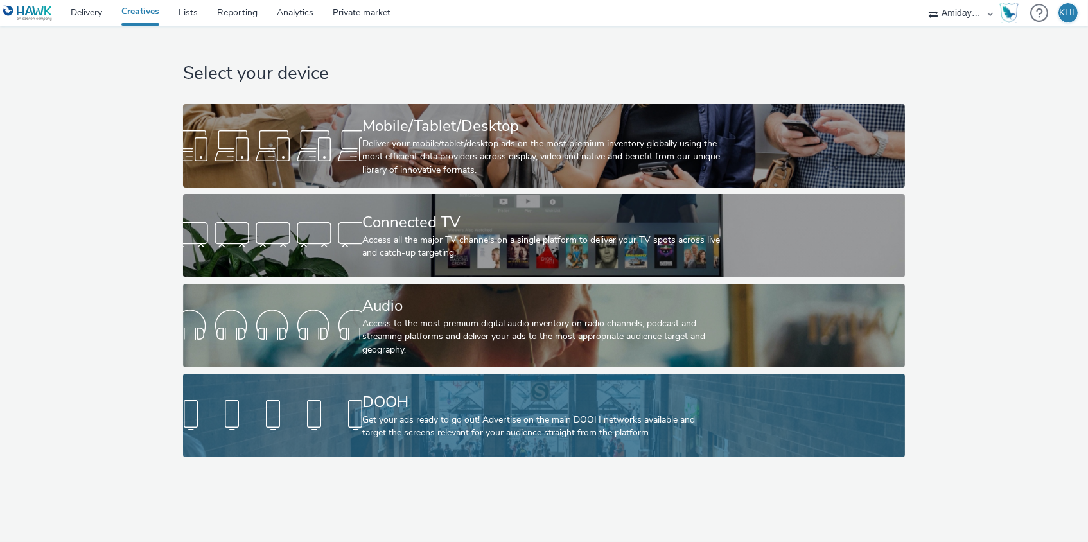
click at [515, 430] on div "Get your ads ready to go out! Advertise on the main DOOH networks available and…" at bounding box center [541, 427] width 359 height 26
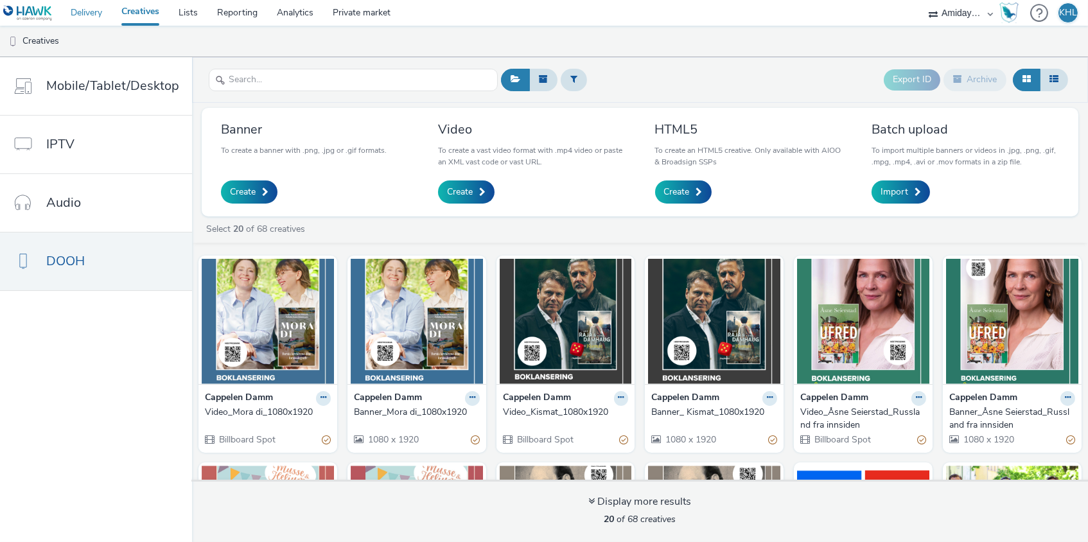
click at [85, 12] on link "Delivery" at bounding box center [86, 13] width 51 height 26
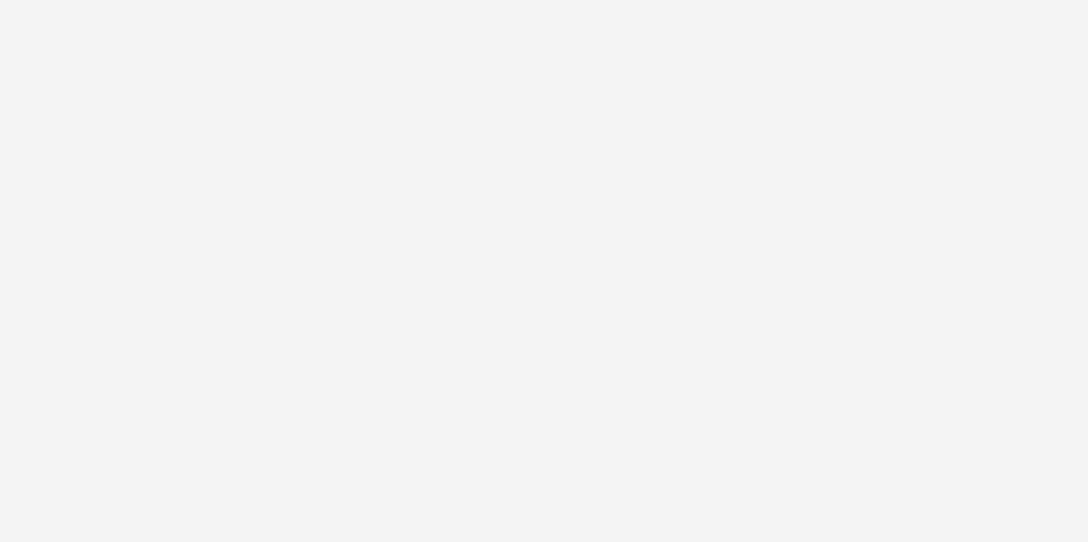
select select "c2295f28-7c96-446f-b279-53c23ee2b854"
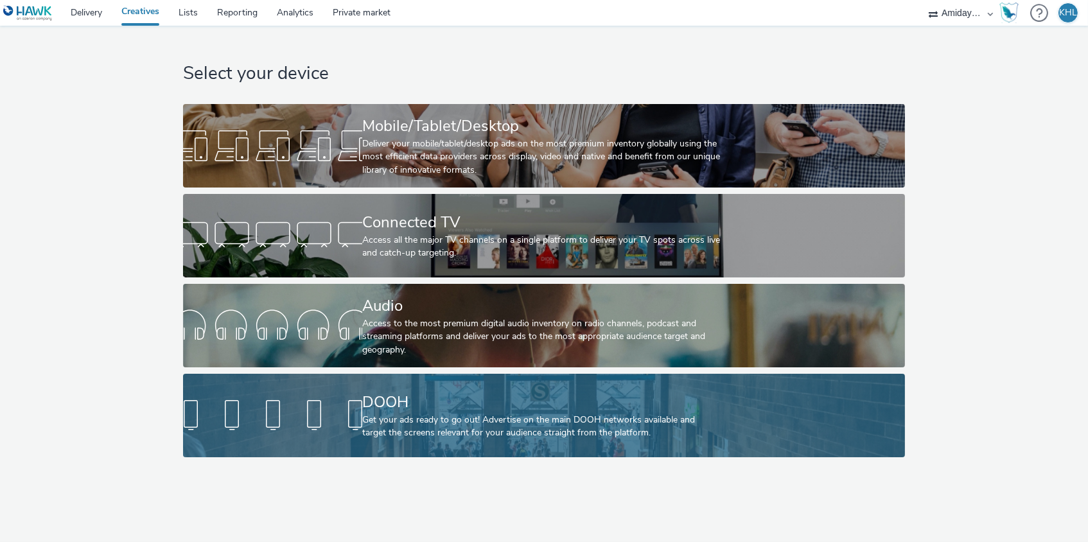
click at [371, 391] on div "DOOH Get your ads ready to go out! Advertise on the main DOOH networks availabl…" at bounding box center [541, 416] width 359 height 84
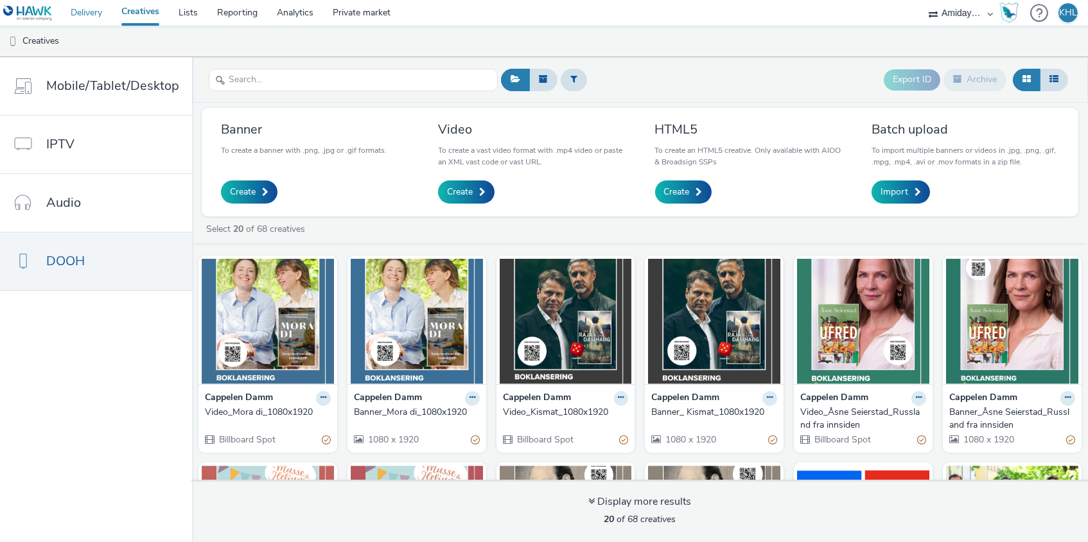
click at [78, 6] on link "Delivery" at bounding box center [86, 13] width 51 height 26
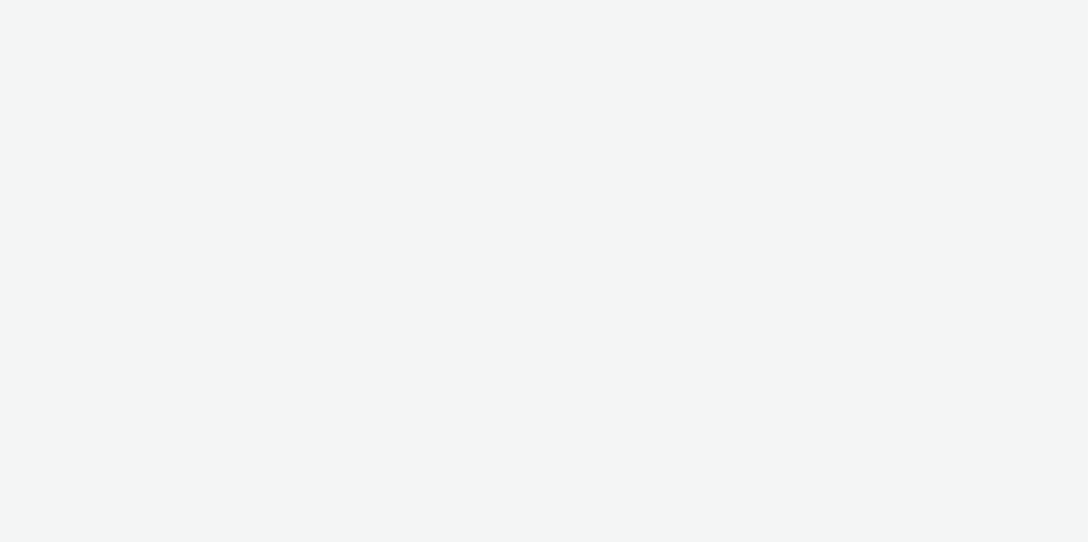
select select "c2295f28-7c96-446f-b279-53c23ee2b854"
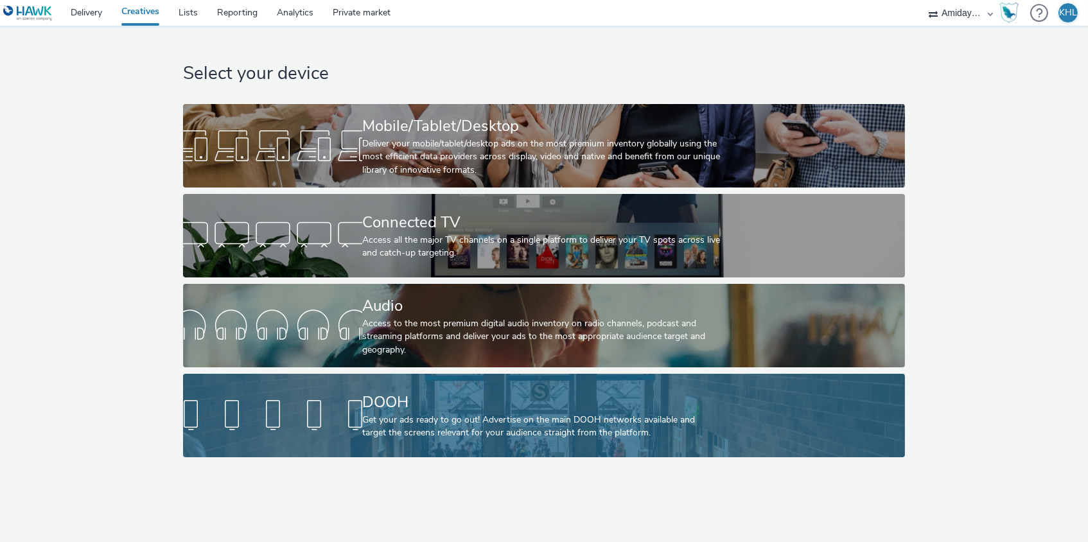
click at [367, 390] on div "DOOH Get your ads ready to go out! Advertise on the main DOOH networks availabl…" at bounding box center [541, 416] width 359 height 84
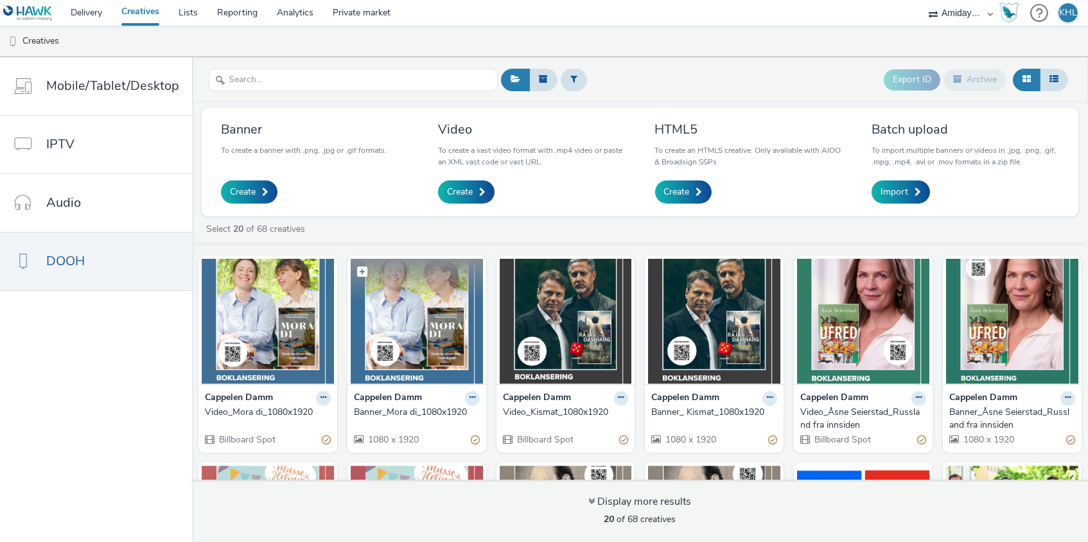
click at [427, 324] on img at bounding box center [417, 321] width 132 height 125
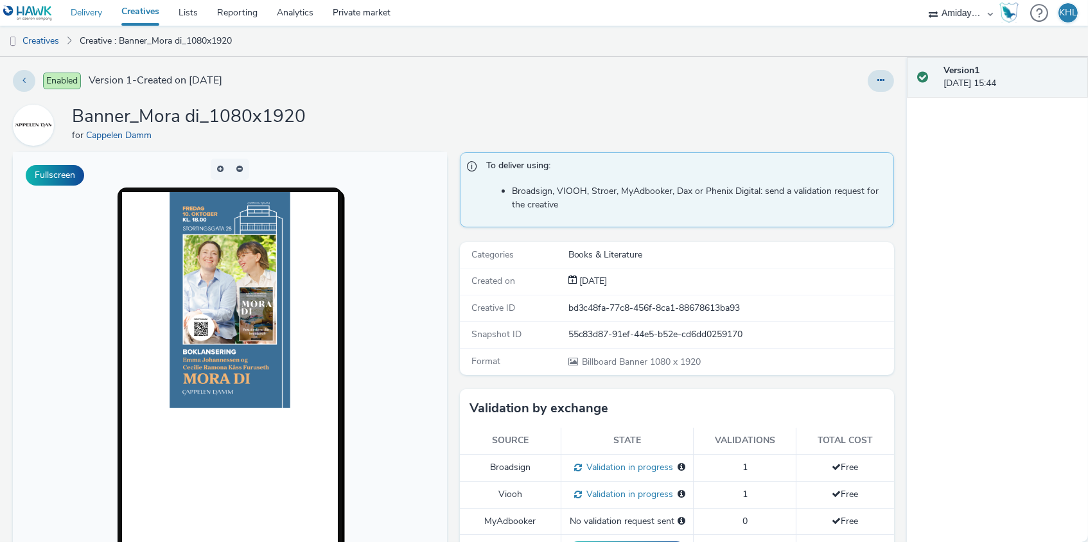
click at [96, 12] on link "Delivery" at bounding box center [86, 13] width 51 height 26
